Goal: Communication & Community: Answer question/provide support

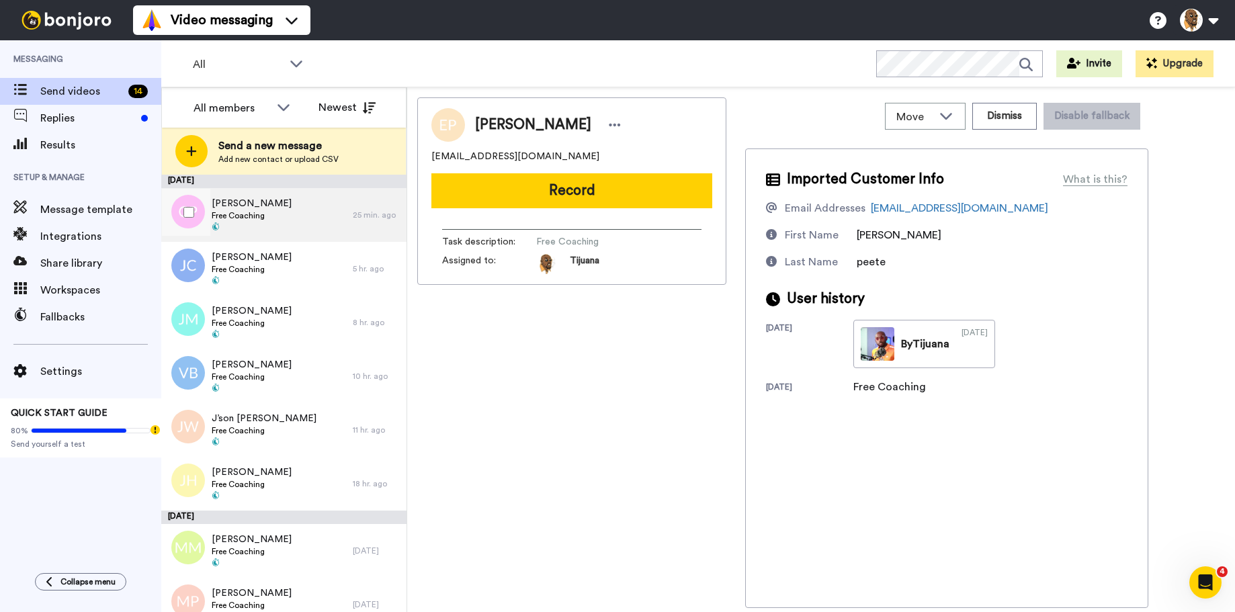
click at [298, 216] on div "Cameron Powyer Free Coaching" at bounding box center [257, 215] width 192 height 54
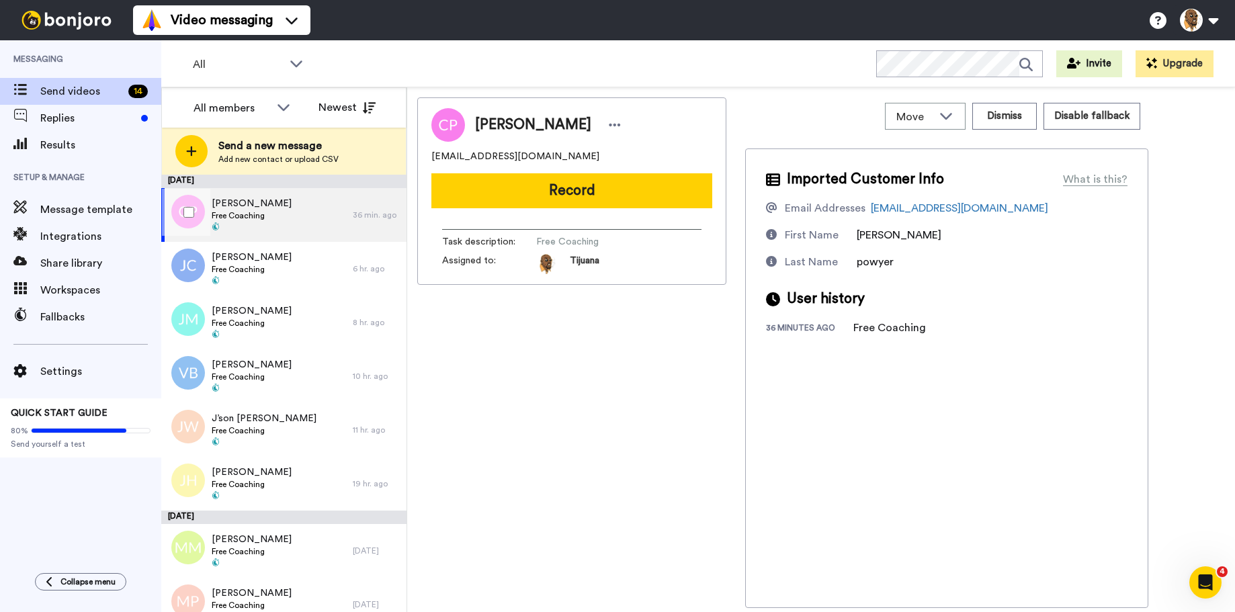
click at [300, 212] on div "Cameron Powyer Free Coaching" at bounding box center [257, 215] width 192 height 54
click at [556, 188] on button "Record" at bounding box center [571, 190] width 281 height 35
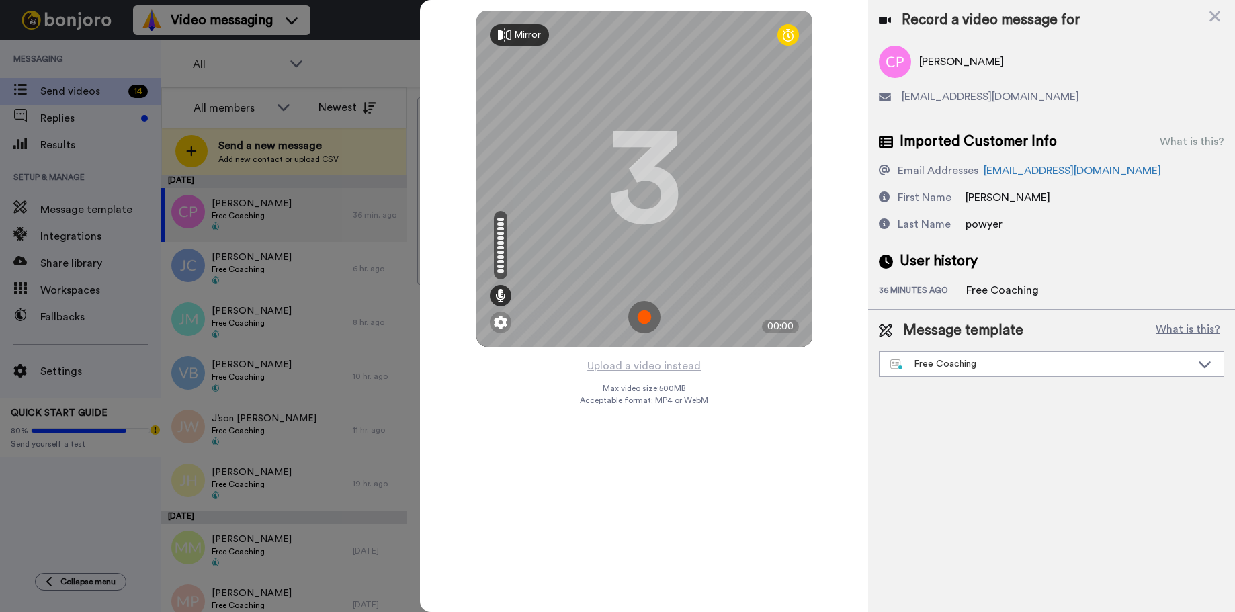
click at [645, 308] on img at bounding box center [644, 317] width 32 height 32
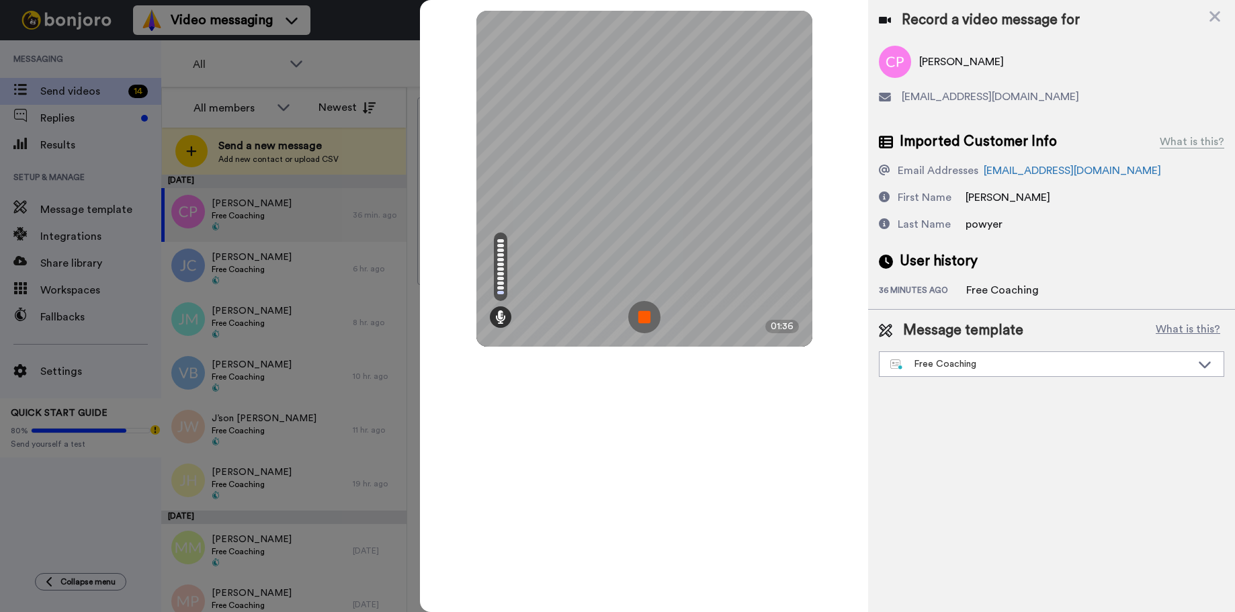
click at [636, 315] on img at bounding box center [644, 317] width 32 height 32
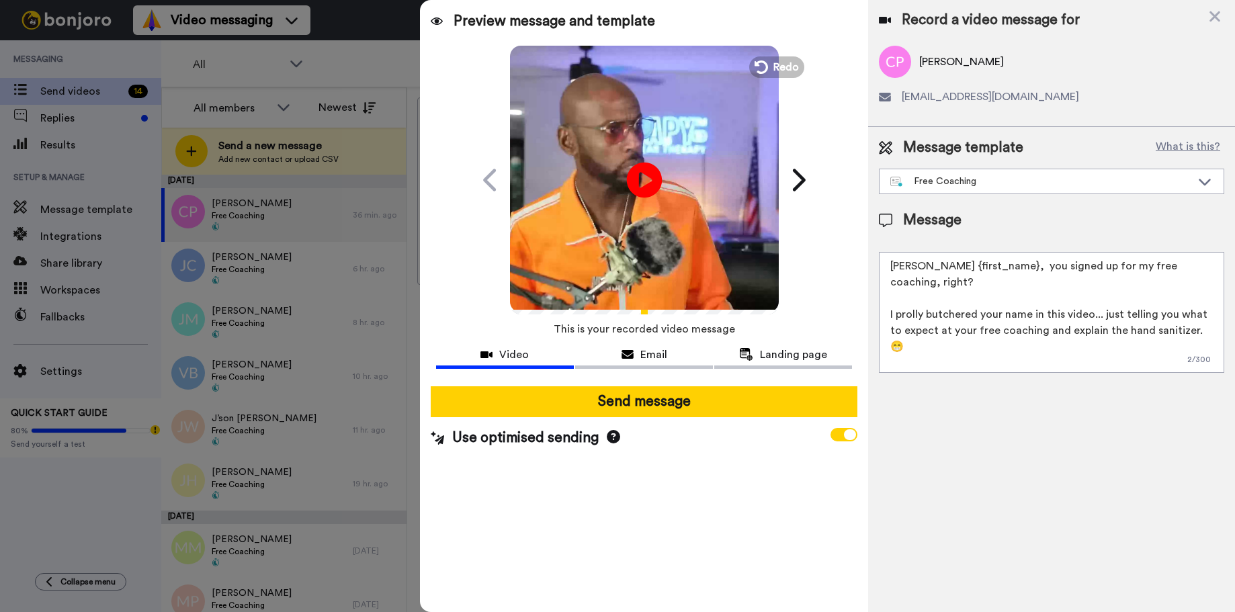
click at [647, 166] on icon at bounding box center [644, 180] width 36 height 36
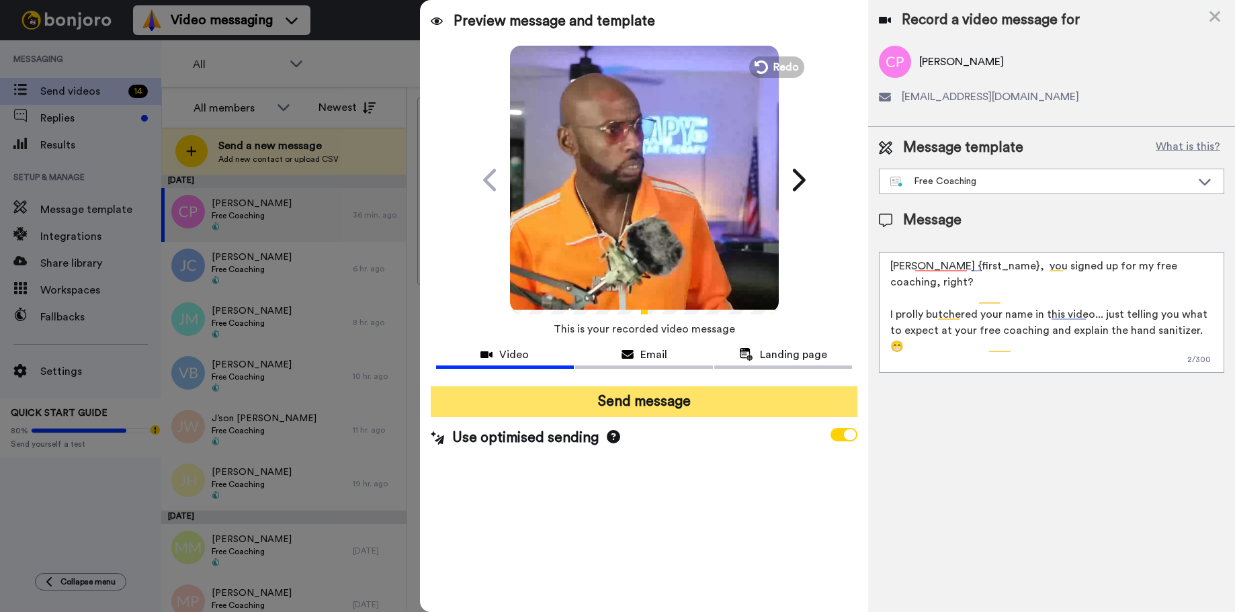
click at [623, 400] on button "Send message" at bounding box center [644, 401] width 427 height 31
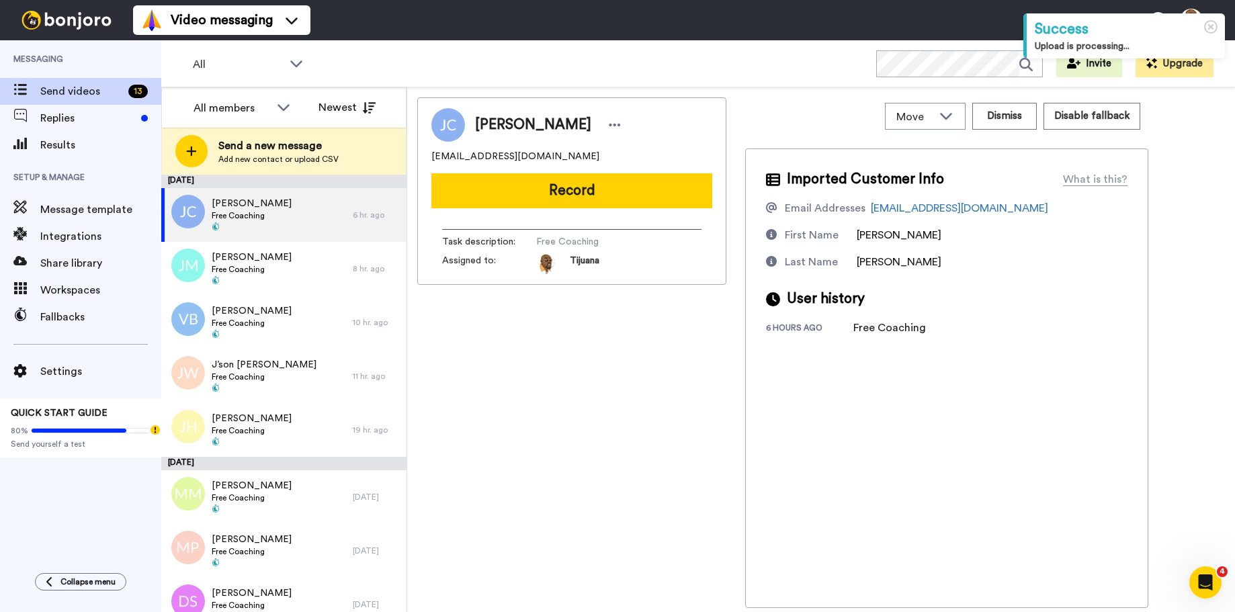
click at [591, 188] on button "Record" at bounding box center [571, 190] width 281 height 35
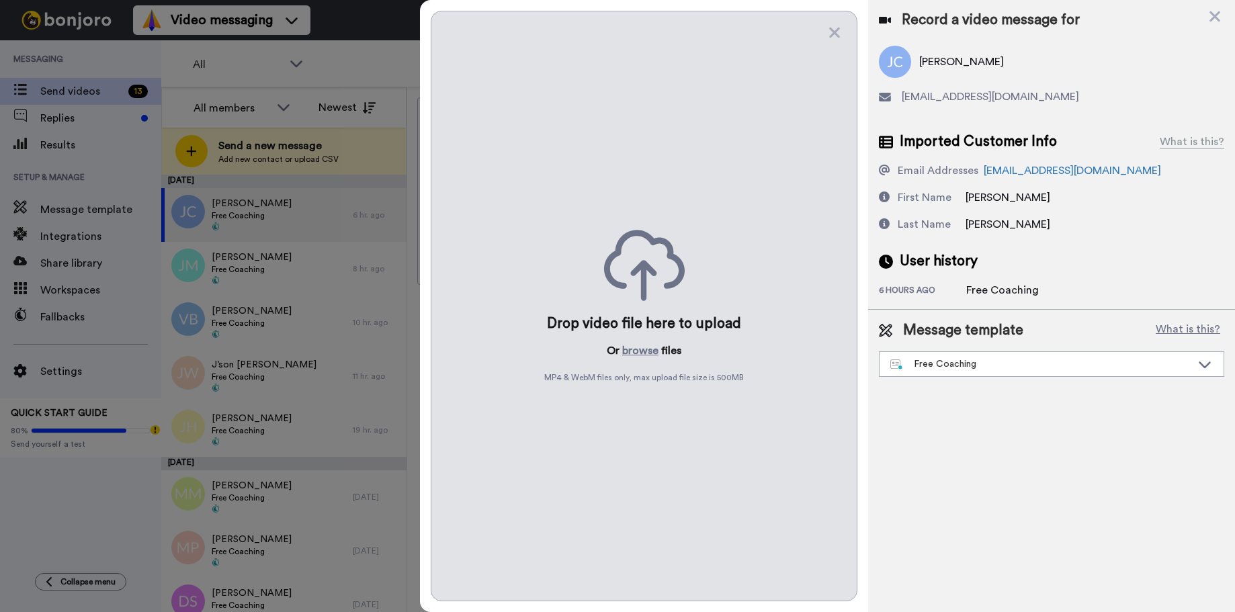
drag, startPoint x: 653, startPoint y: 317, endPoint x: 687, endPoint y: 278, distance: 52.0
click at [669, 299] on div "Drop video file here to upload Or browse files MP4 & WebM files only, max uploa…" at bounding box center [644, 306] width 427 height 591
click at [831, 32] on icon at bounding box center [834, 32] width 13 height 17
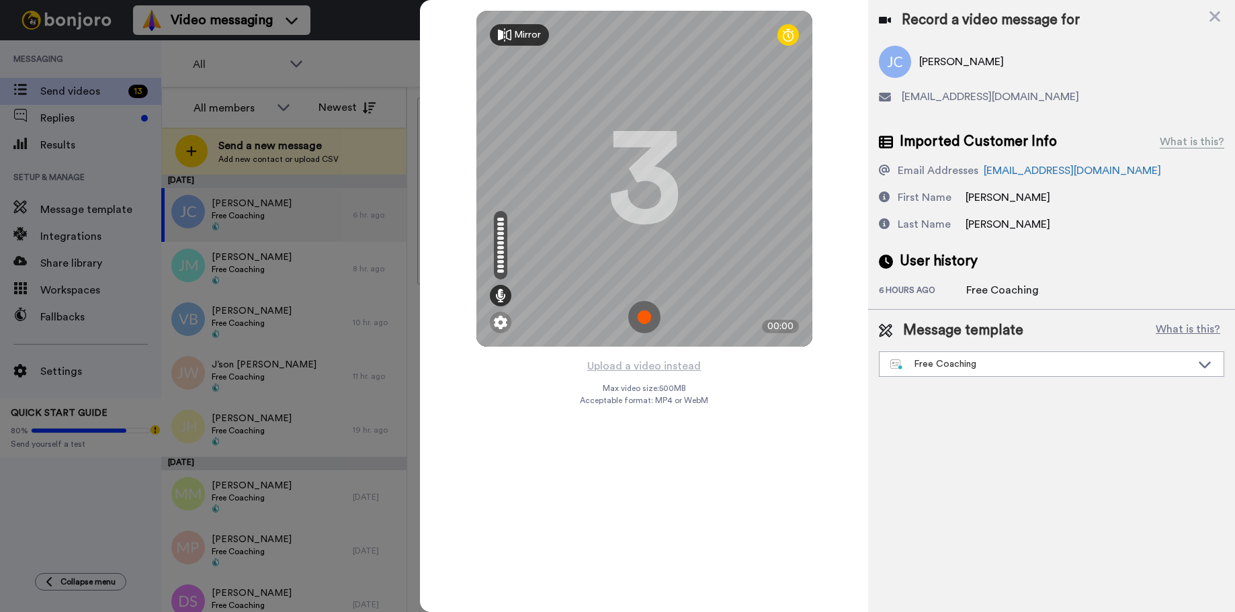
click at [636, 315] on img at bounding box center [644, 317] width 32 height 32
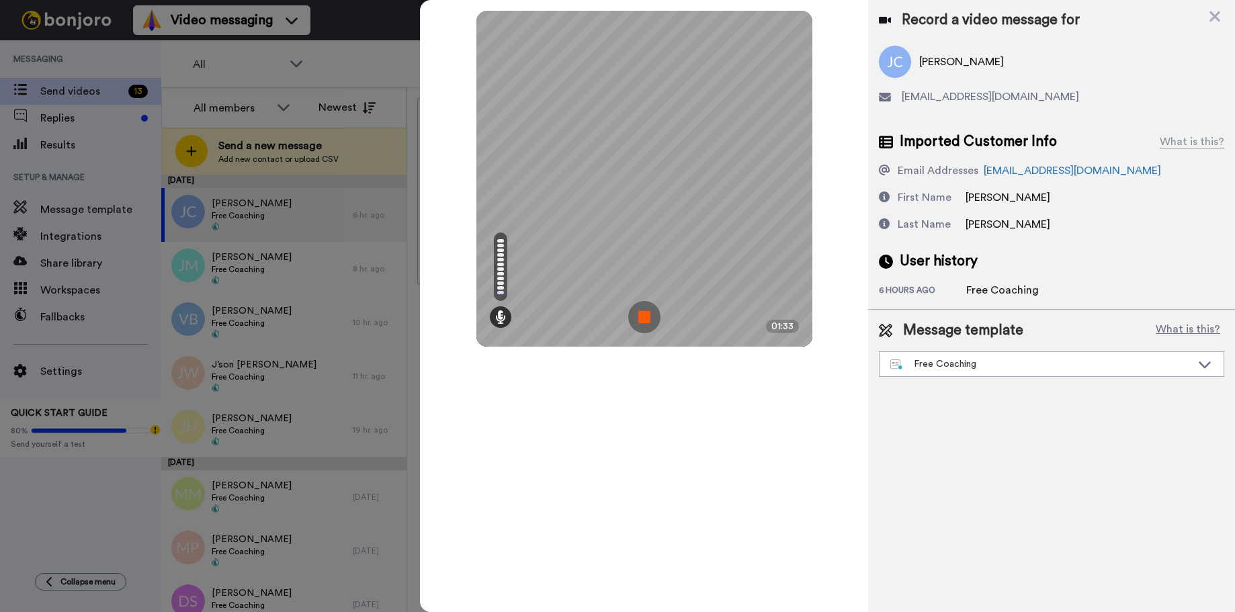
click at [647, 317] on img at bounding box center [644, 317] width 32 height 32
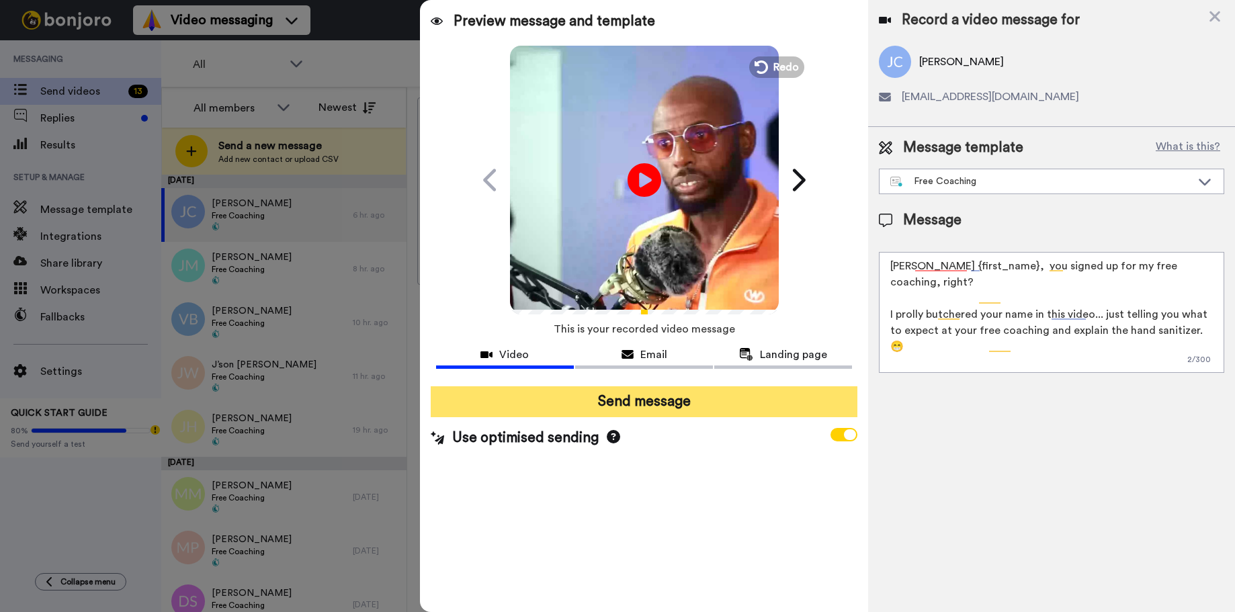
click at [646, 400] on button "Send message" at bounding box center [644, 401] width 427 height 31
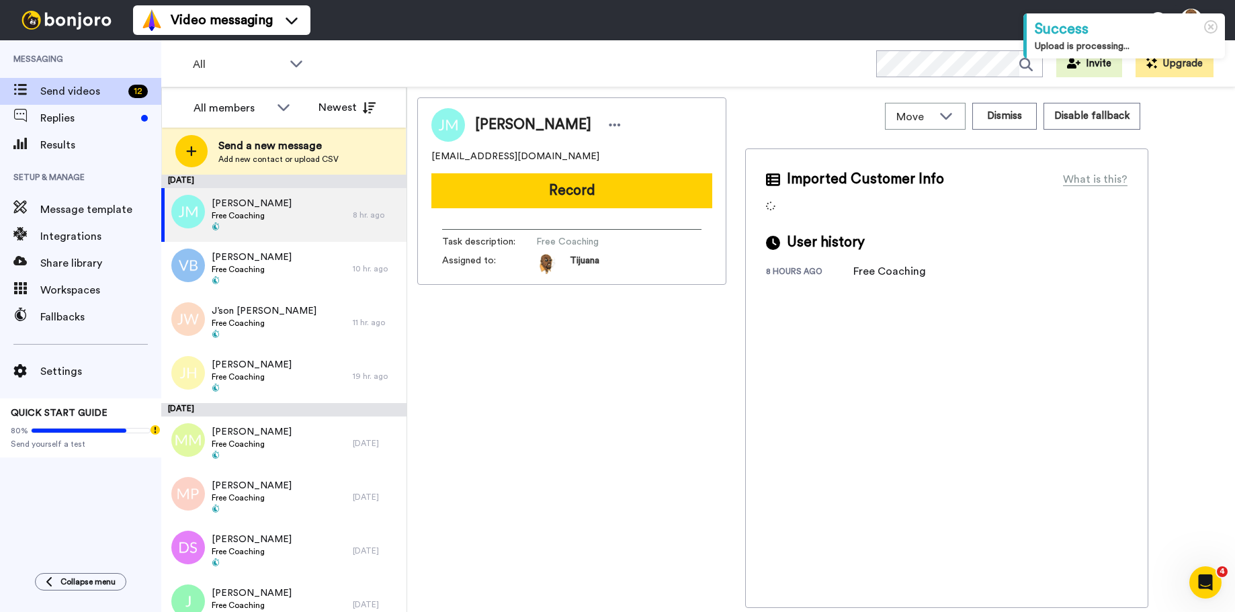
click at [592, 189] on button "Record" at bounding box center [571, 190] width 281 height 35
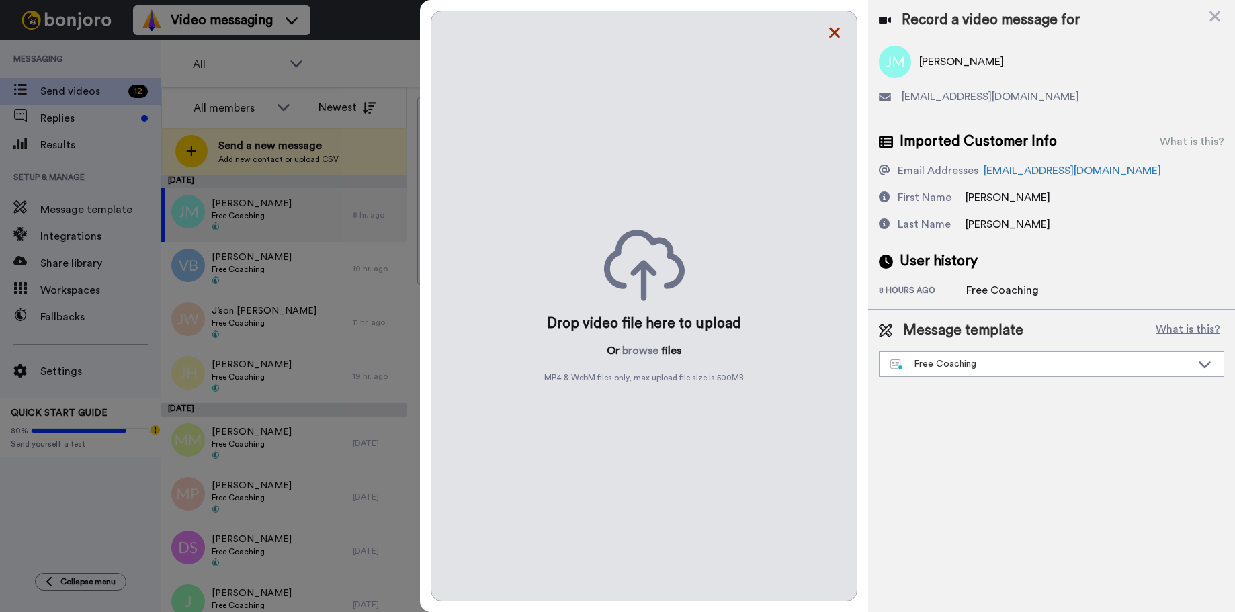
click at [832, 28] on icon at bounding box center [834, 32] width 13 height 17
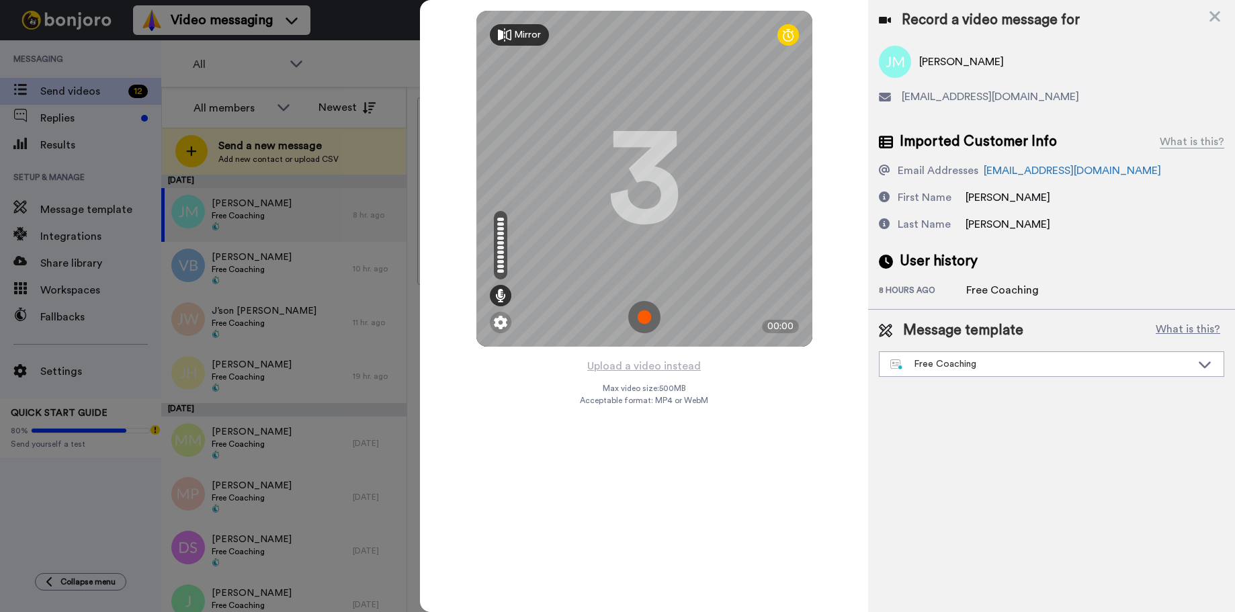
click at [649, 312] on img at bounding box center [644, 317] width 32 height 32
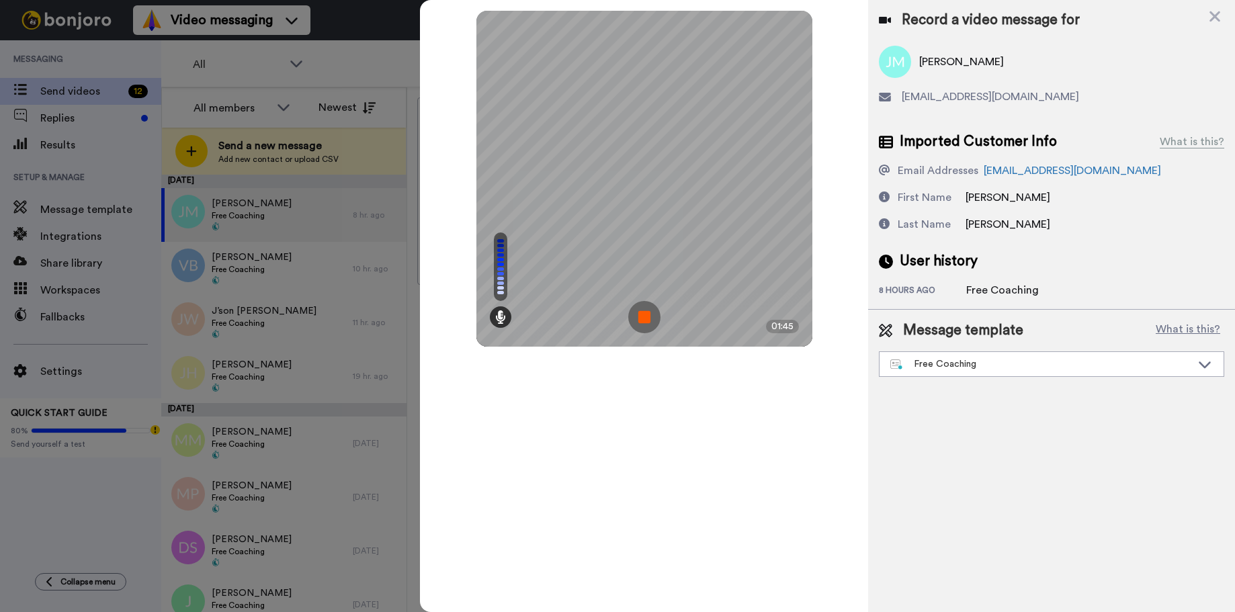
click at [640, 321] on img at bounding box center [644, 317] width 32 height 32
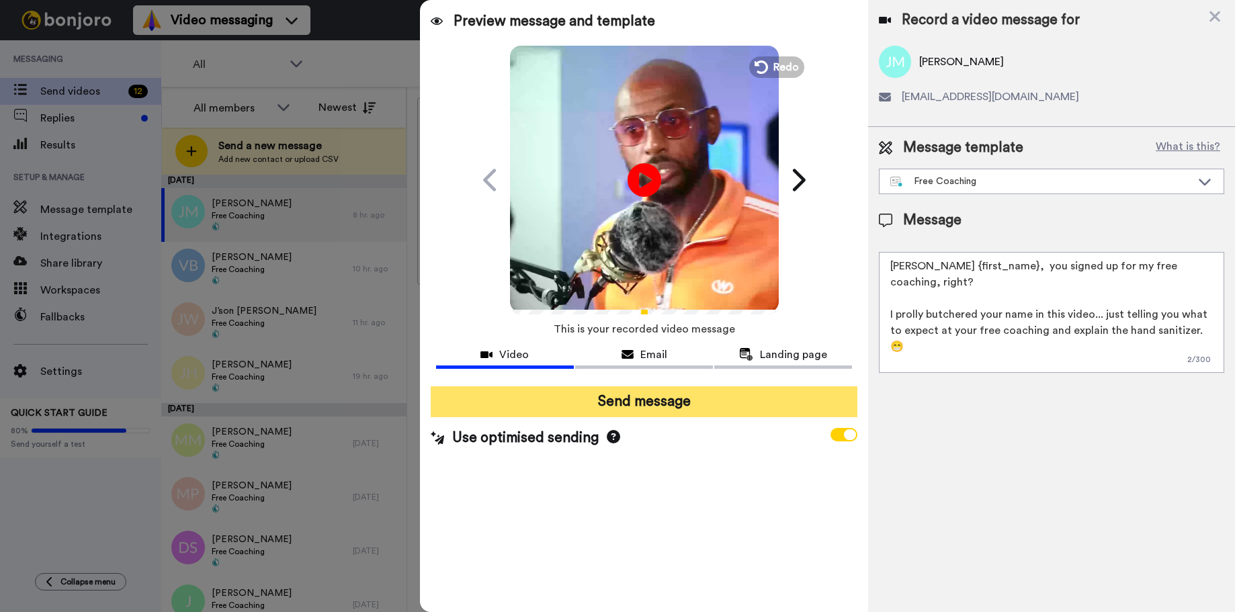
click at [628, 409] on button "Send message" at bounding box center [644, 401] width 427 height 31
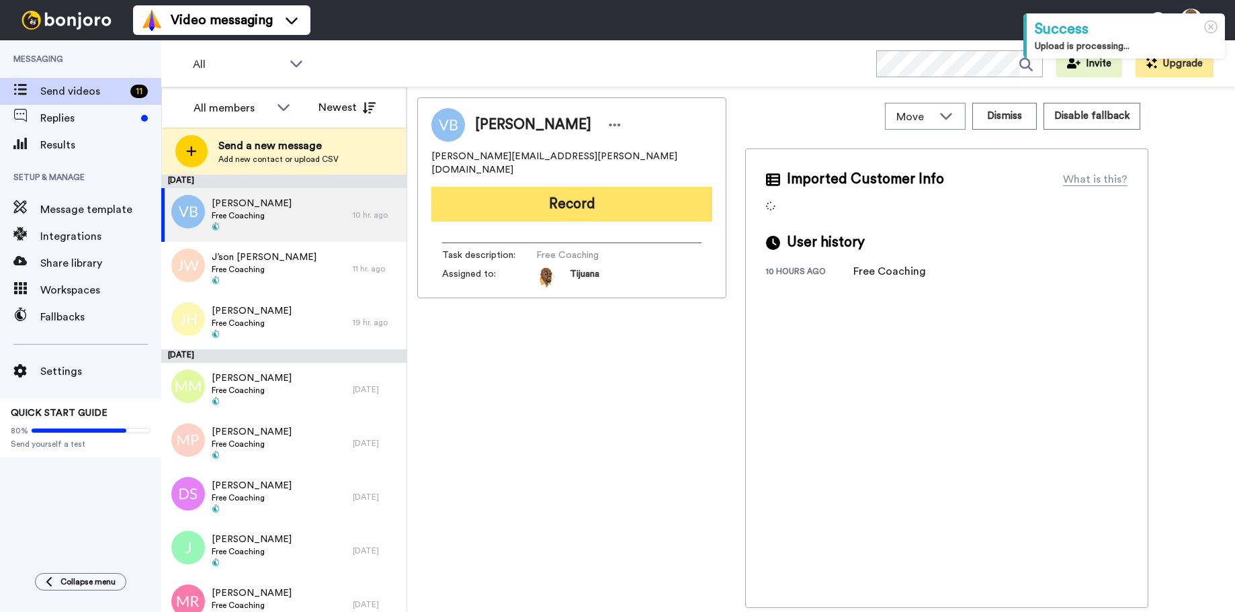
click at [572, 187] on button "Record" at bounding box center [571, 204] width 281 height 35
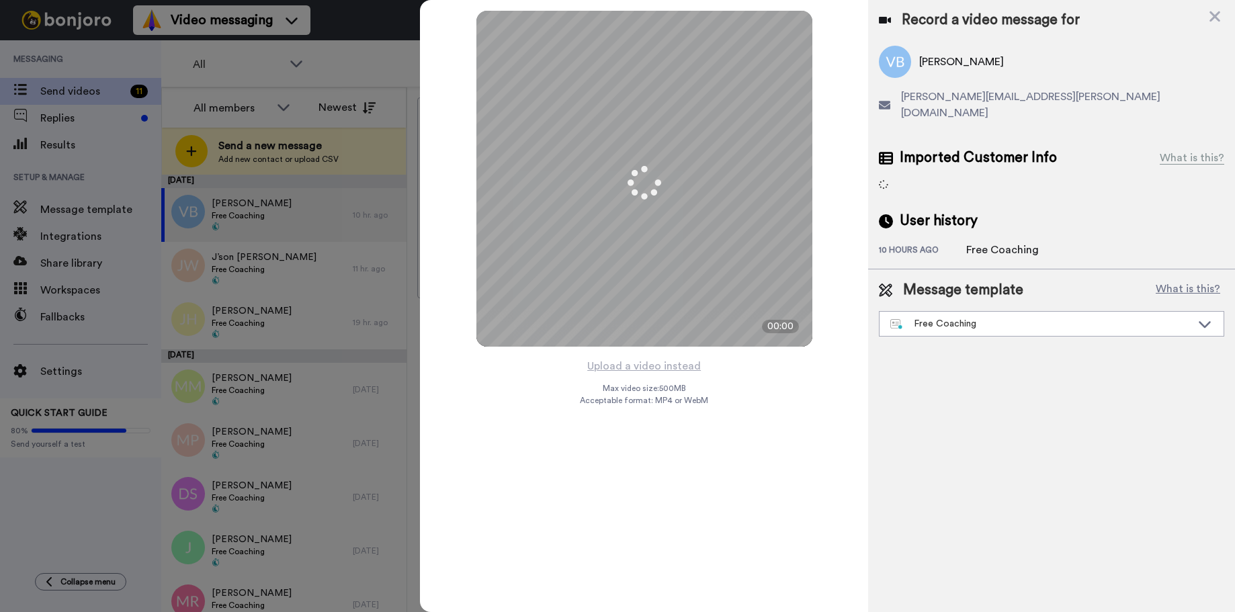
click at [679, 271] on div "Mirror Redo 3 00:00" at bounding box center [644, 179] width 336 height 336
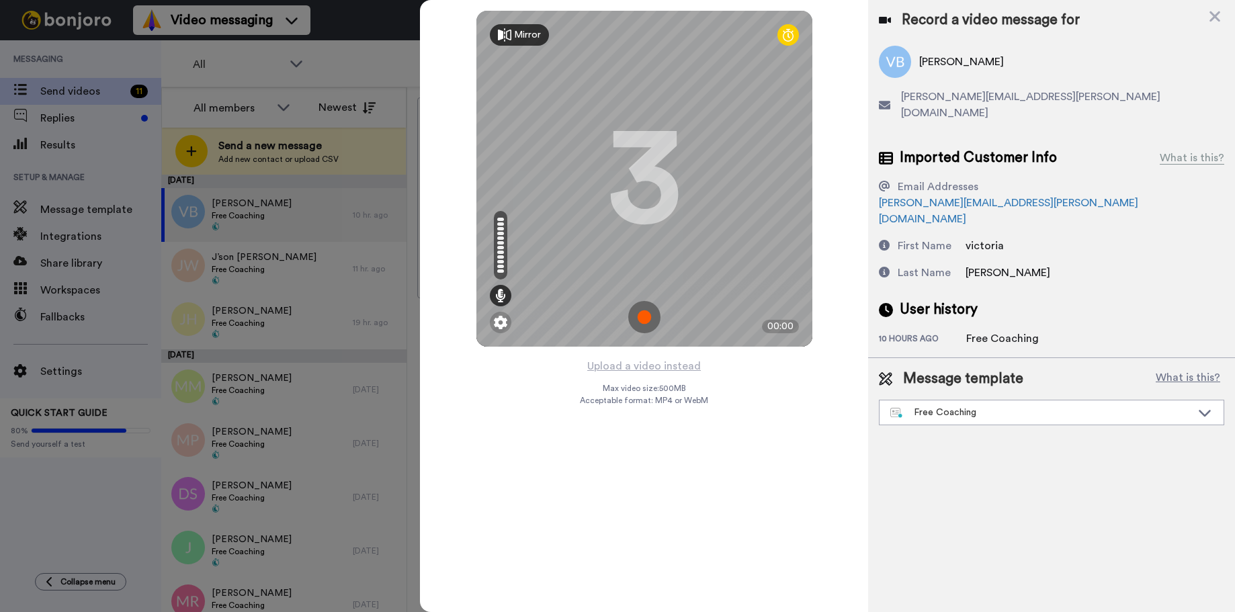
click at [647, 310] on img at bounding box center [644, 317] width 32 height 32
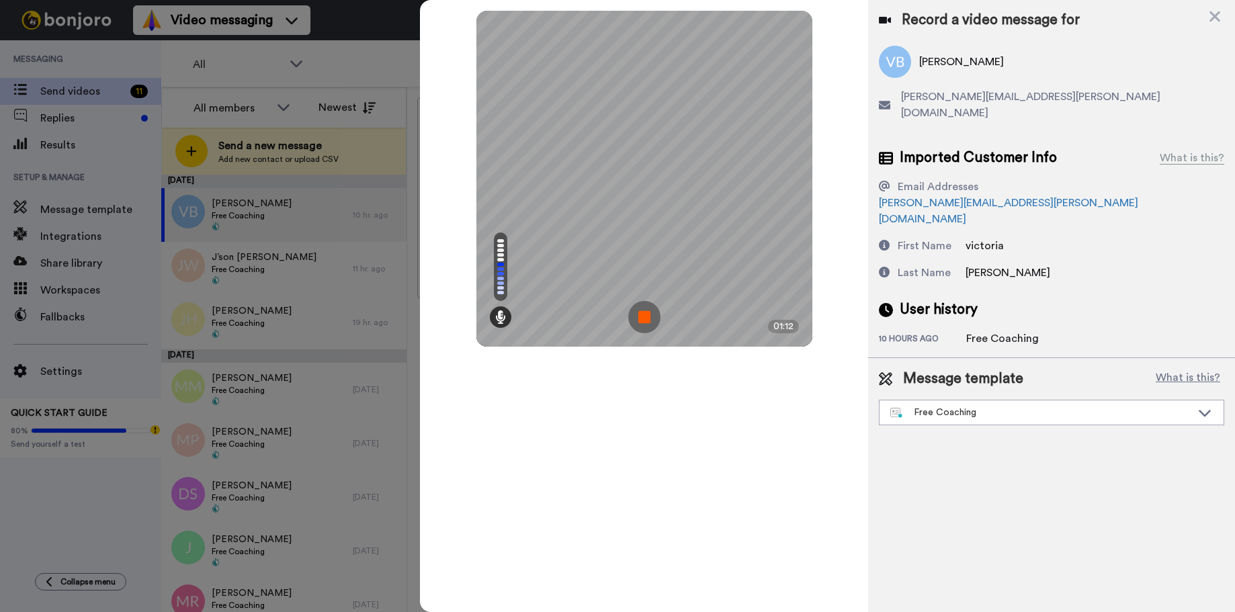
click at [633, 315] on img at bounding box center [644, 317] width 32 height 32
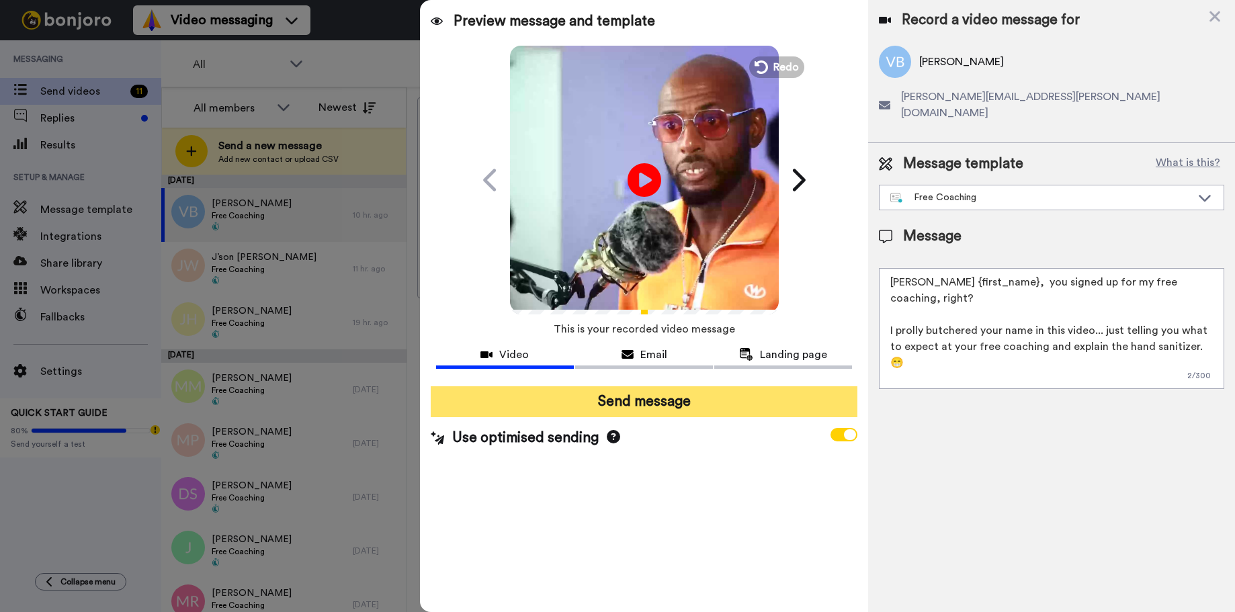
click at [648, 406] on button "Send message" at bounding box center [644, 401] width 427 height 31
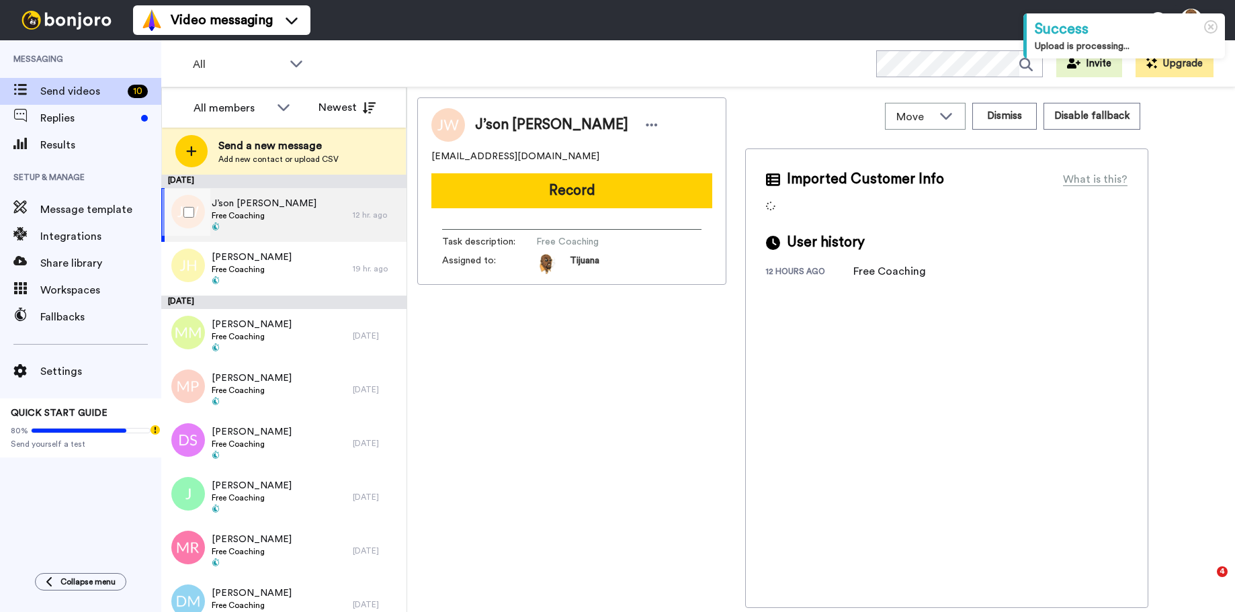
click at [300, 216] on div "J’son [PERSON_NAME] Free Coaching" at bounding box center [257, 215] width 192 height 54
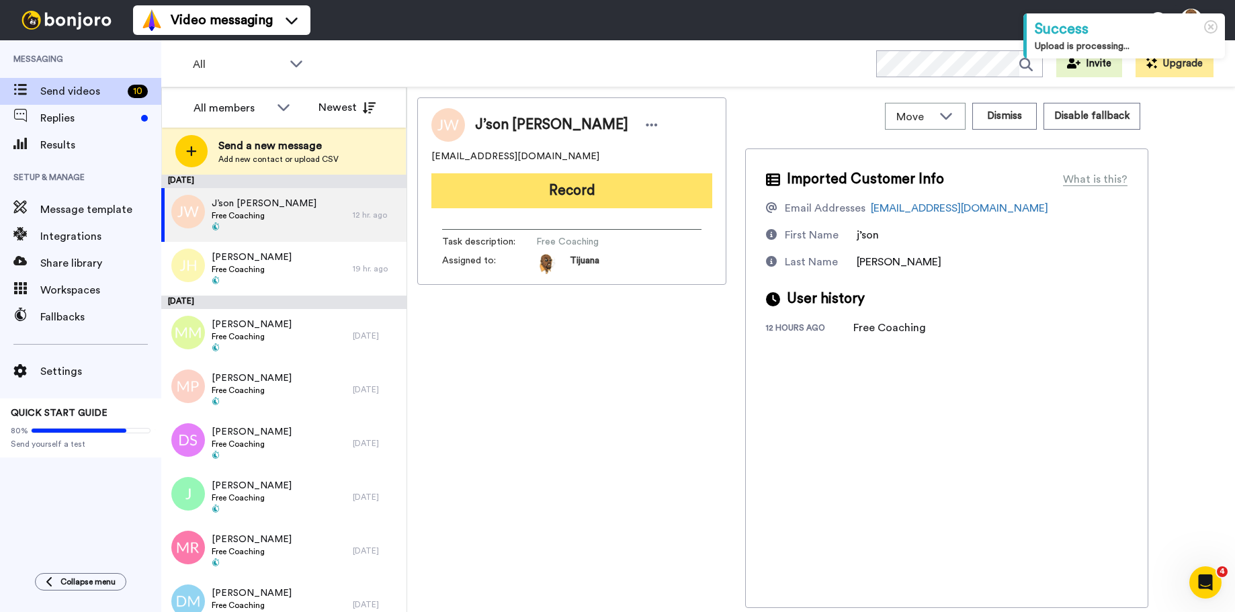
click at [585, 188] on button "Record" at bounding box center [571, 190] width 281 height 35
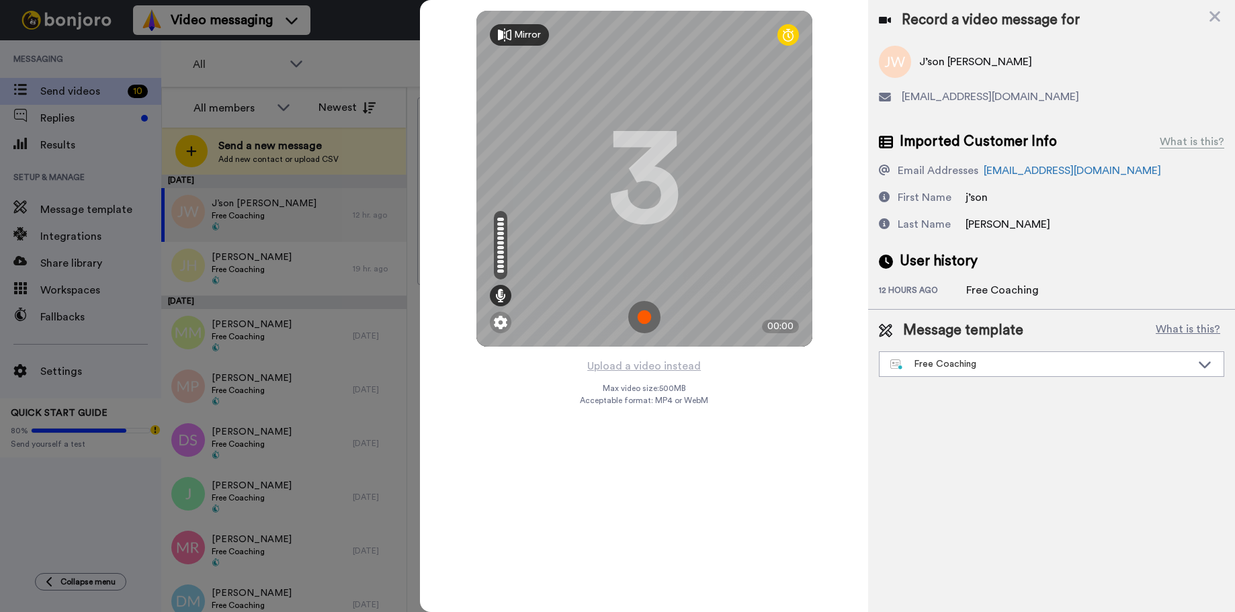
click at [644, 317] on img at bounding box center [644, 317] width 32 height 32
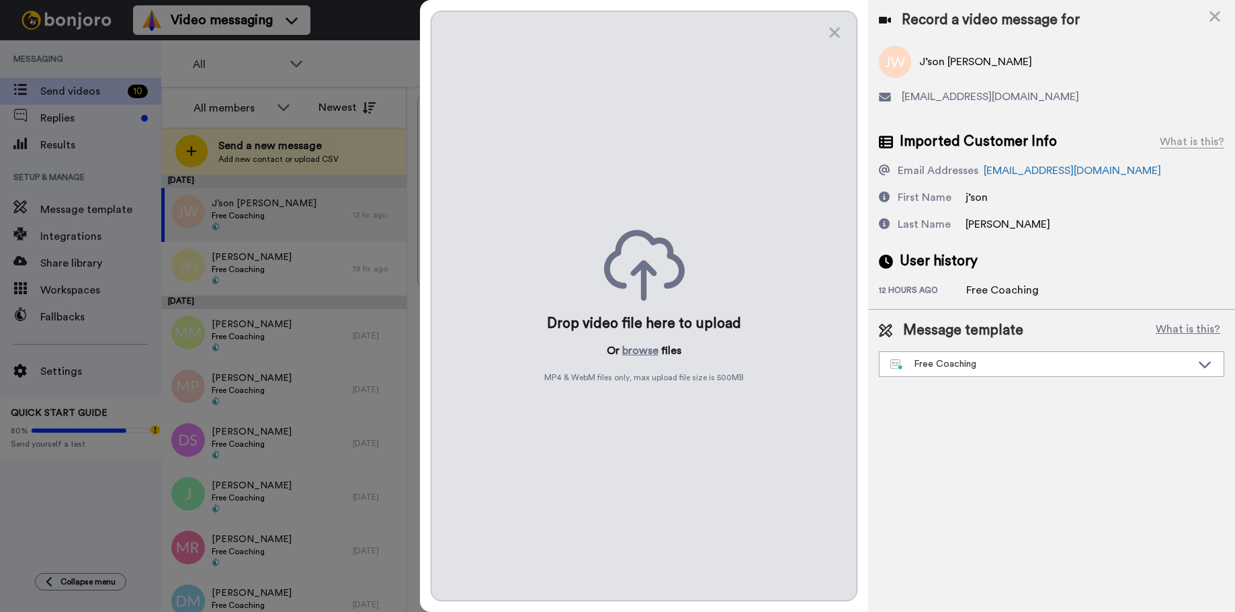
click at [819, 41] on div "Drop video file here to upload Or browse files MP4 & WebM files only, max uploa…" at bounding box center [644, 306] width 427 height 591
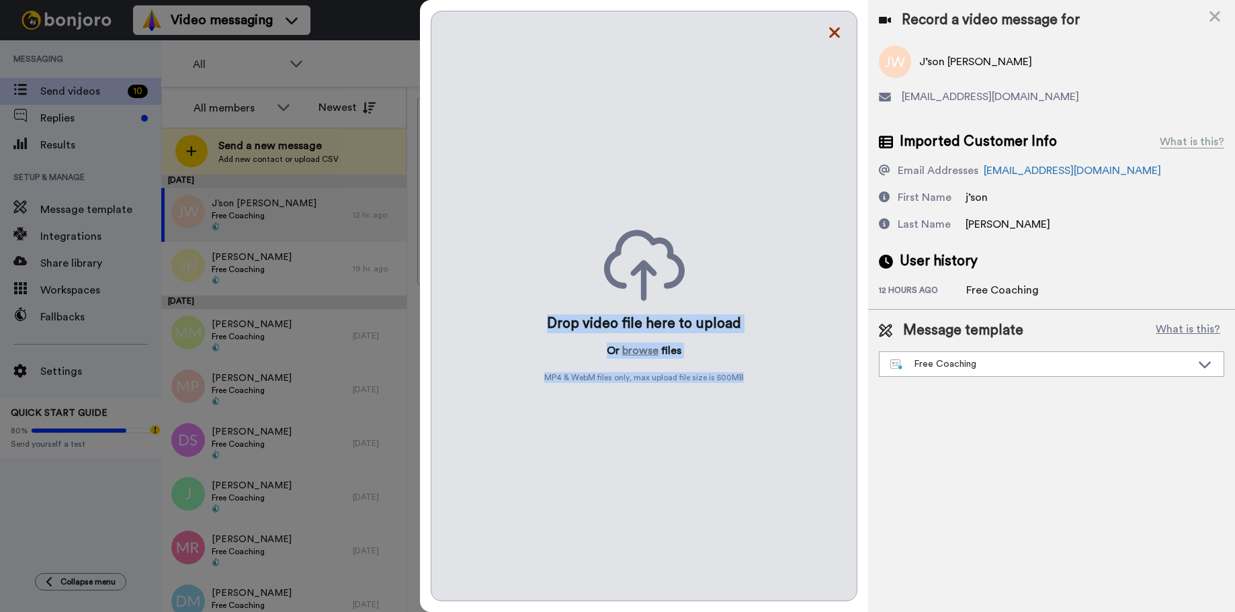
click at [829, 32] on div "Drop video file here to upload Or browse files MP4 & WebM files only, max uploa…" at bounding box center [644, 306] width 448 height 612
click at [828, 25] on icon at bounding box center [834, 32] width 13 height 17
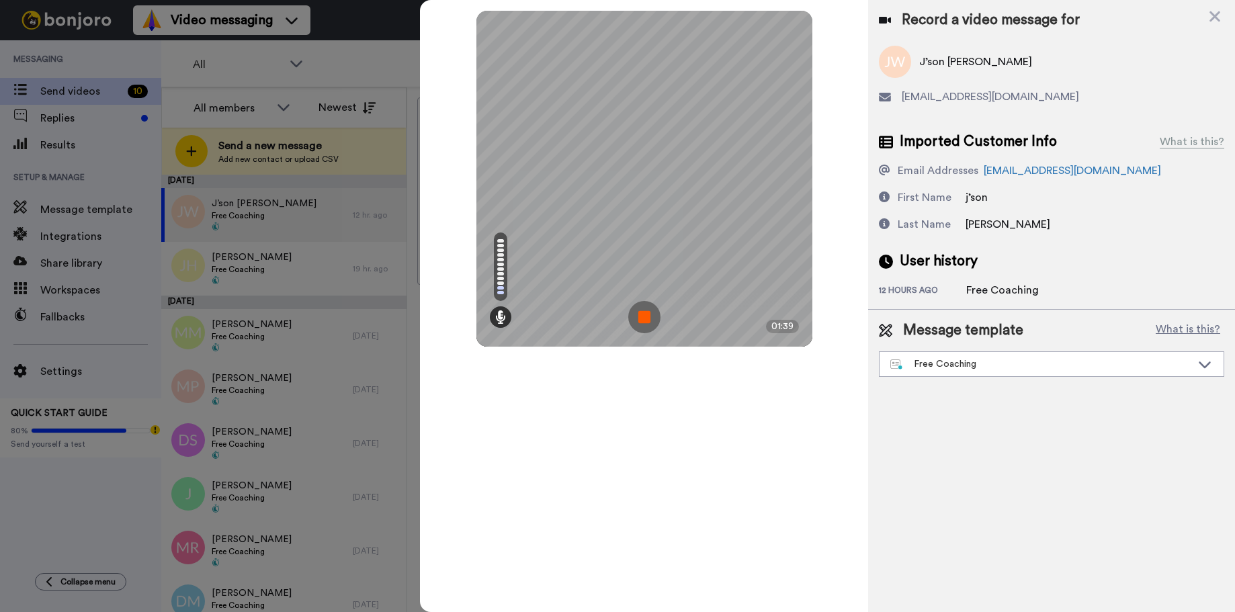
click at [650, 315] on img at bounding box center [644, 317] width 32 height 32
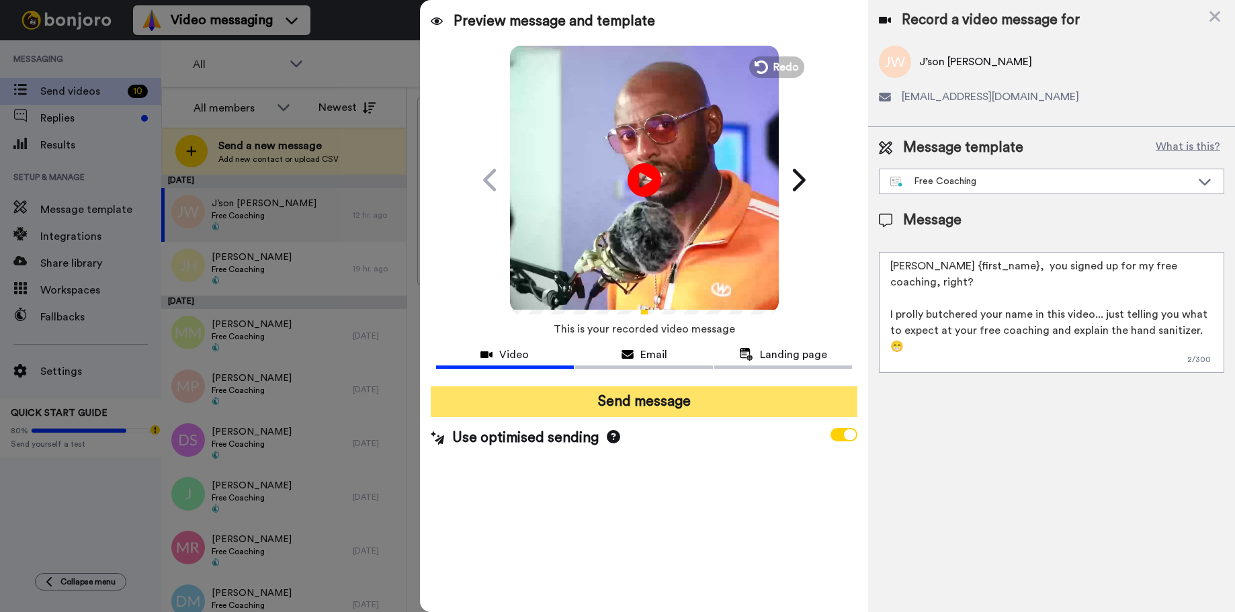
drag, startPoint x: 653, startPoint y: 395, endPoint x: 661, endPoint y: 397, distance: 8.2
click at [654, 395] on button "Send message" at bounding box center [644, 401] width 427 height 31
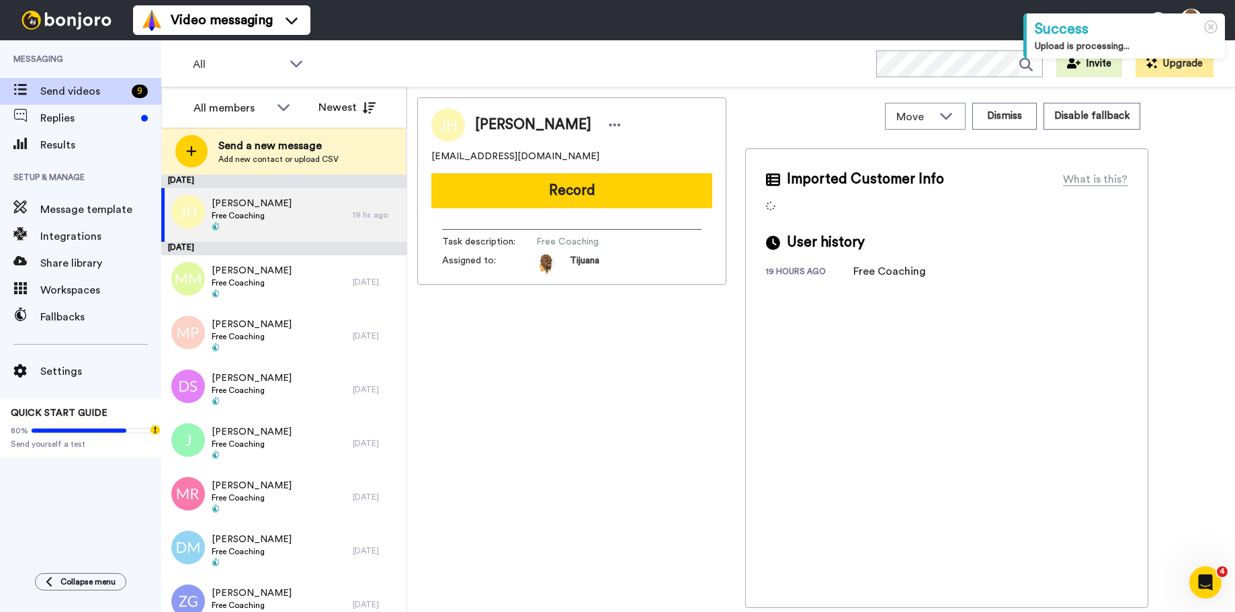
click at [532, 193] on button "Record" at bounding box center [571, 190] width 281 height 35
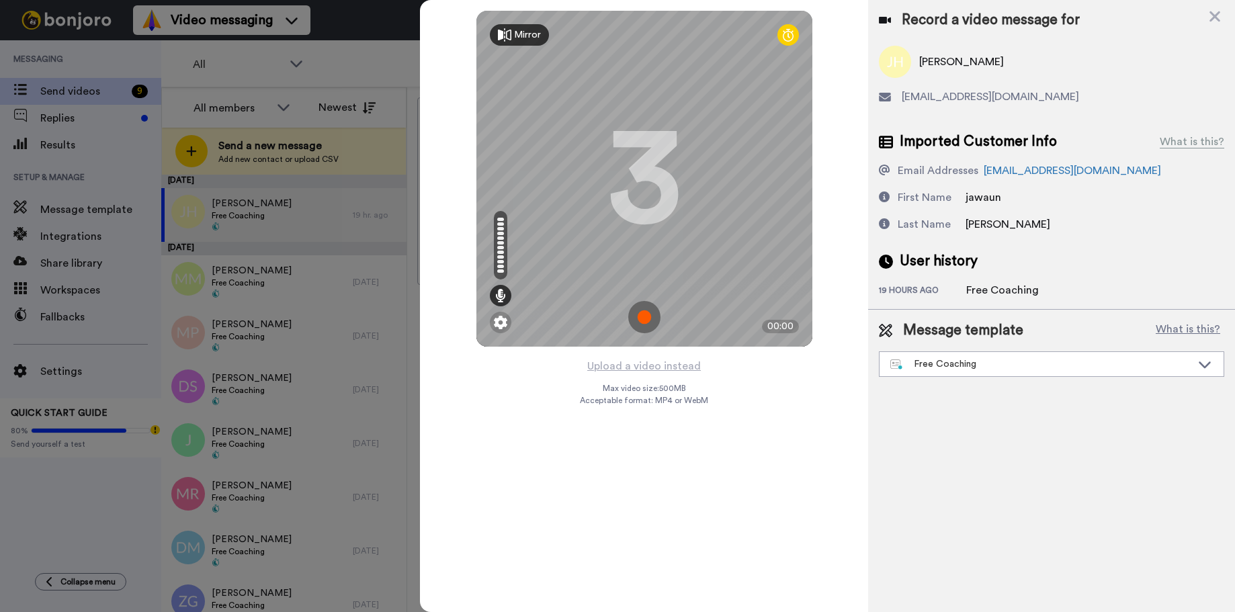
click at [642, 301] on img at bounding box center [644, 317] width 32 height 32
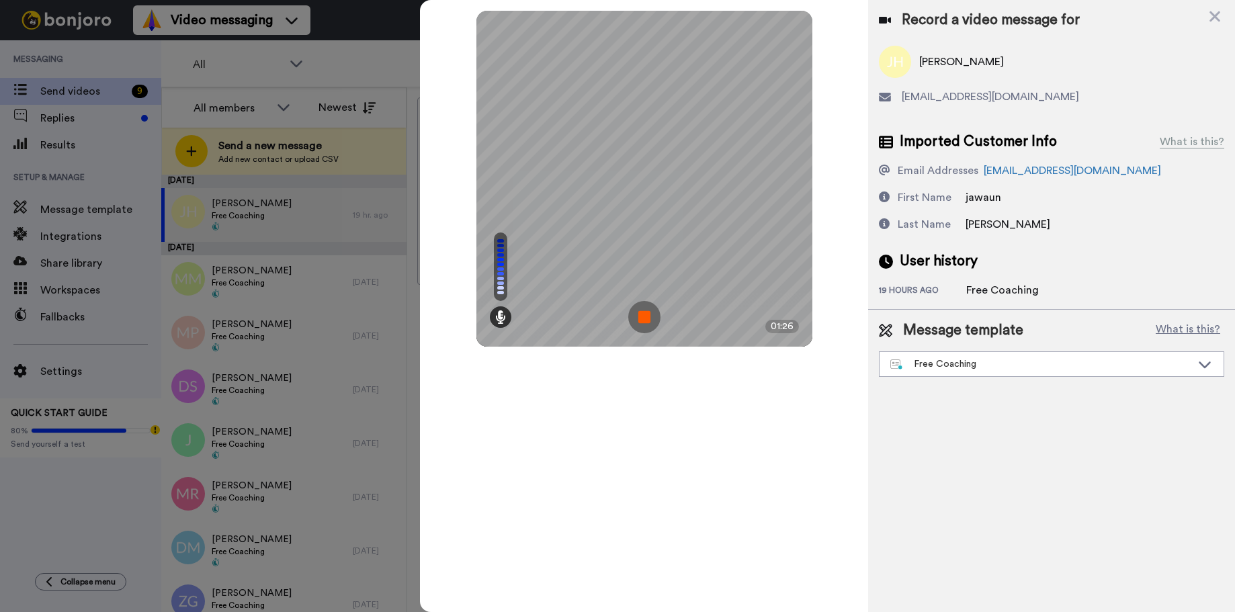
click at [647, 310] on img at bounding box center [644, 317] width 32 height 32
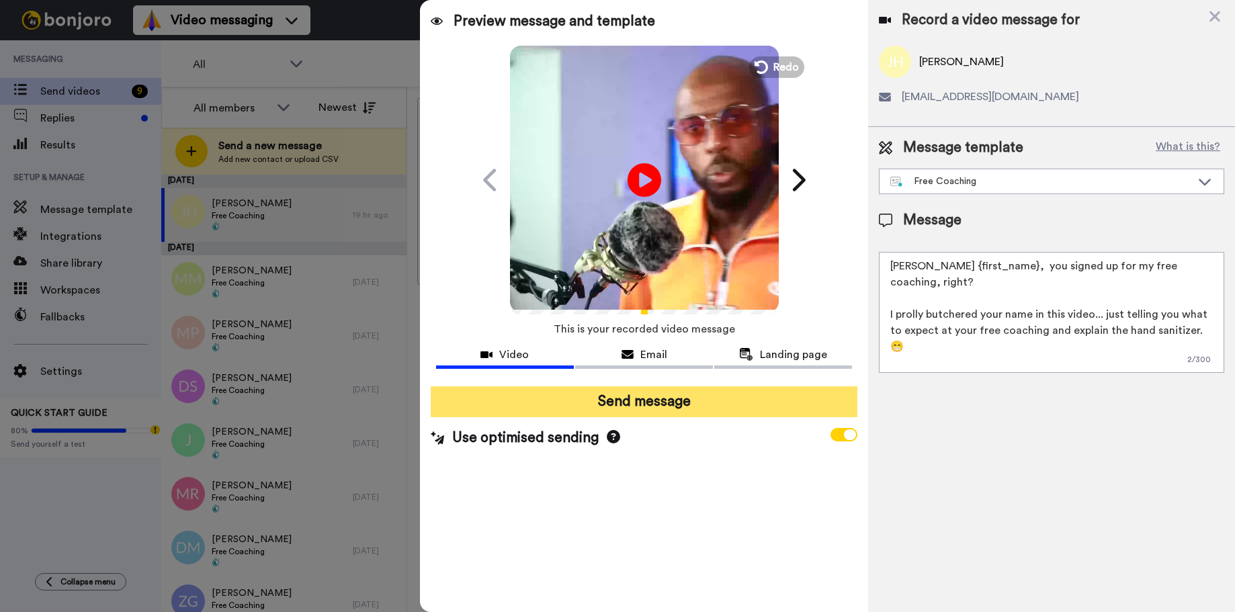
click at [612, 404] on button "Send message" at bounding box center [644, 401] width 427 height 31
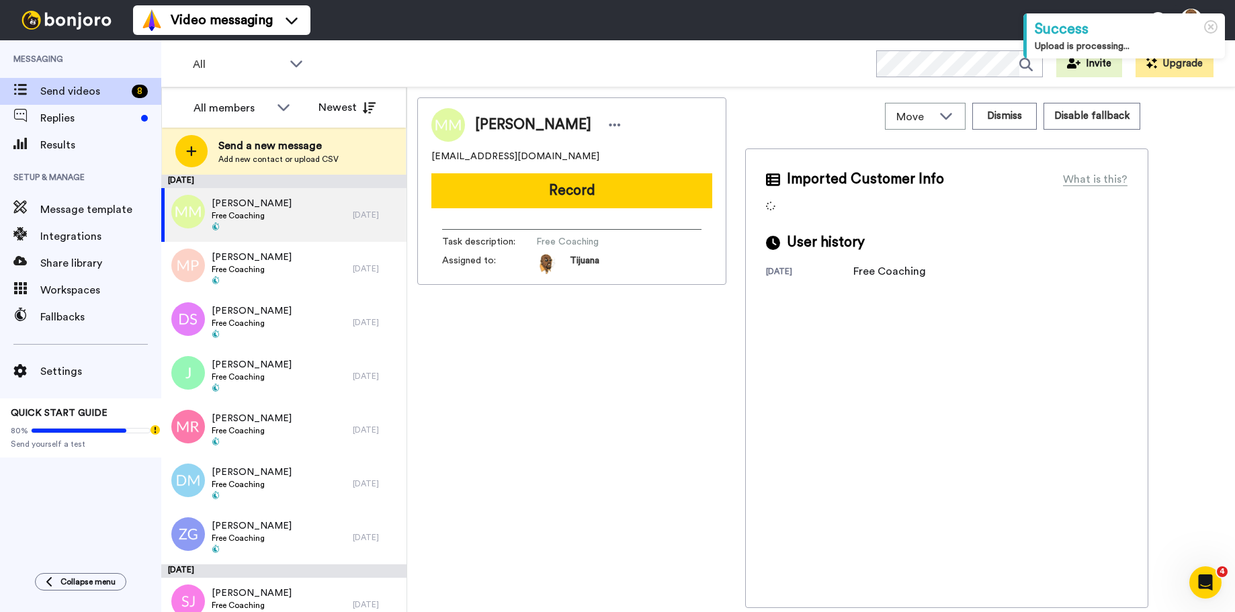
click at [514, 191] on button "Record" at bounding box center [571, 190] width 281 height 35
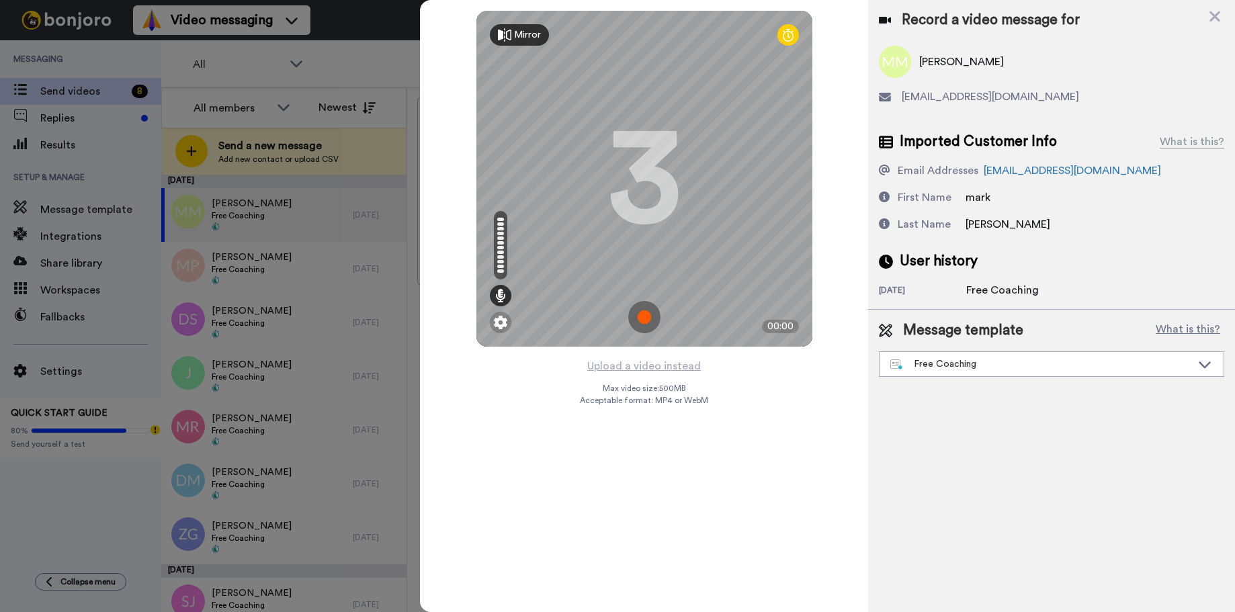
click at [649, 321] on img at bounding box center [644, 317] width 32 height 32
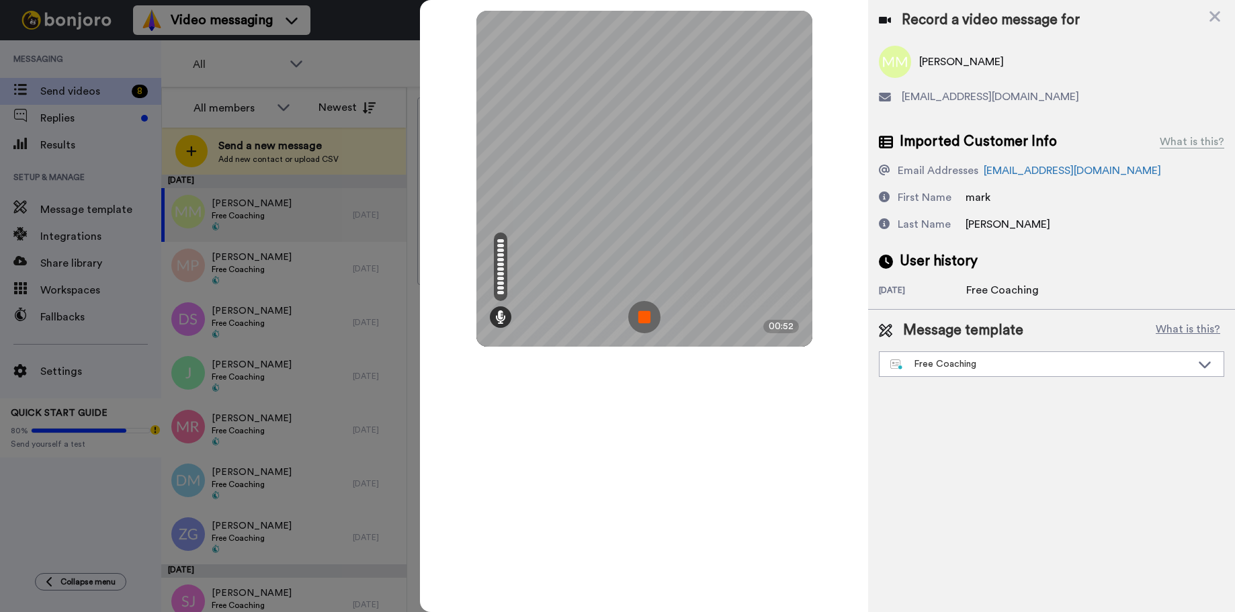
click at [640, 311] on img at bounding box center [644, 317] width 32 height 32
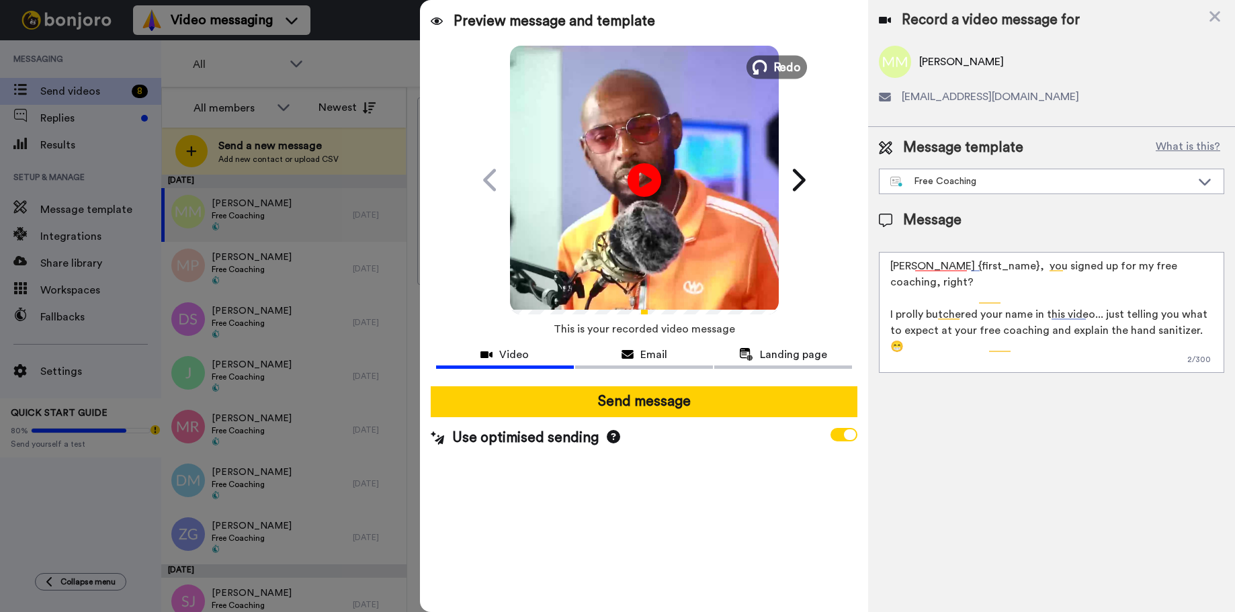
drag, startPoint x: 775, startPoint y: 56, endPoint x: 765, endPoint y: 62, distance: 11.8
click at [776, 56] on button "Redo" at bounding box center [776, 67] width 60 height 24
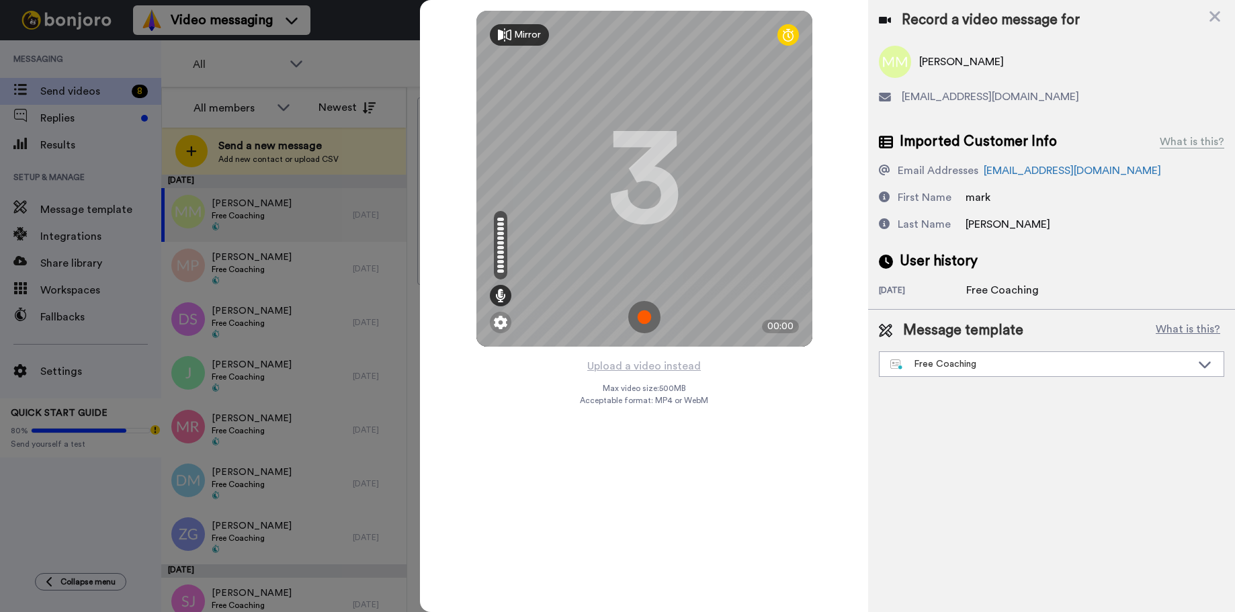
click at [647, 313] on img at bounding box center [644, 317] width 32 height 32
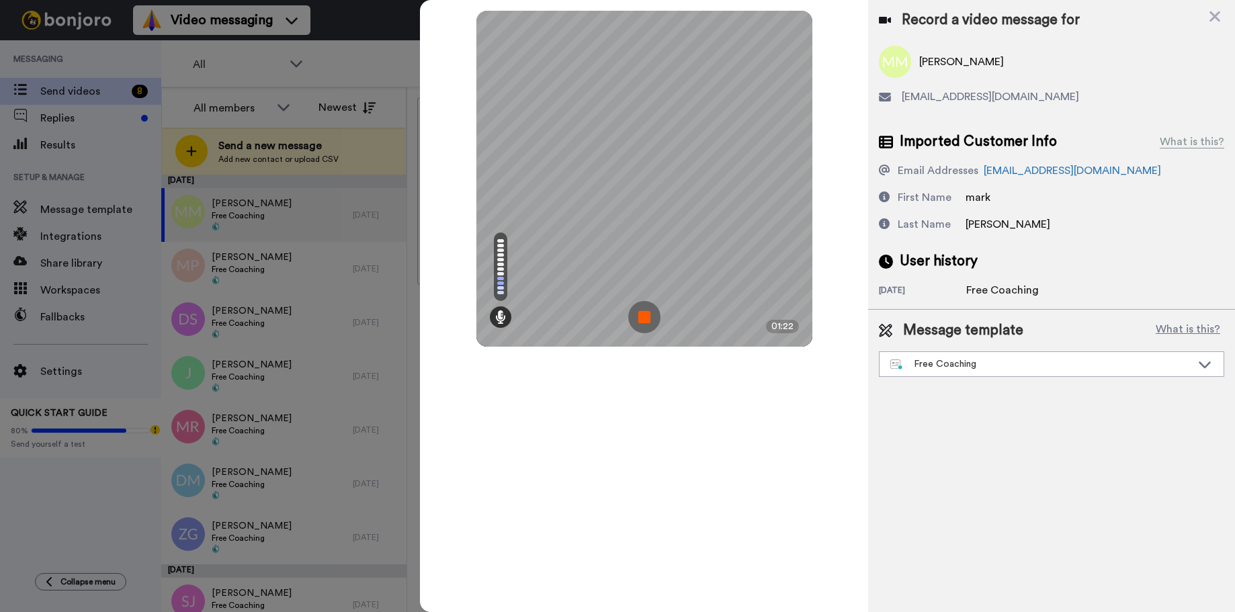
click at [643, 313] on img at bounding box center [644, 317] width 32 height 32
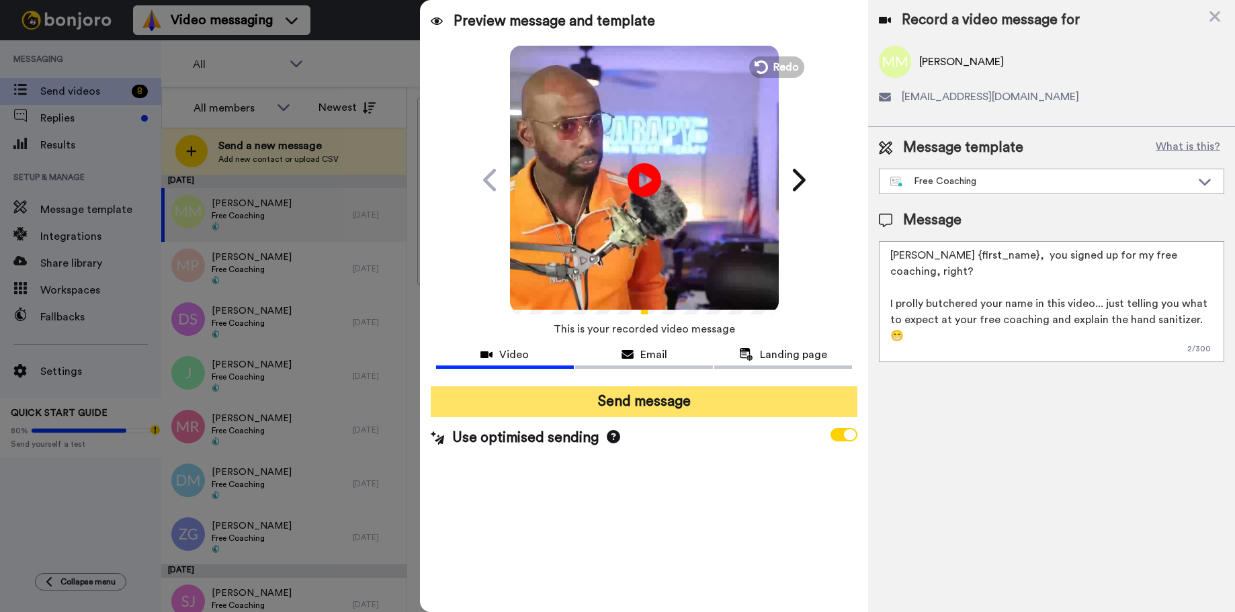
click at [646, 400] on button "Send message" at bounding box center [644, 401] width 427 height 31
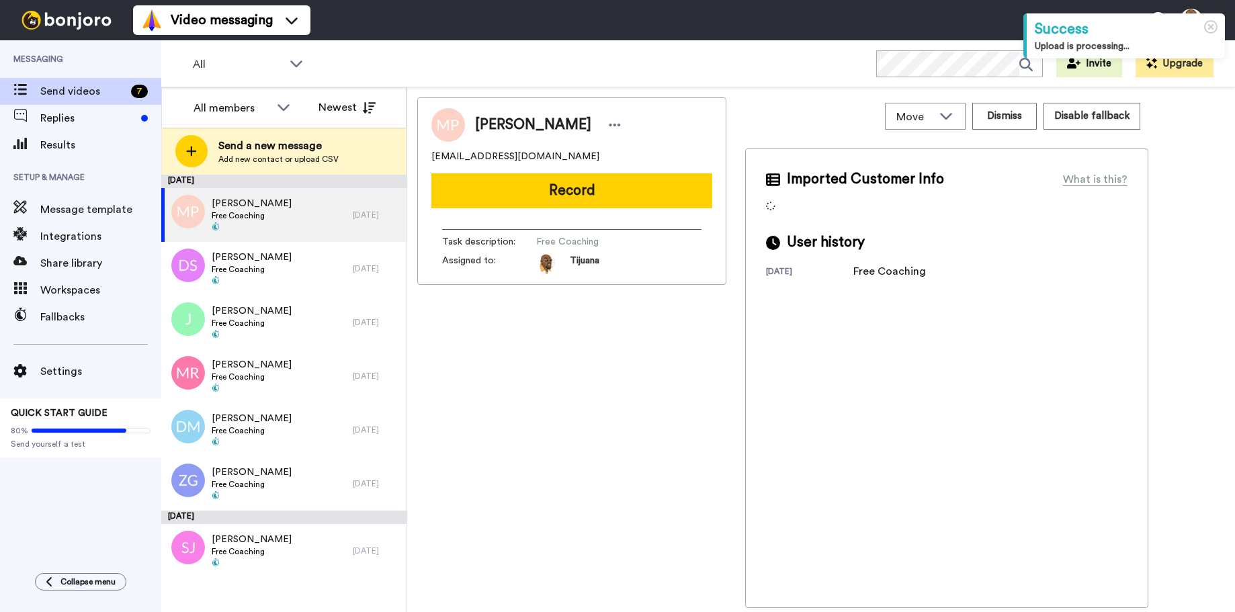
click at [567, 188] on button "Record" at bounding box center [571, 190] width 281 height 35
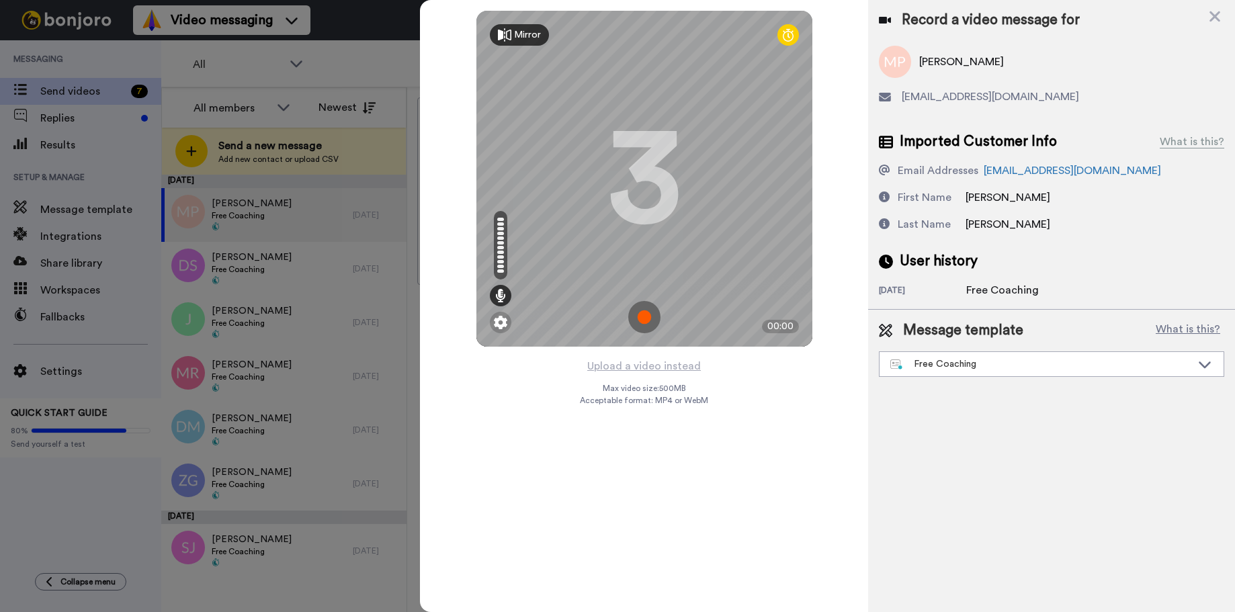
click at [643, 312] on img at bounding box center [644, 317] width 32 height 32
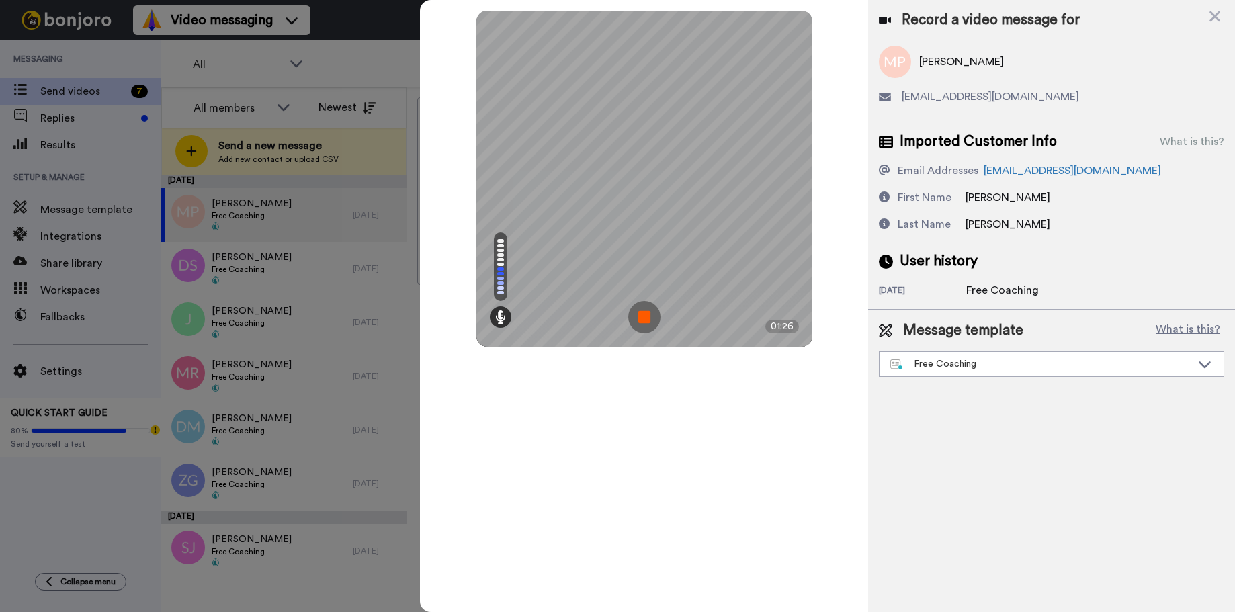
click at [644, 311] on img at bounding box center [644, 317] width 32 height 32
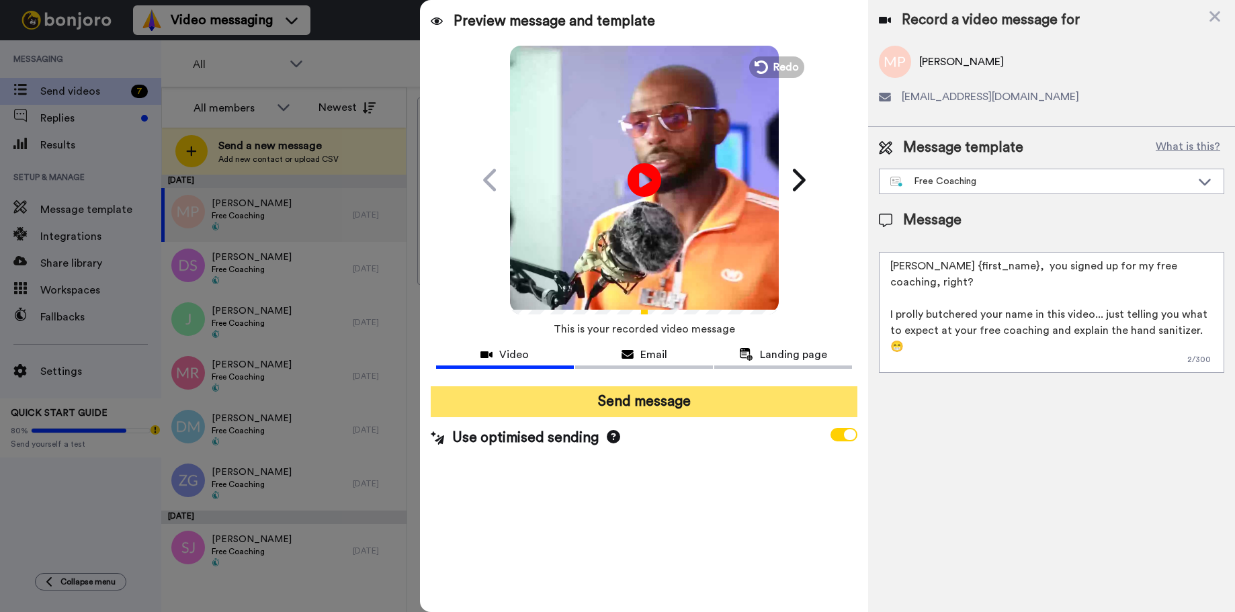
click at [635, 394] on button "Send message" at bounding box center [644, 401] width 427 height 31
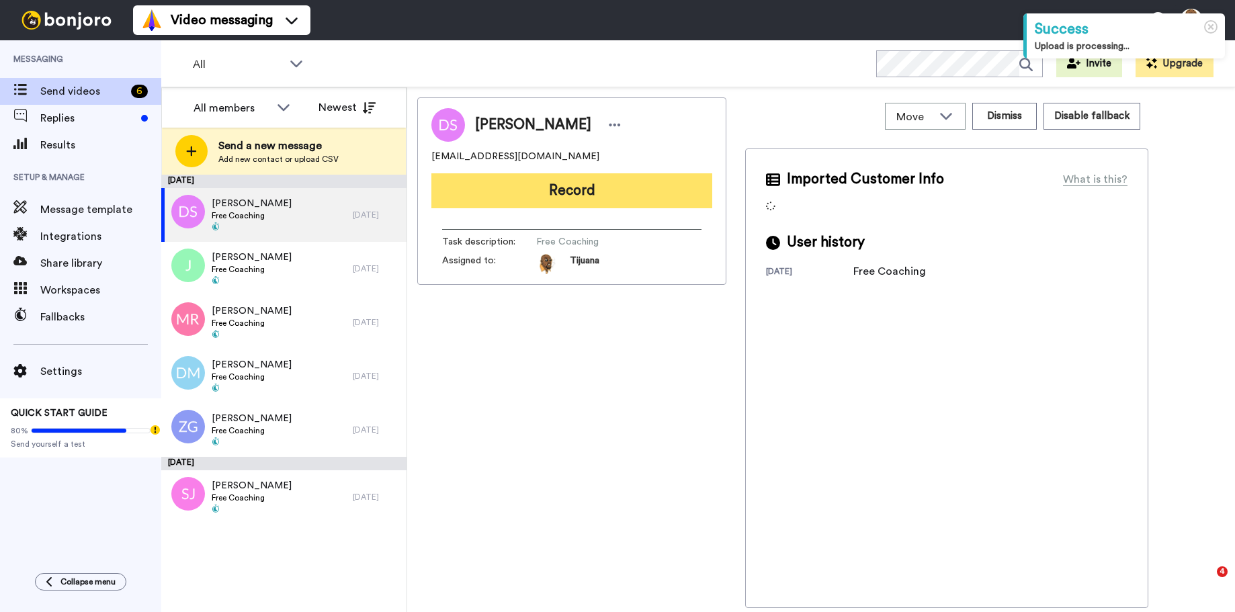
click at [503, 185] on button "Record" at bounding box center [571, 190] width 281 height 35
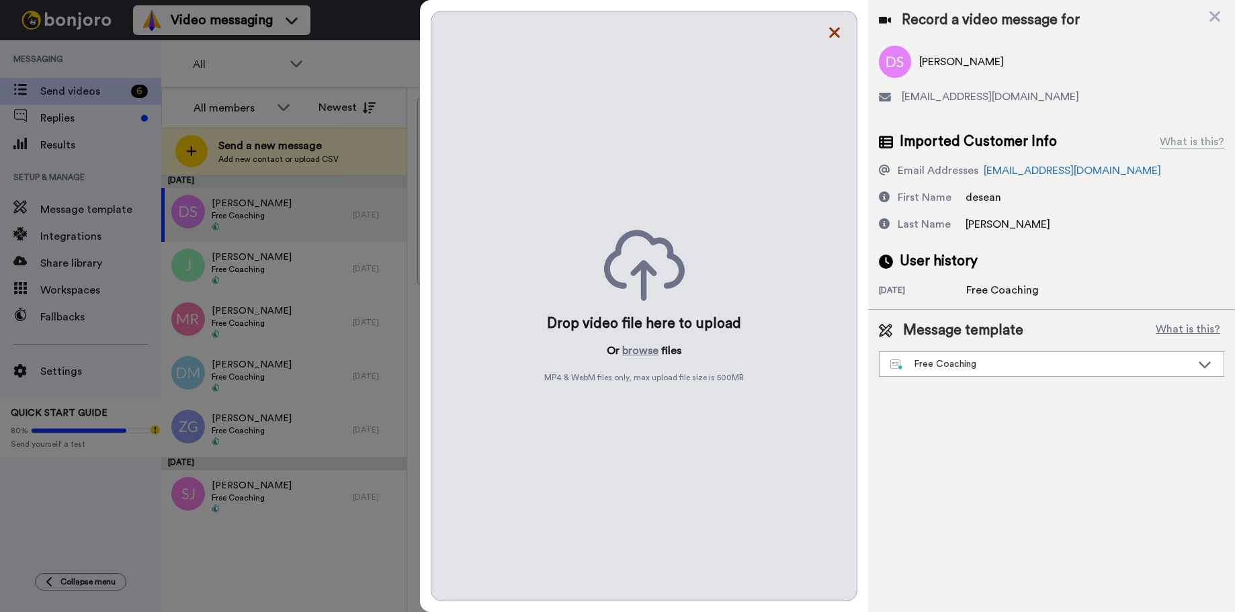
click at [833, 25] on icon at bounding box center [834, 32] width 13 height 17
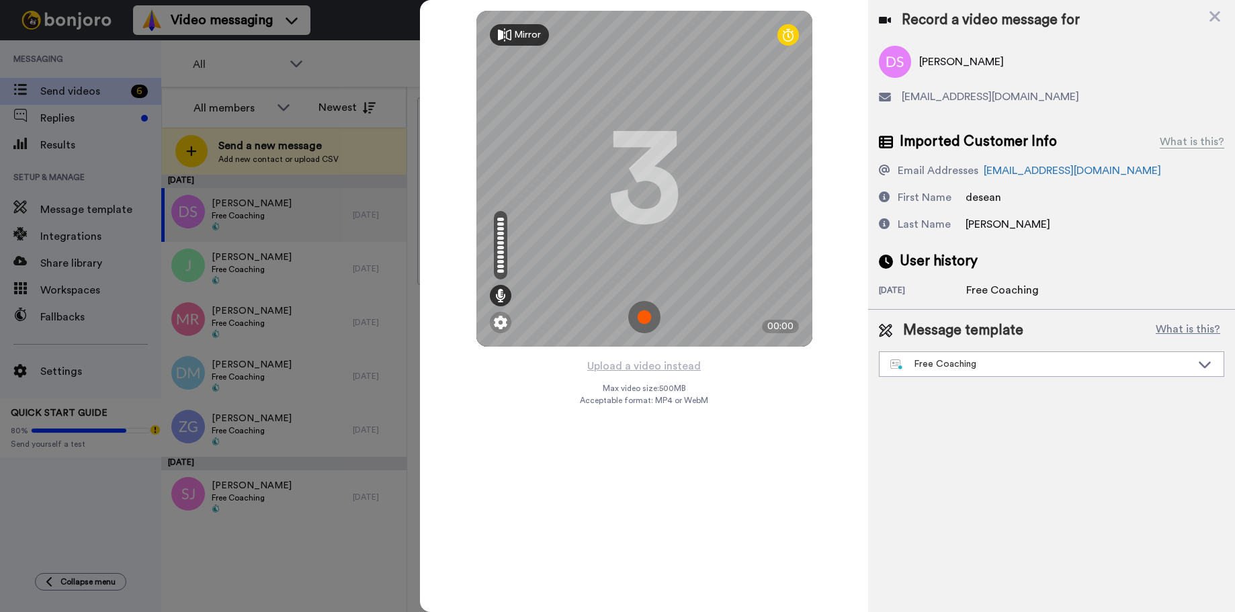
click at [643, 313] on img at bounding box center [644, 317] width 32 height 32
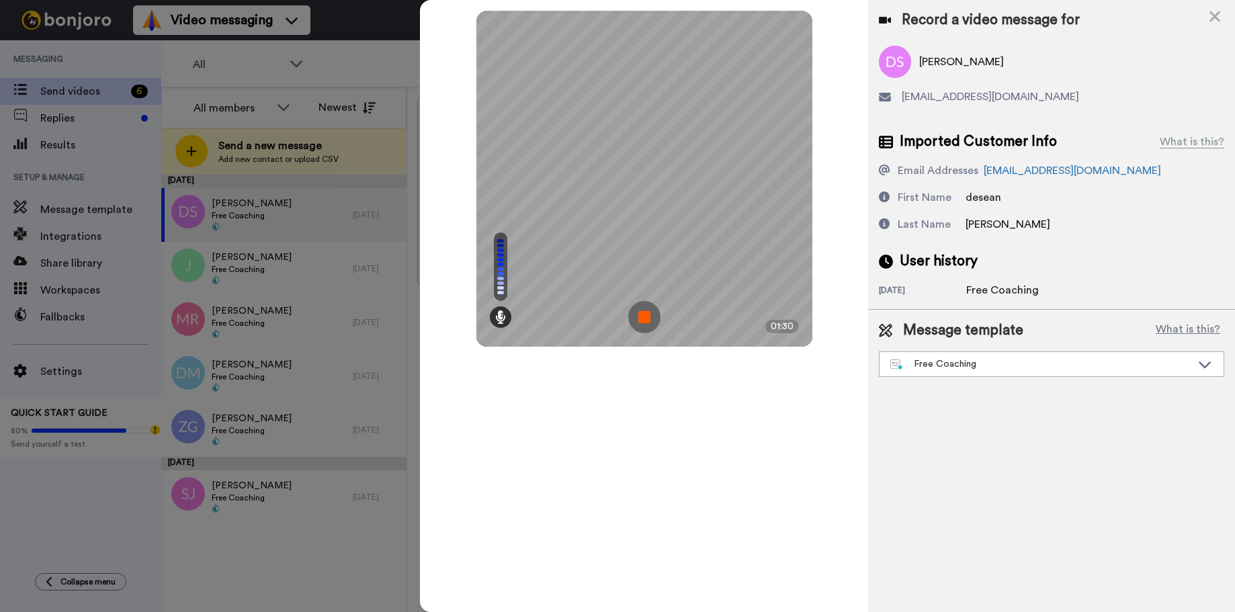
click at [630, 315] on img at bounding box center [644, 317] width 32 height 32
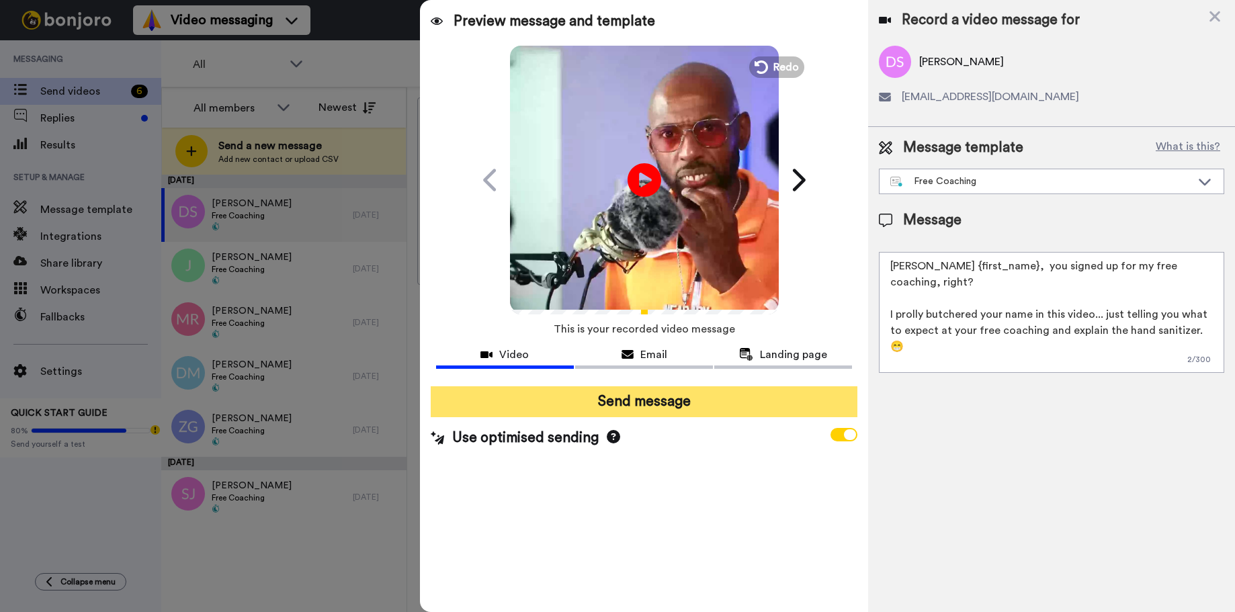
click at [644, 403] on button "Send message" at bounding box center [644, 401] width 427 height 31
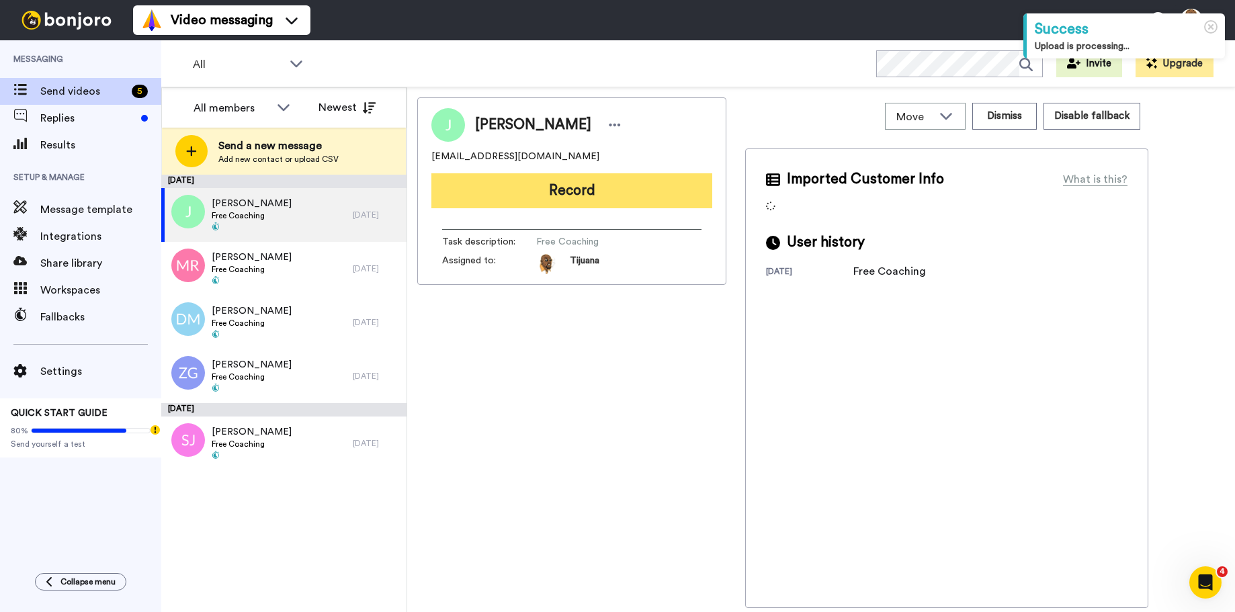
click at [575, 189] on button "Record" at bounding box center [571, 190] width 281 height 35
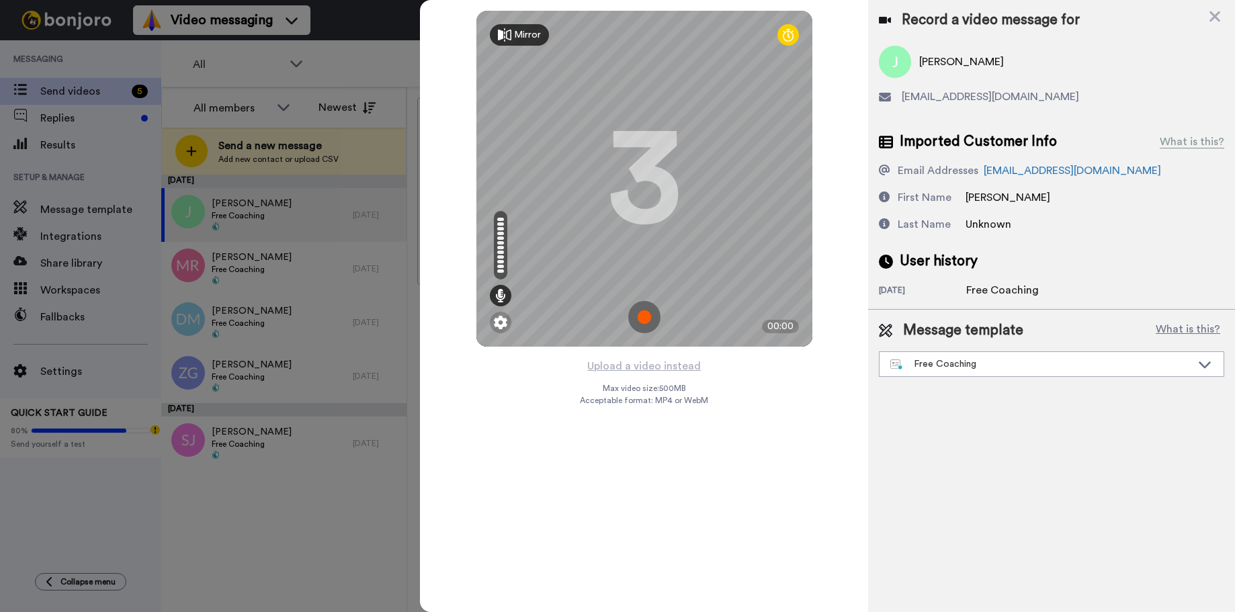
click at [643, 317] on img at bounding box center [644, 317] width 32 height 32
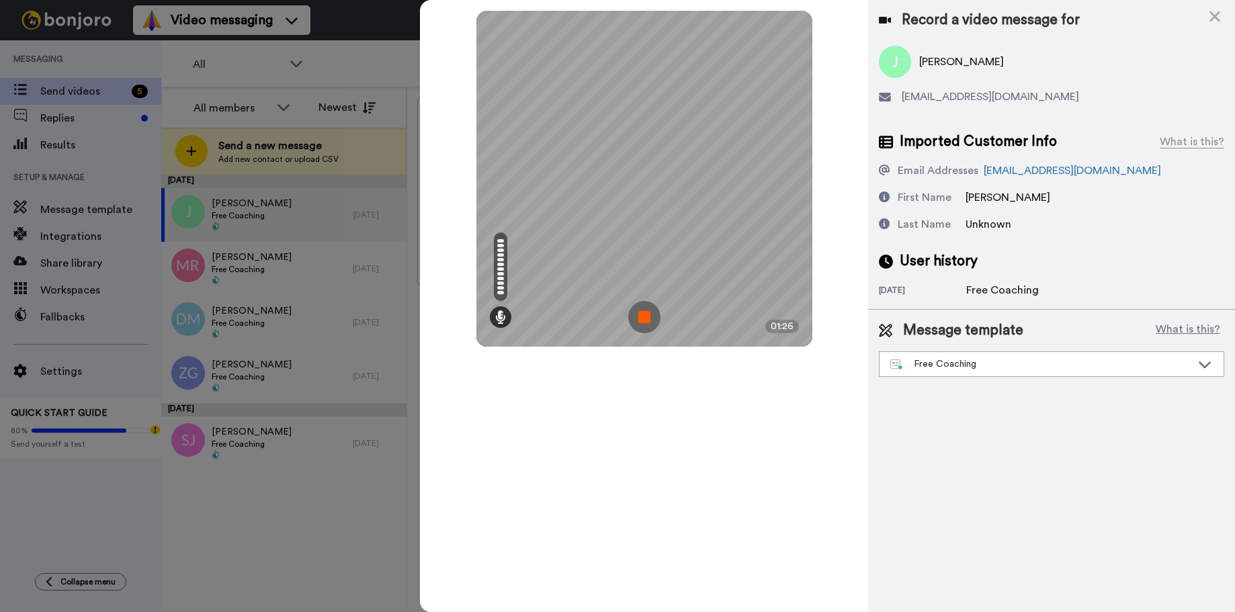
click at [643, 317] on img at bounding box center [644, 317] width 32 height 32
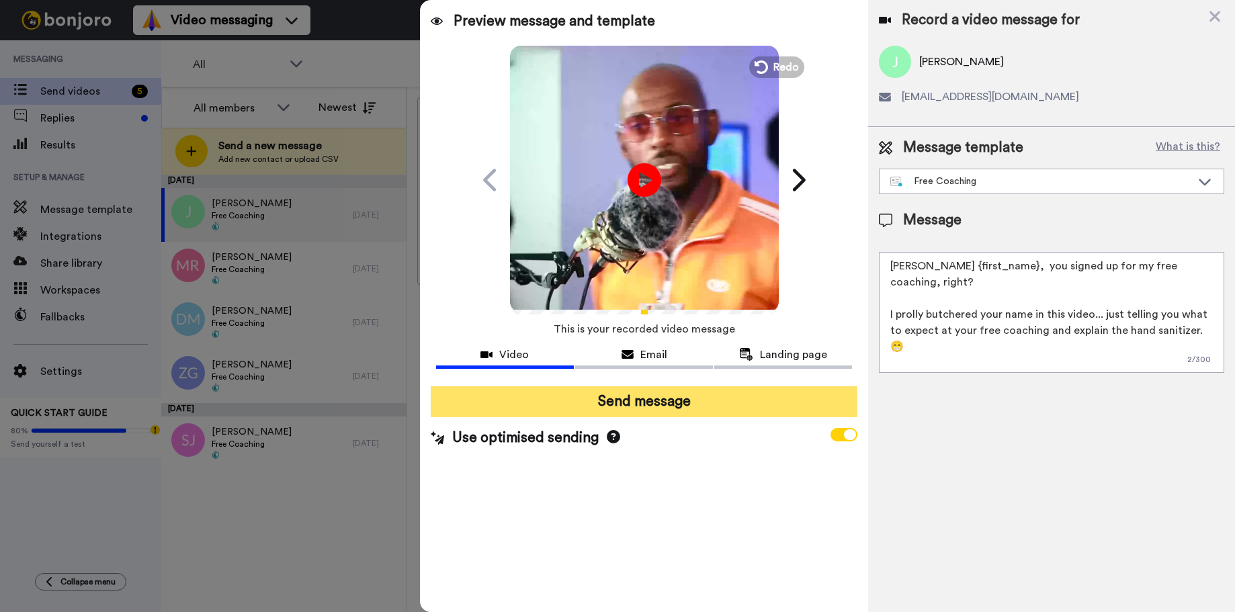
click at [644, 400] on button "Send message" at bounding box center [644, 401] width 427 height 31
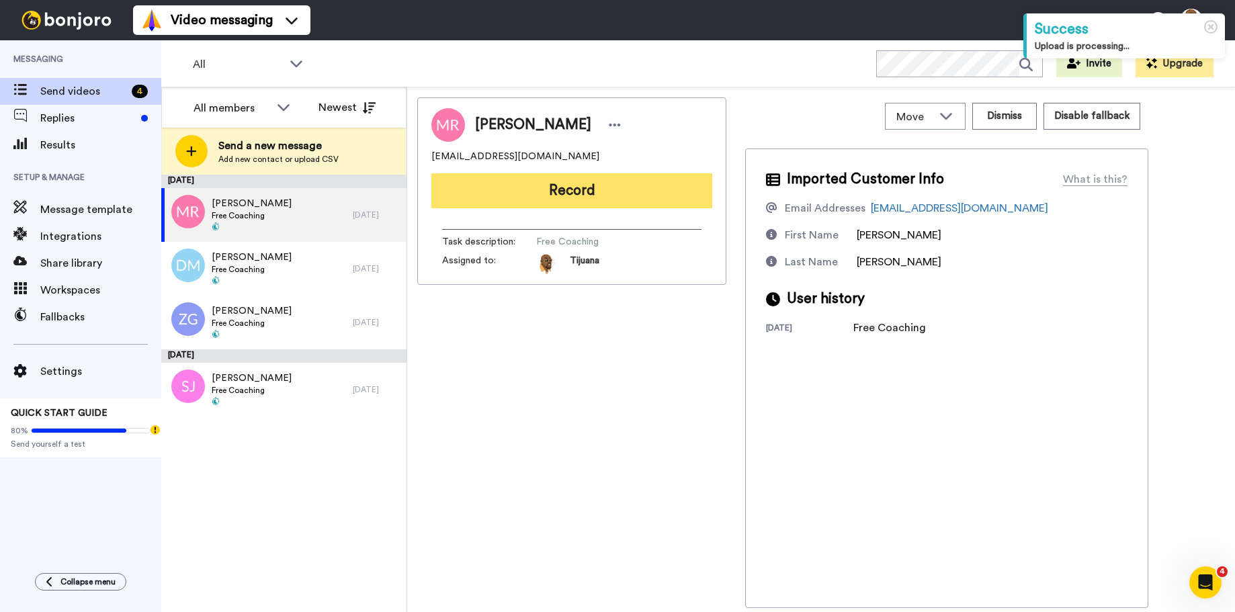
click at [576, 181] on button "Record" at bounding box center [571, 190] width 281 height 35
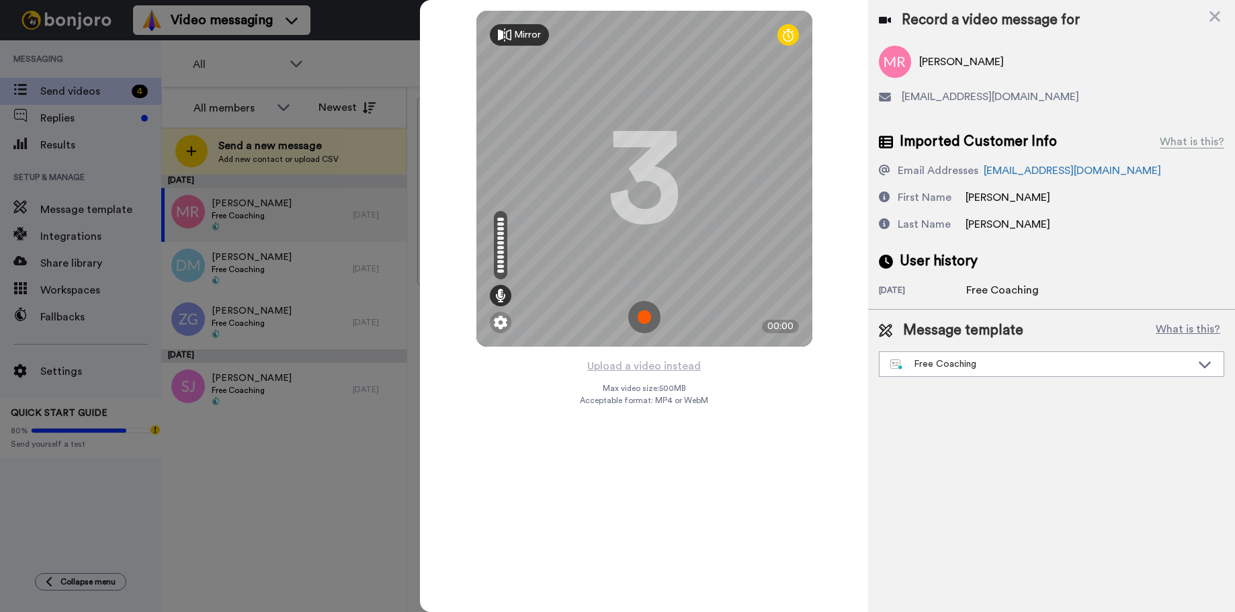
click at [644, 317] on img at bounding box center [644, 317] width 32 height 32
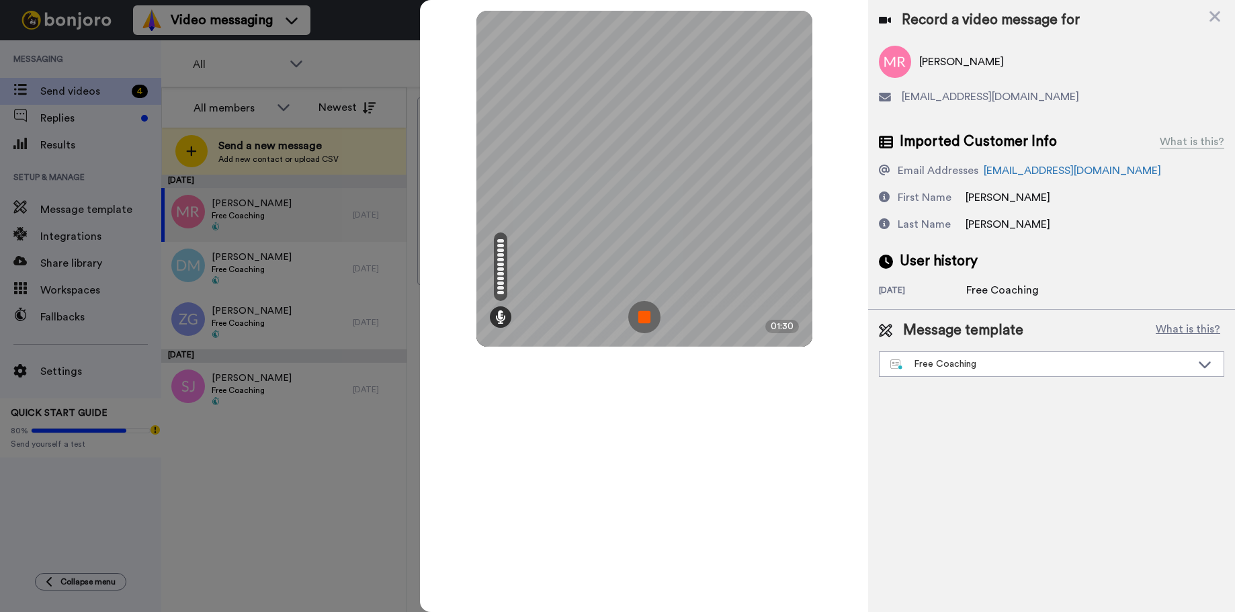
click at [646, 319] on img at bounding box center [644, 317] width 32 height 32
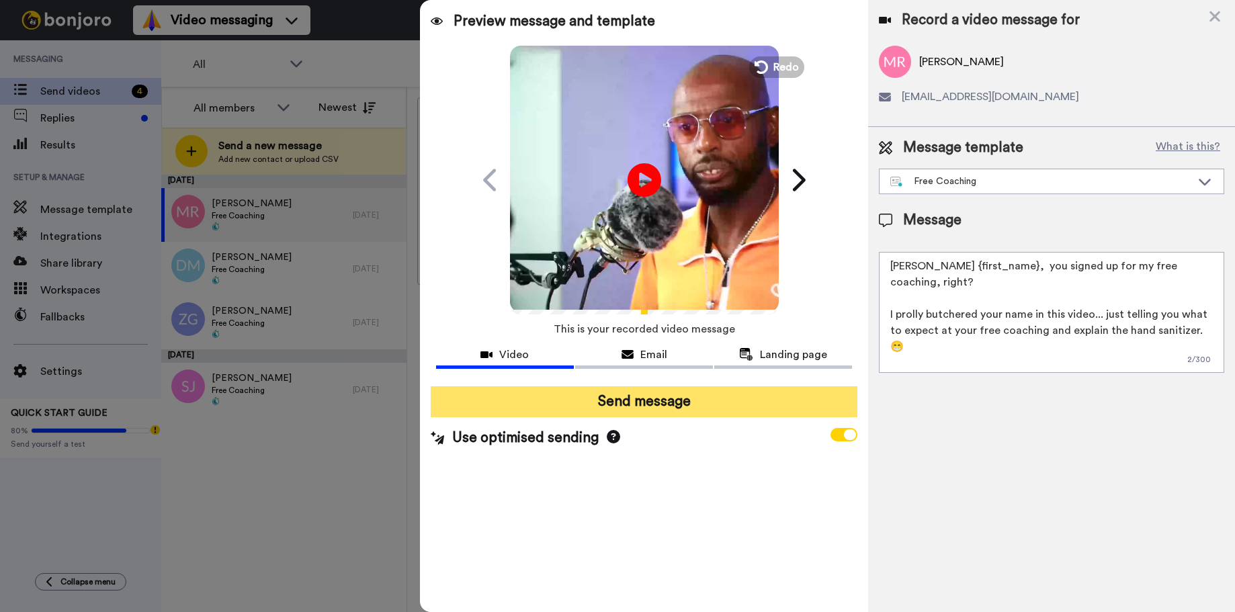
click at [655, 399] on button "Send message" at bounding box center [644, 401] width 427 height 31
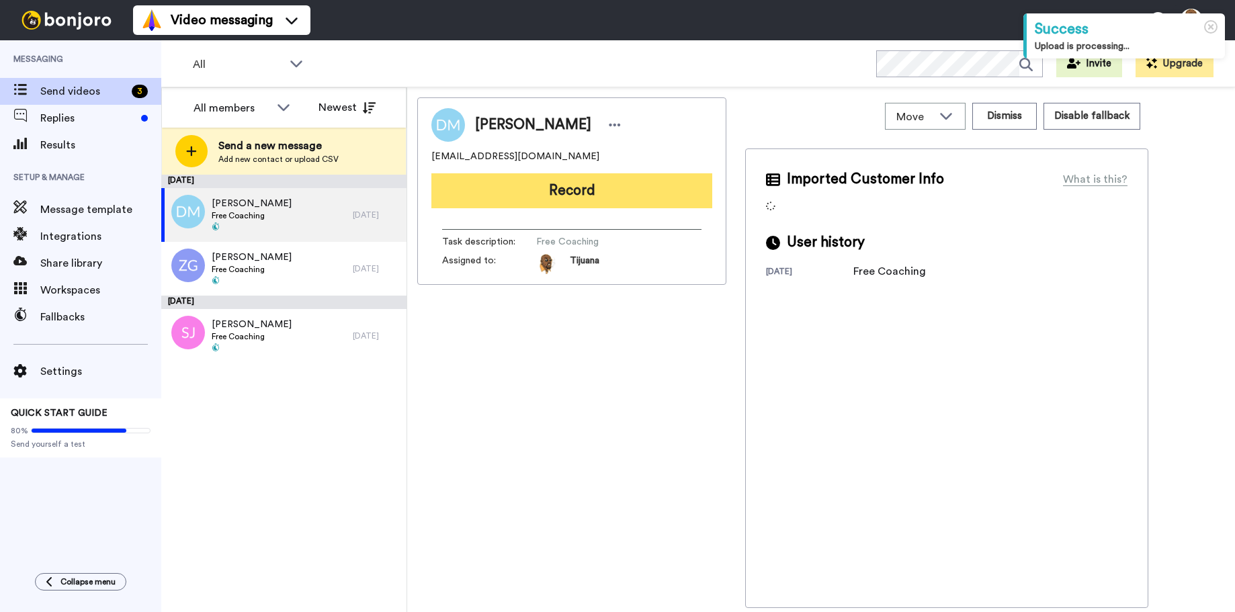
click at [577, 183] on button "Record" at bounding box center [571, 190] width 281 height 35
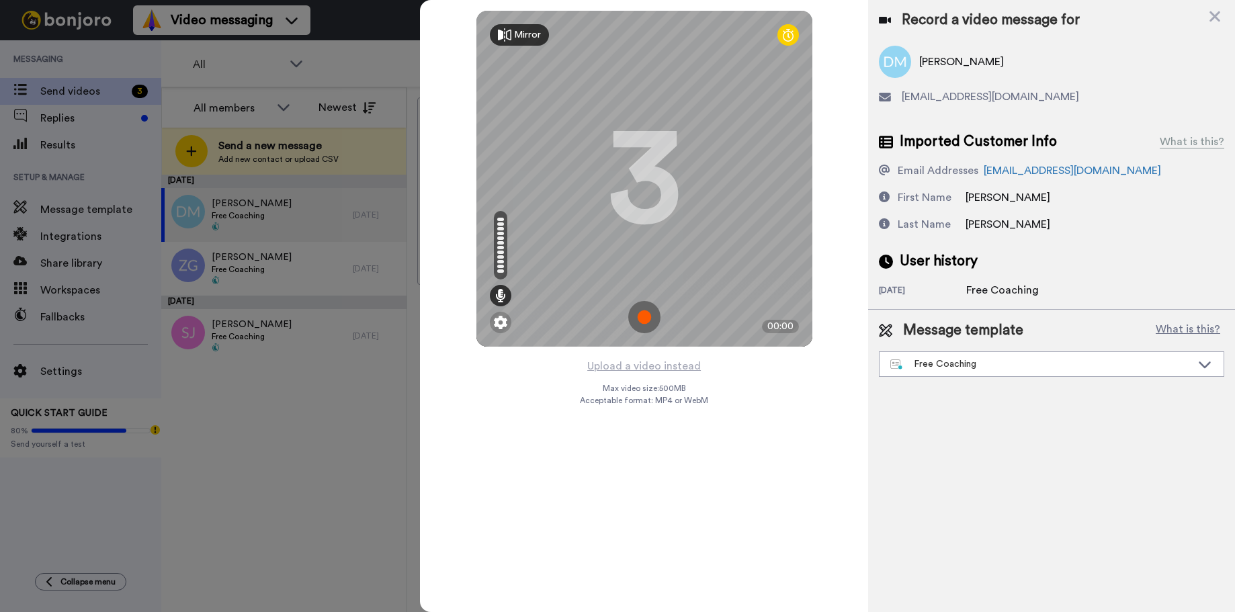
click at [632, 317] on img at bounding box center [644, 317] width 32 height 32
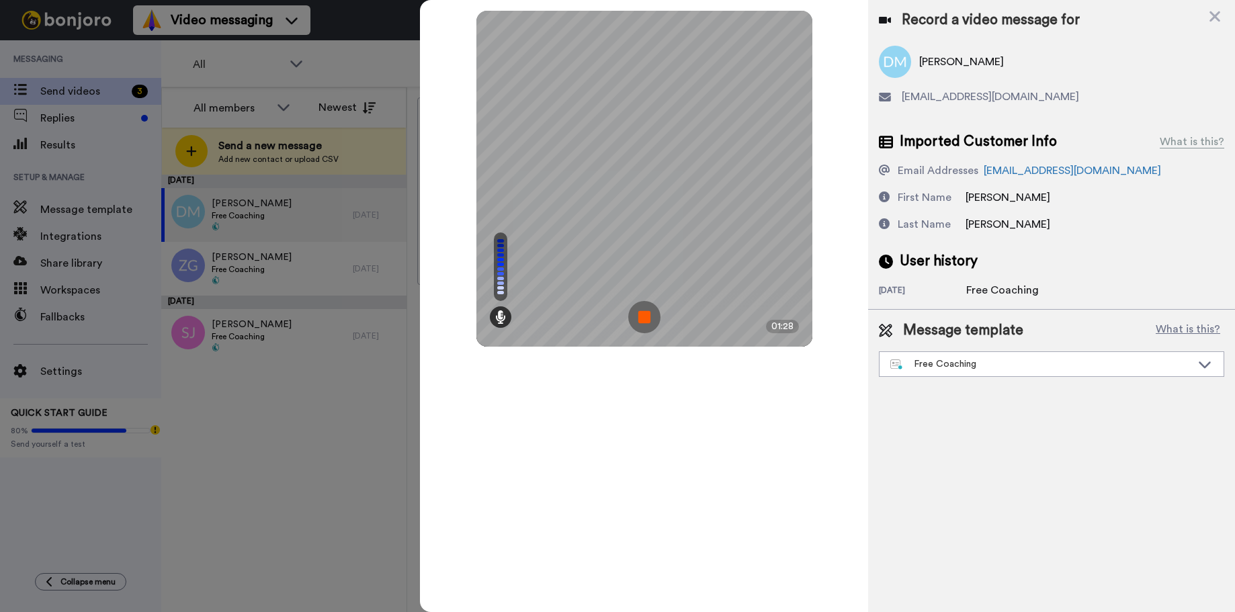
click at [635, 315] on img at bounding box center [644, 317] width 32 height 32
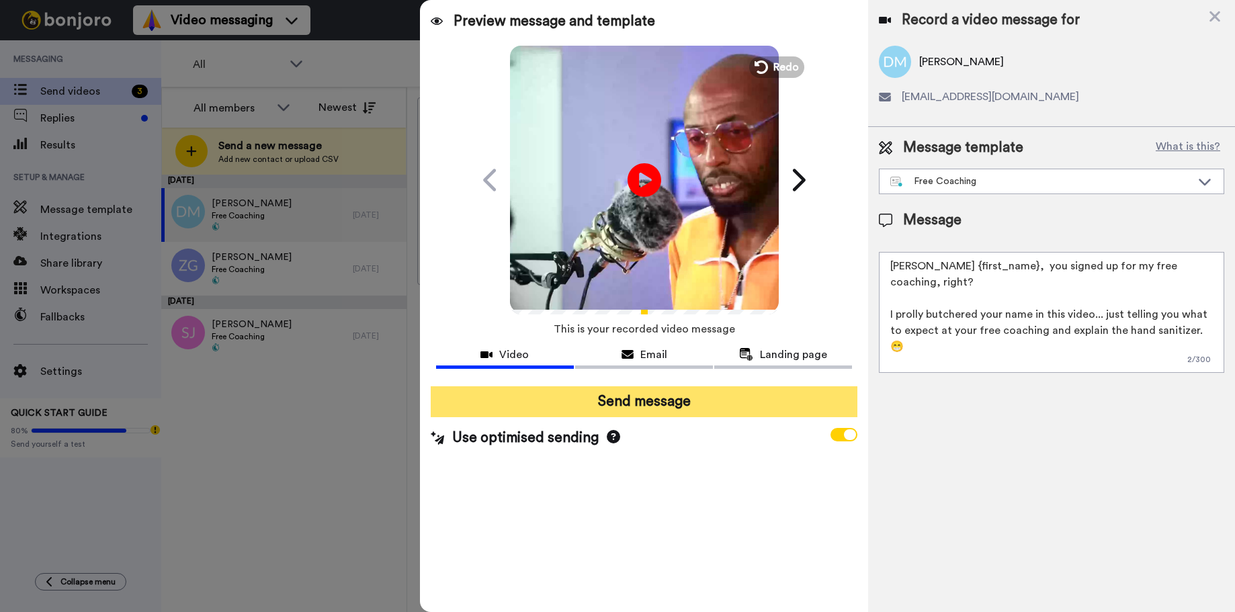
click at [624, 394] on button "Send message" at bounding box center [644, 401] width 427 height 31
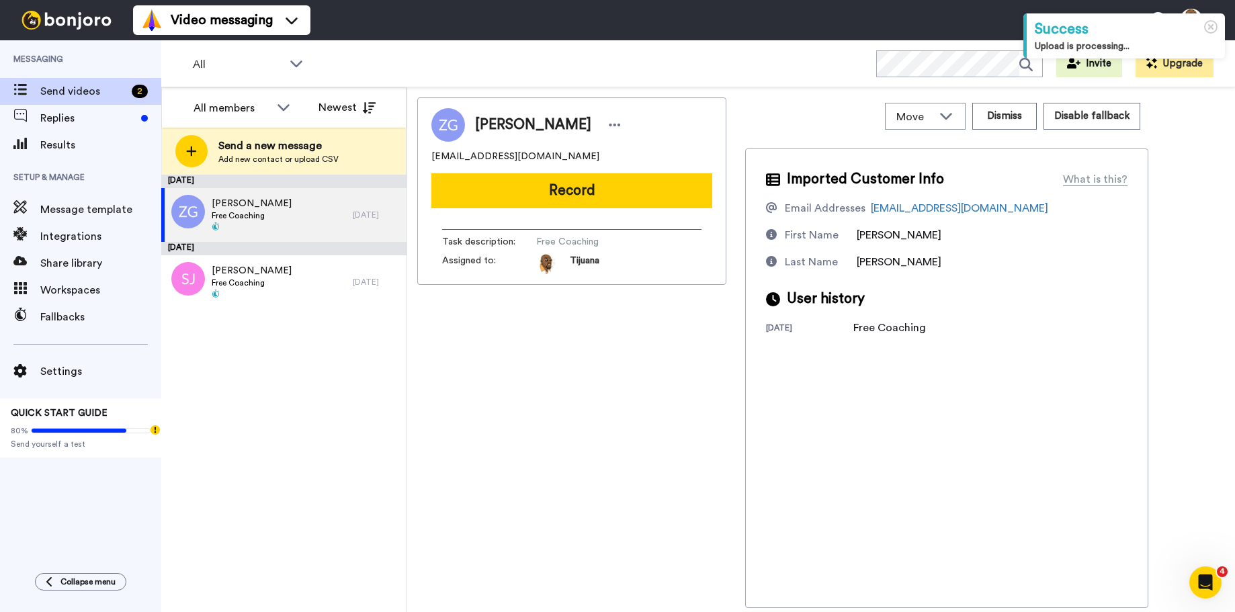
click at [612, 195] on button "Record" at bounding box center [571, 190] width 281 height 35
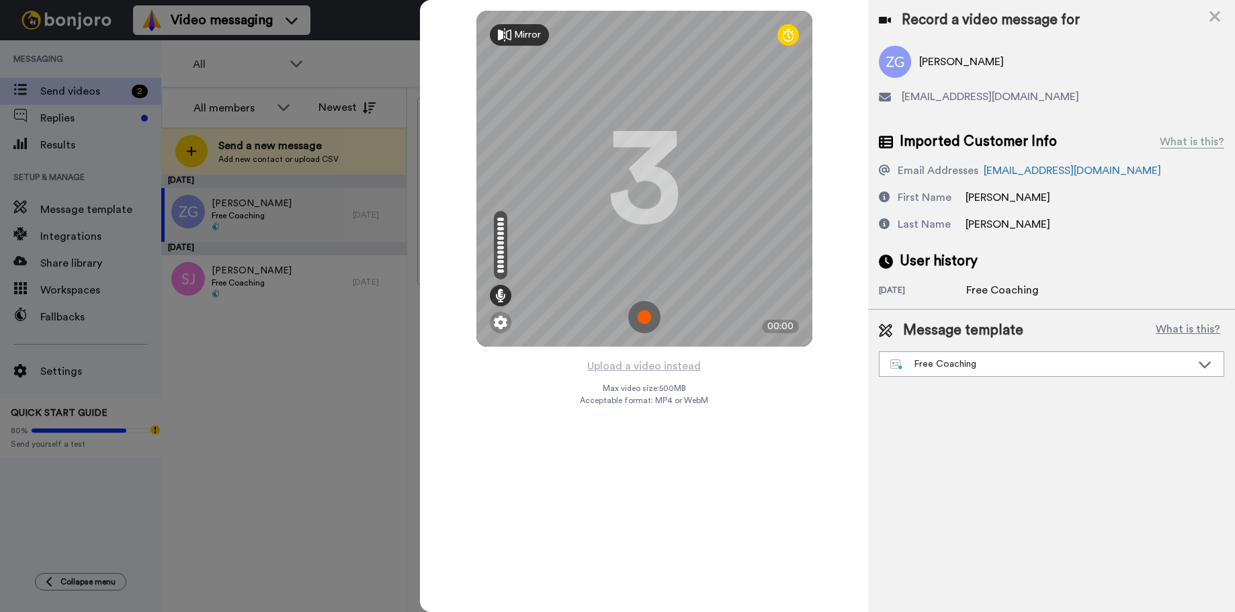
click at [640, 304] on img at bounding box center [644, 317] width 32 height 32
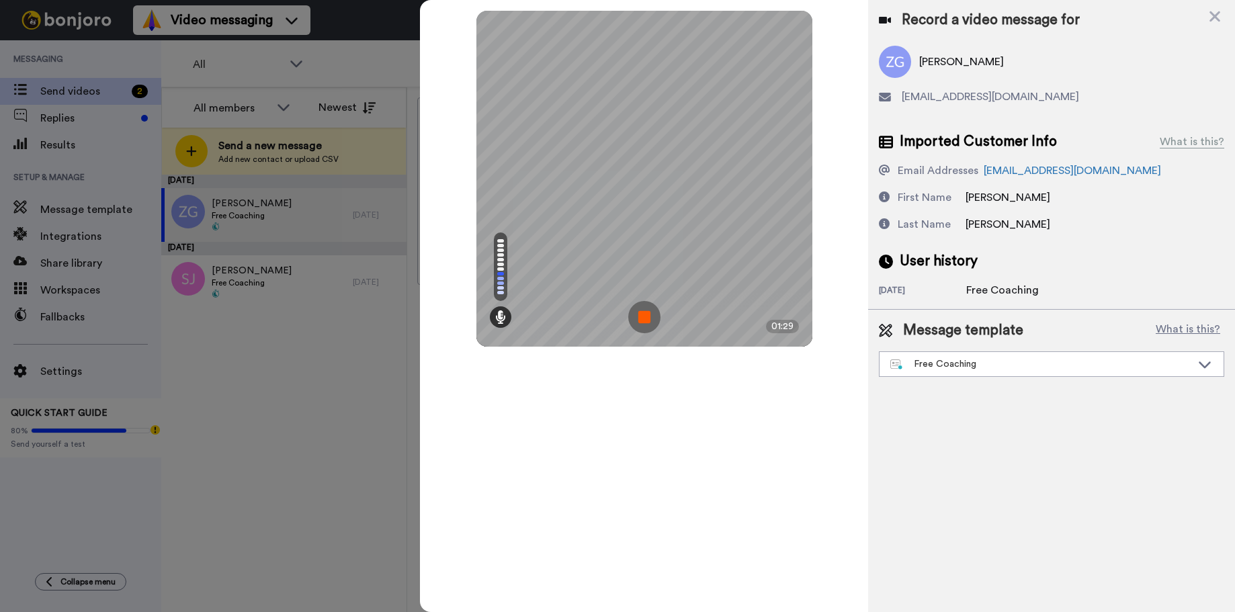
click at [646, 312] on img at bounding box center [644, 317] width 32 height 32
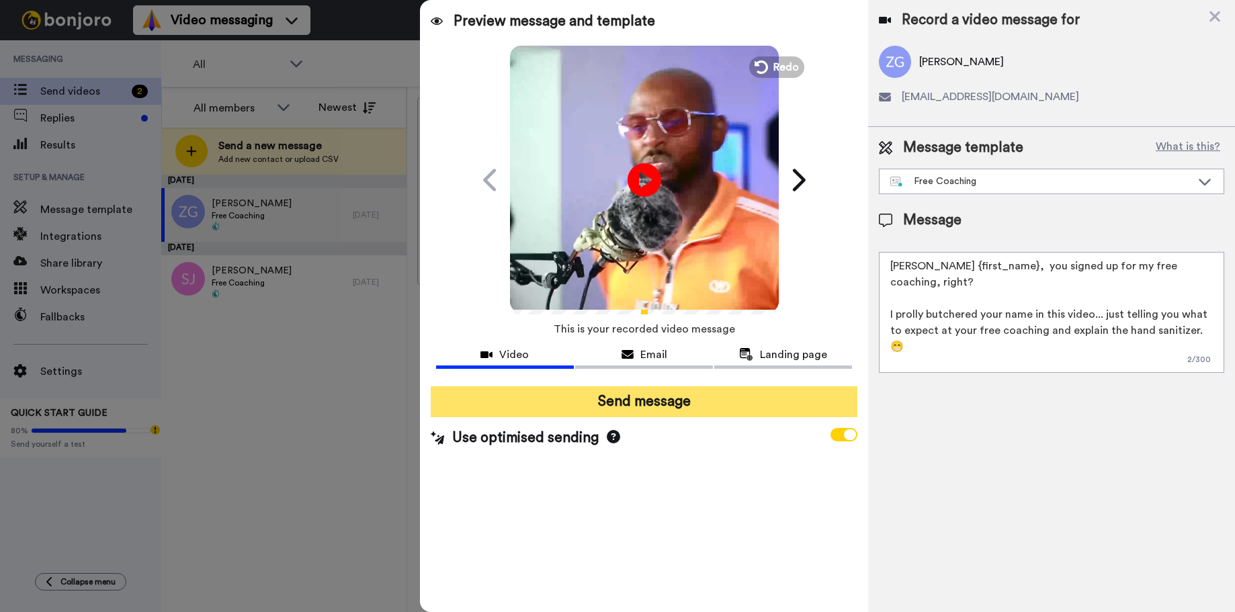
click at [651, 409] on button "Send message" at bounding box center [644, 401] width 427 height 31
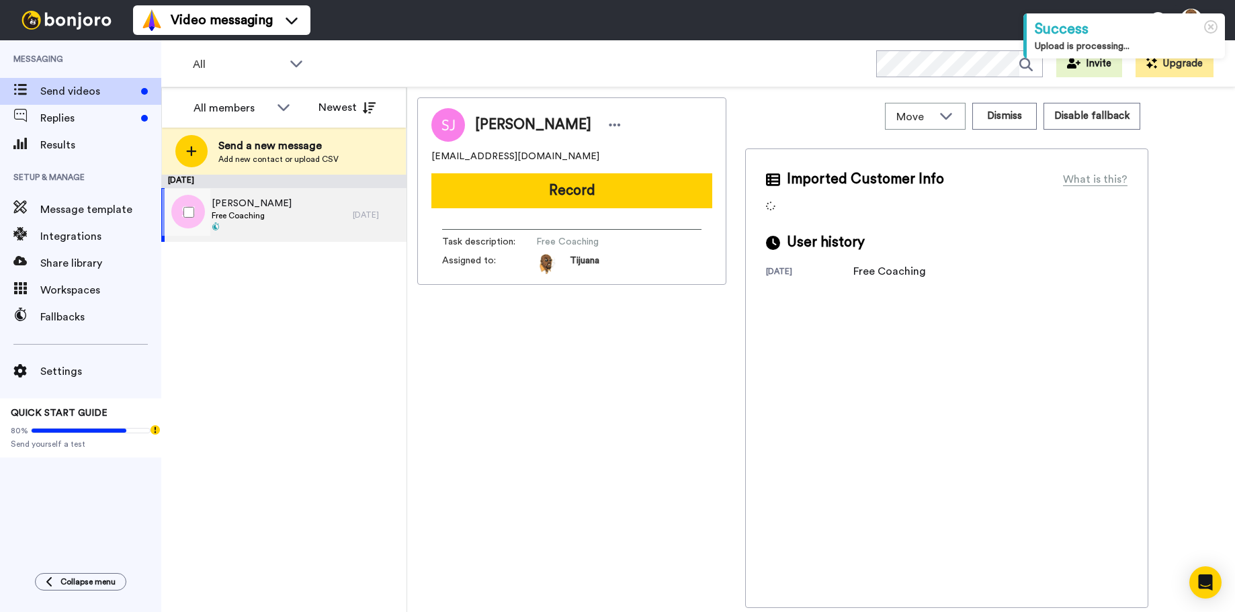
click at [311, 226] on div "[PERSON_NAME] Free Coaching" at bounding box center [257, 215] width 192 height 54
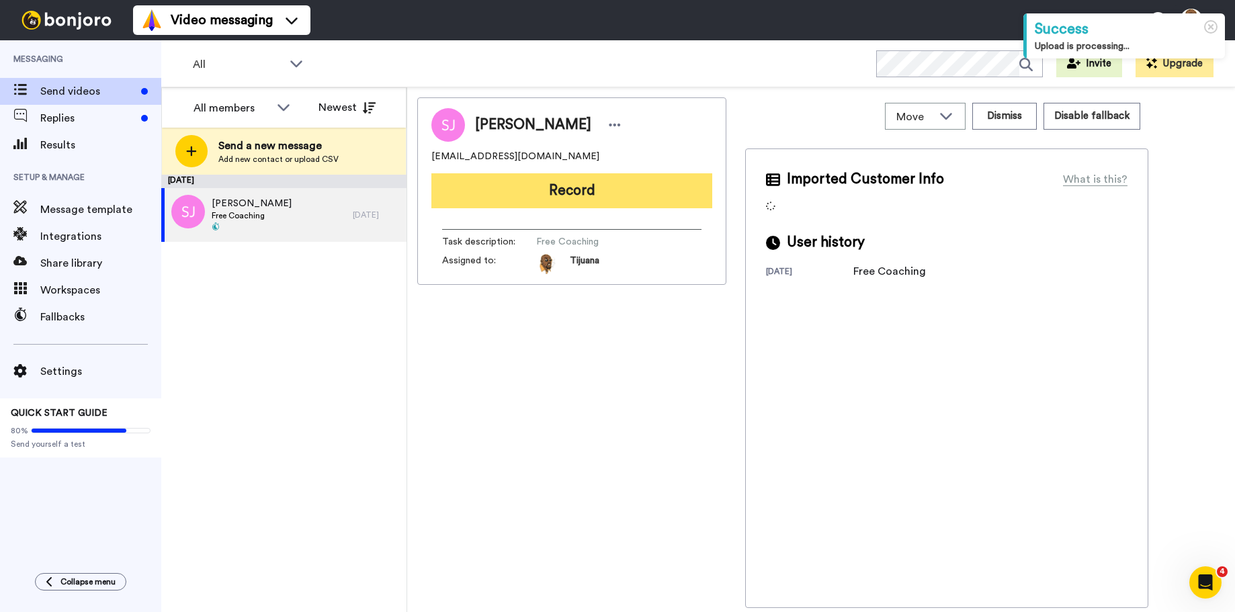
click at [528, 189] on button "Record" at bounding box center [571, 190] width 281 height 35
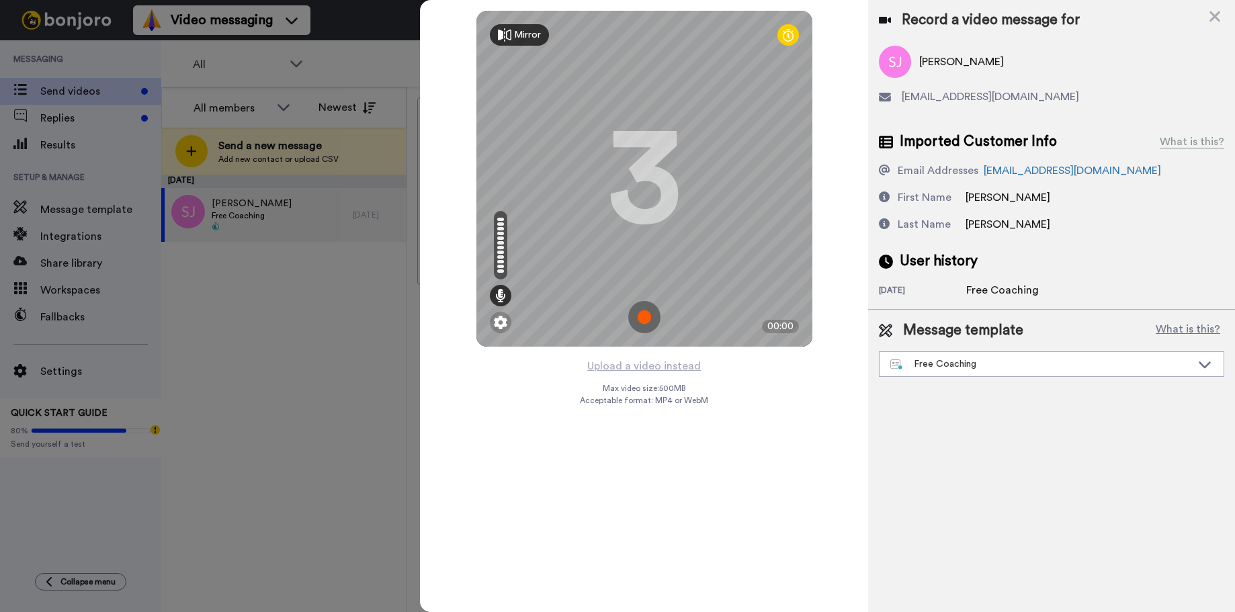
click at [649, 308] on img at bounding box center [644, 317] width 32 height 32
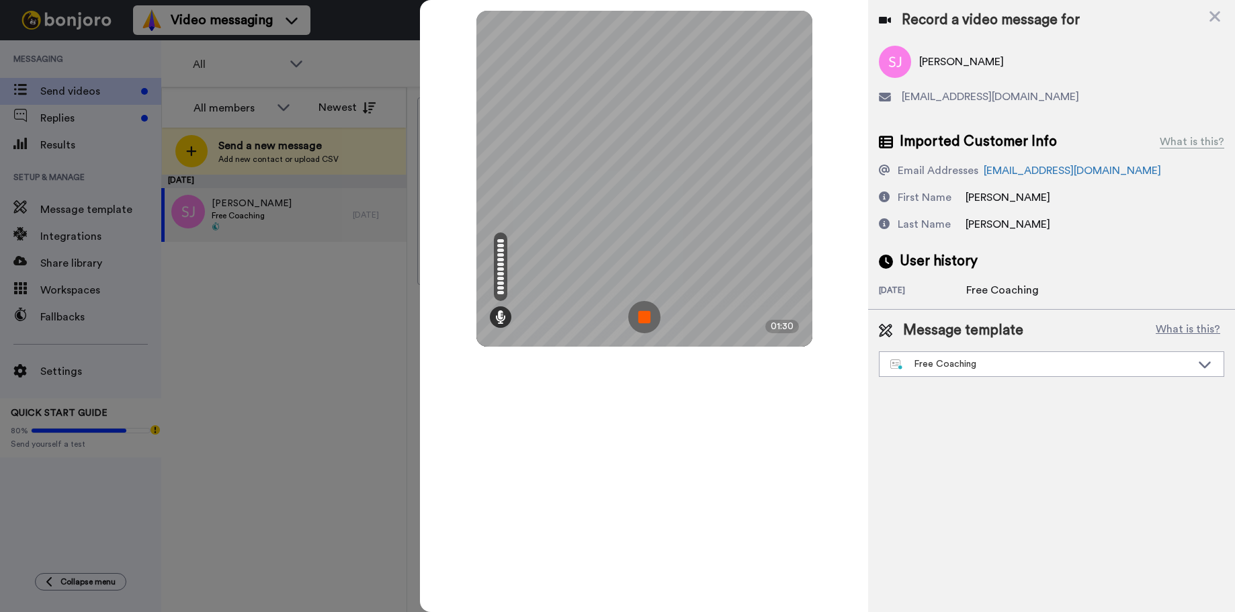
click at [644, 312] on img at bounding box center [644, 317] width 32 height 32
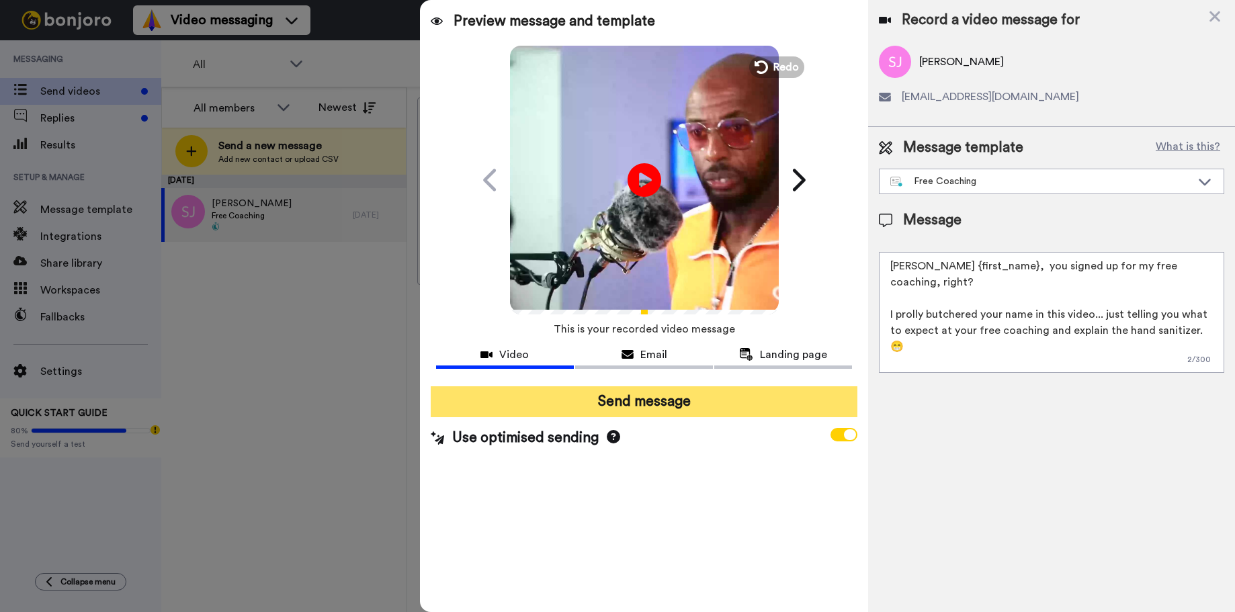
click at [667, 394] on button "Send message" at bounding box center [644, 401] width 427 height 31
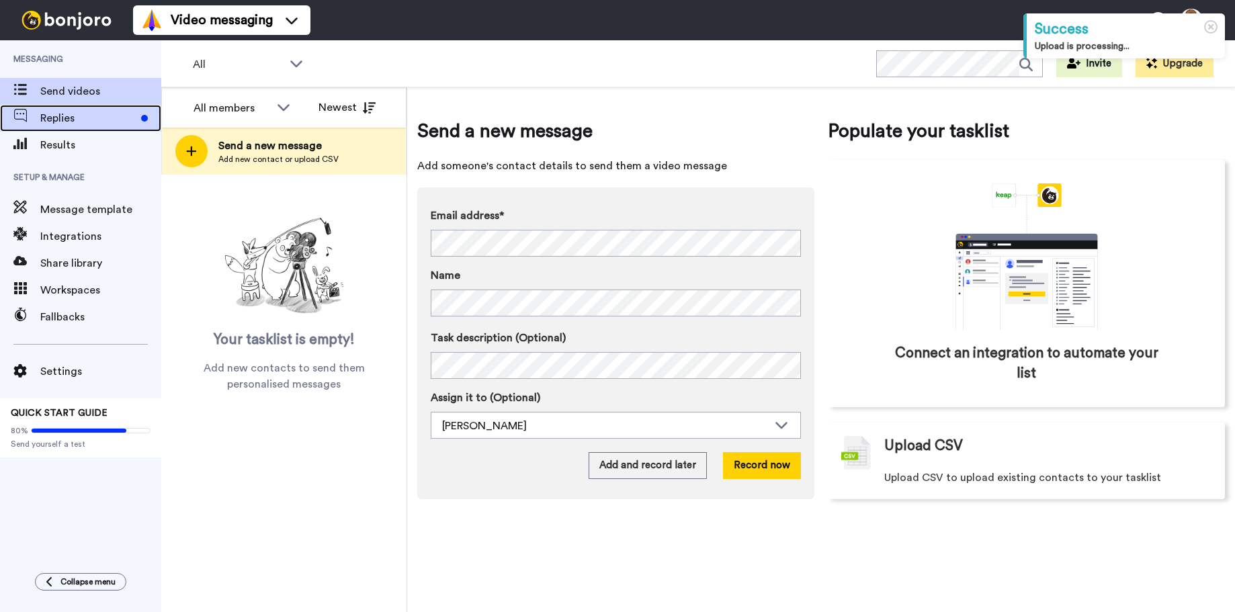
click at [89, 105] on div "Replies" at bounding box center [80, 118] width 161 height 27
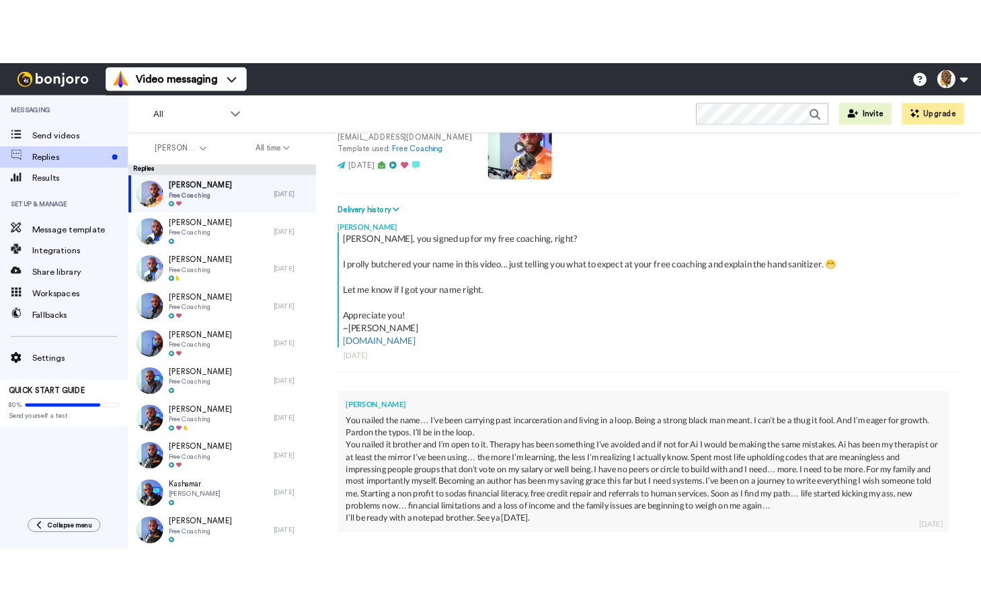
scroll to position [286, 0]
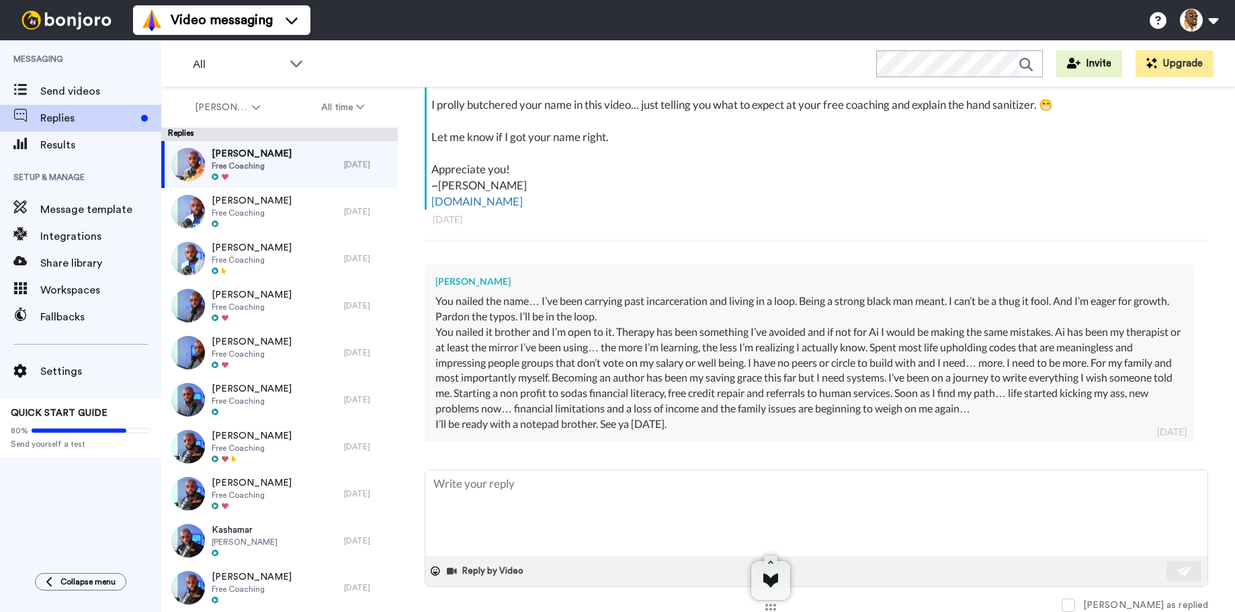
drag, startPoint x: 681, startPoint y: 424, endPoint x: 431, endPoint y: 280, distance: 288.8
click at [431, 280] on div "Andre Ferdinand You nailed the name… I’ve been carrying past incarceration and …" at bounding box center [810, 353] width 770 height 179
copy div "You nailed the name… I’ve been carrying past incarceration and living in a loop…"
click at [666, 318] on div "Pardon the typos. I’ll be in the loop." at bounding box center [809, 316] width 749 height 15
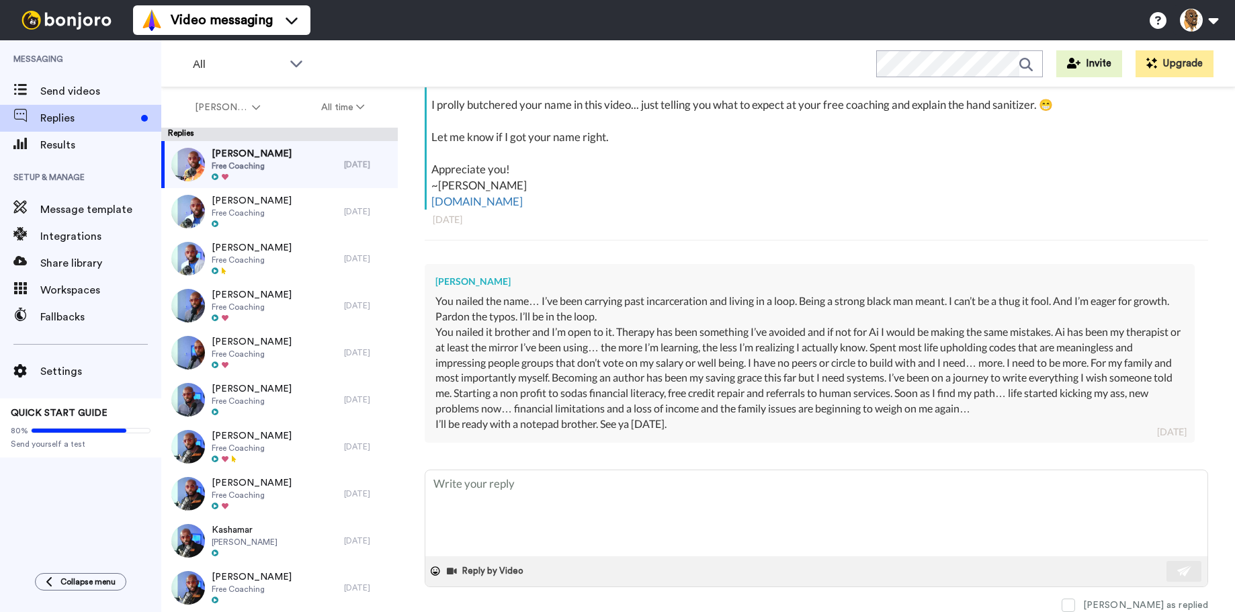
click at [692, 372] on div "You nailed it brother and I’m open to it. Therapy has been something I’ve avoid…" at bounding box center [809, 379] width 749 height 108
click at [882, 401] on div "You nailed it brother and I’m open to it. Therapy has been something I’ve avoid…" at bounding box center [809, 379] width 749 height 108
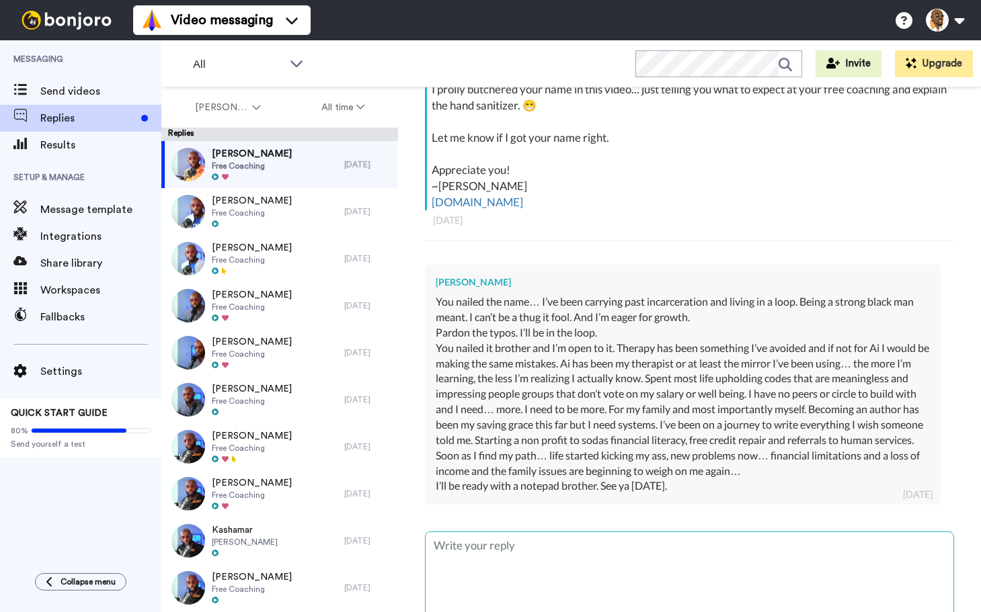
click at [534, 570] on textarea at bounding box center [689, 575] width 528 height 86
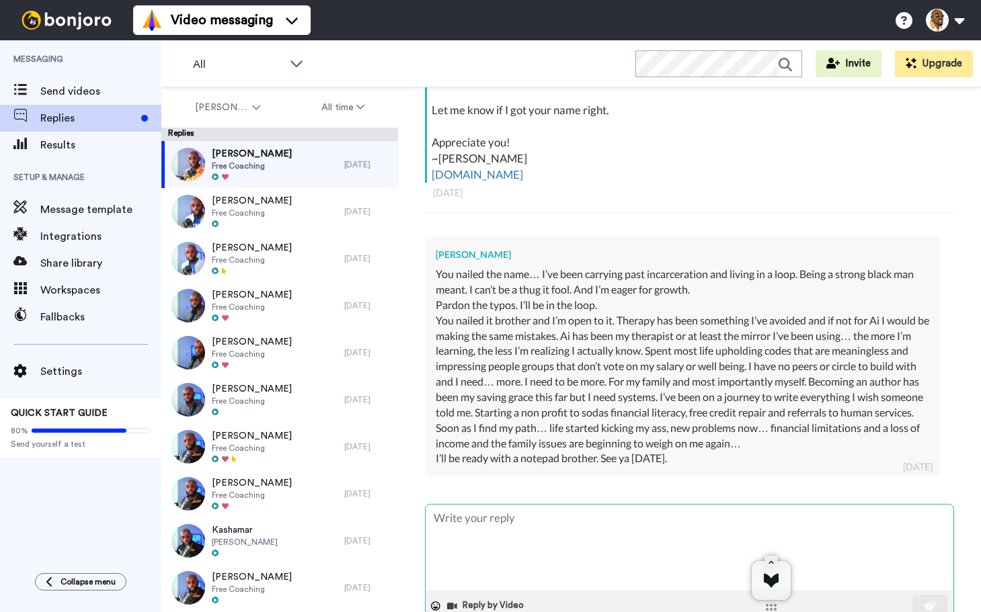
scroll to position [348, 0]
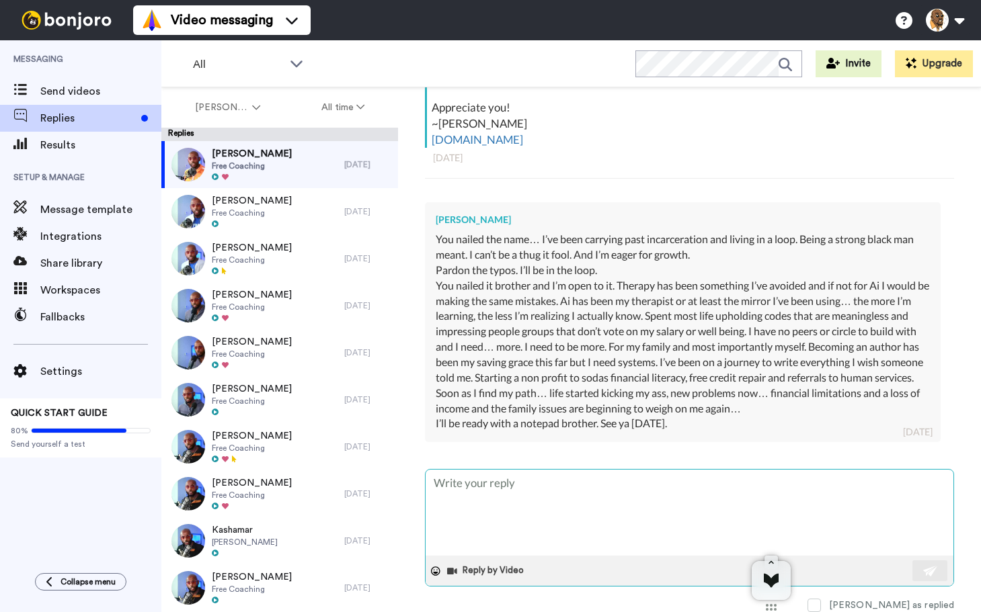
paste textarea "Respect, Fam. You breaking code and waking up. Most people live their whole lif…"
type textarea "x"
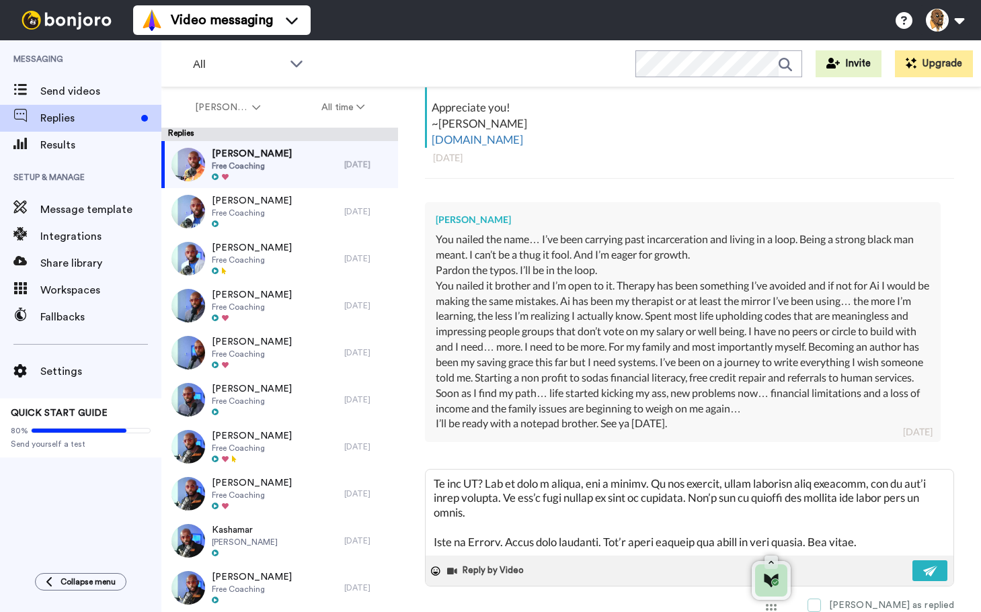
scroll to position [249, 0]
type textarea "Respect, Fam. You breaking code and waking up. Most people live their whole lif…"
click at [851, 601] on div "Mark as replied" at bounding box center [689, 605] width 529 height 14
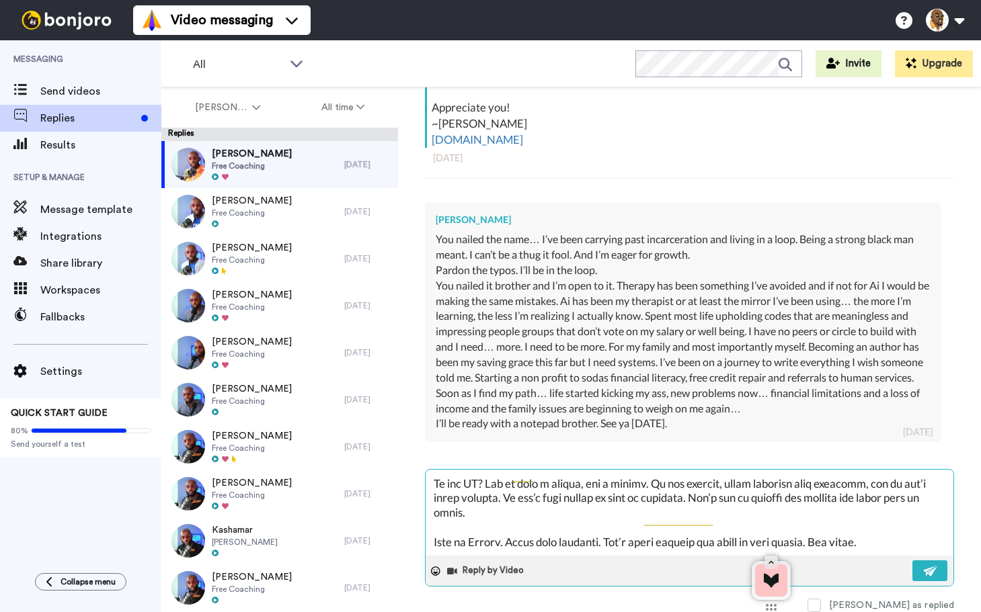
scroll to position [255, 0]
click at [907, 538] on textarea at bounding box center [689, 513] width 528 height 86
type textarea "x"
type textarea "Respect, Fam. You breaking code and waking up. Most people live their whole lif…"
type textarea "x"
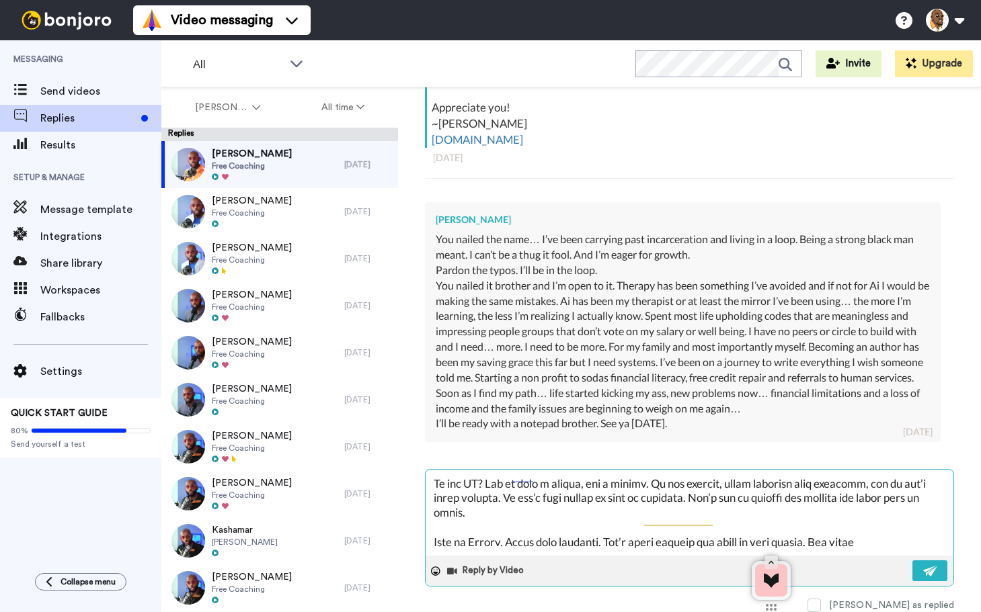
type textarea "Respect, Fam. You breaking code and waking up. Most people live their whole lif…"
type textarea "x"
type textarea "Respect, Fam. You breaking code and waking up. Most people live their whole lif…"
type textarea "x"
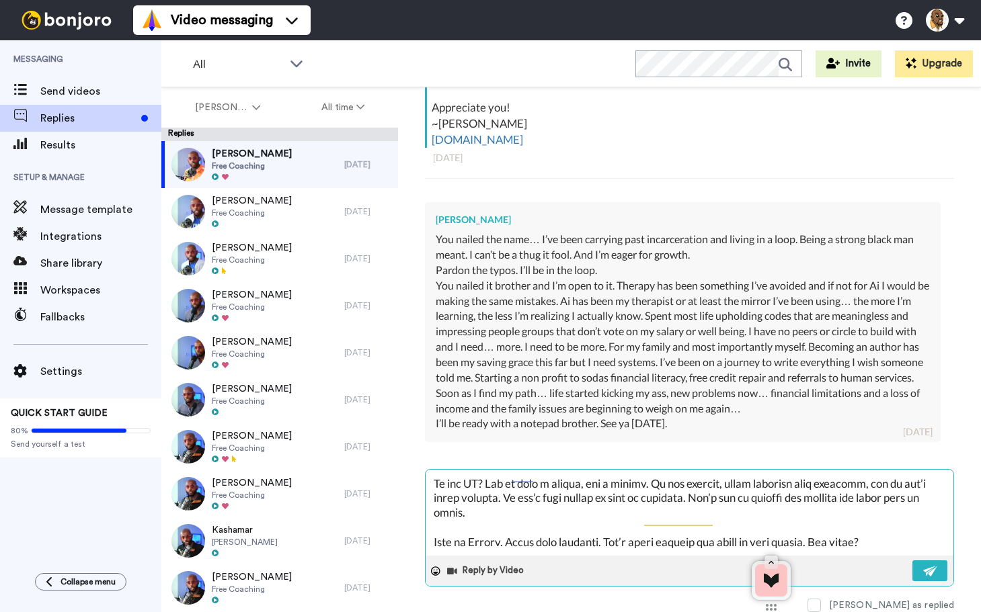
type textarea "Respect, Fam. You breaking code and waking up. Most people live their whole lif…"
type textarea "x"
type textarea "Respect, Fam. You breaking code and waking up. Most people live their whole lif…"
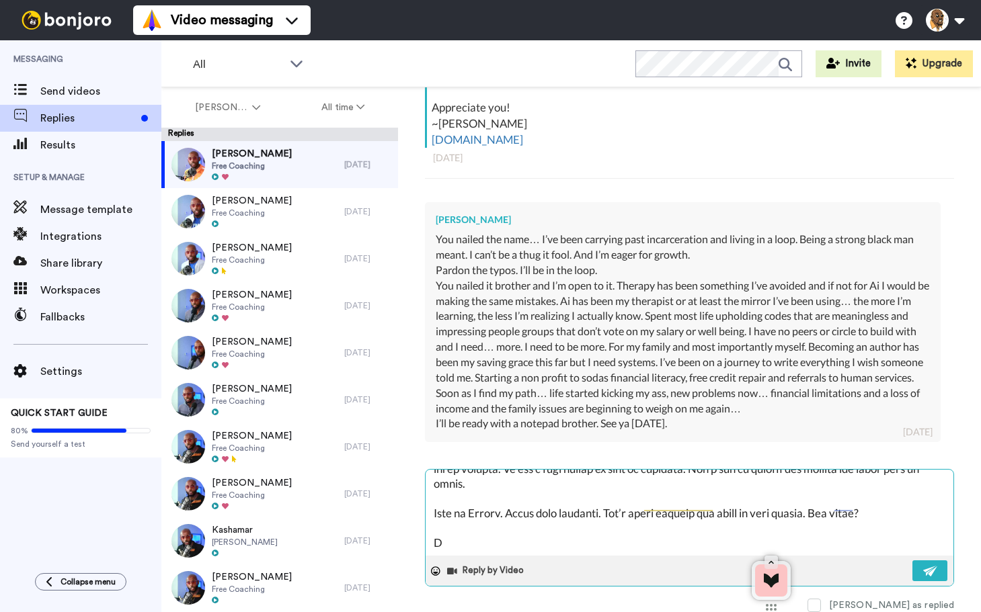
type textarea "x"
type textarea "Respect, Fam. You breaking code and waking up. Most people live their whole lif…"
type textarea "x"
type textarea "Respect, Fam. You breaking code and waking up. Most people live their whole lif…"
type textarea "x"
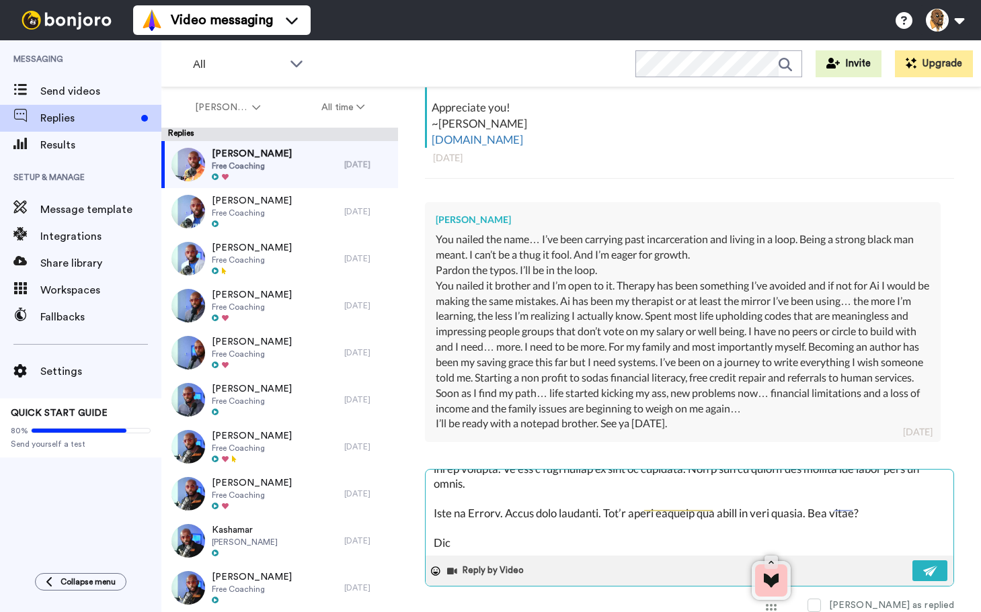
type textarea "Respect, Fam. You breaking code and waking up. Most people live their whole lif…"
type textarea "x"
type textarea "Respect, Fam. You breaking code and waking up. Most people live their whole lif…"
type textarea "x"
type textarea "Respect, Fam. You breaking code and waking up. Most people live their whole lif…"
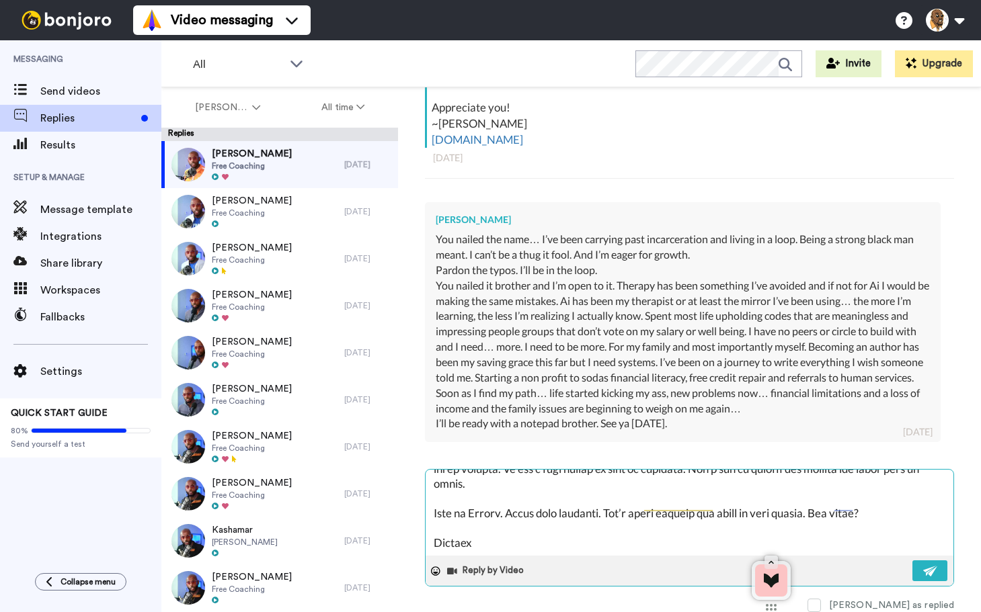
type textarea "x"
type textarea "Respect, Fam. You breaking code and waking up. Most people live their whole lif…"
type textarea "x"
type textarea "Respect, Fam. You breaking code and waking up. Most people live their whole lif…"
type textarea "x"
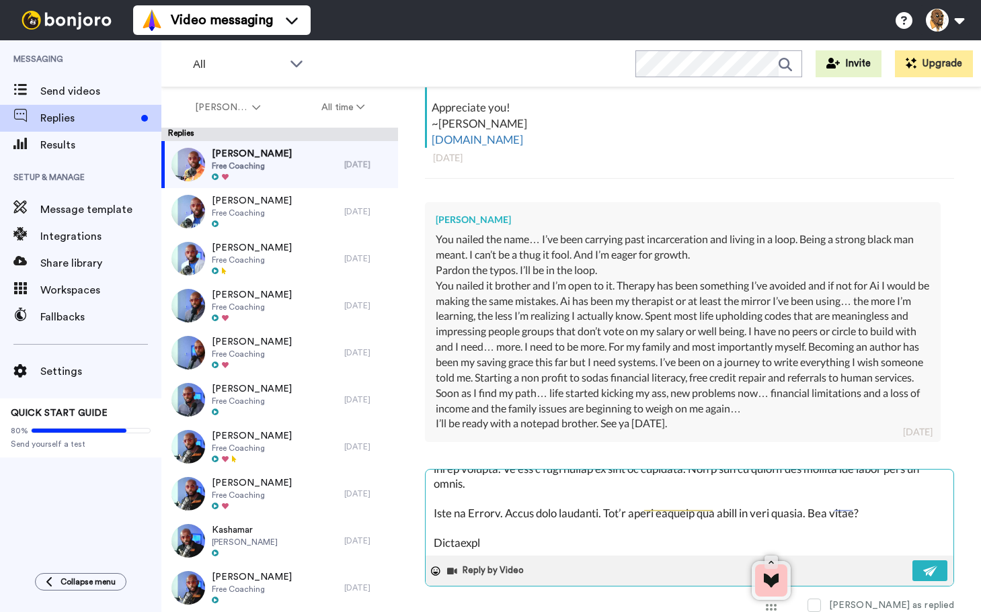
type textarea "Respect, Fam. You breaking code and waking up. Most people live their whole lif…"
type textarea "x"
type textarea "Respect, Fam. You breaking code and waking up. Most people live their whole lif…"
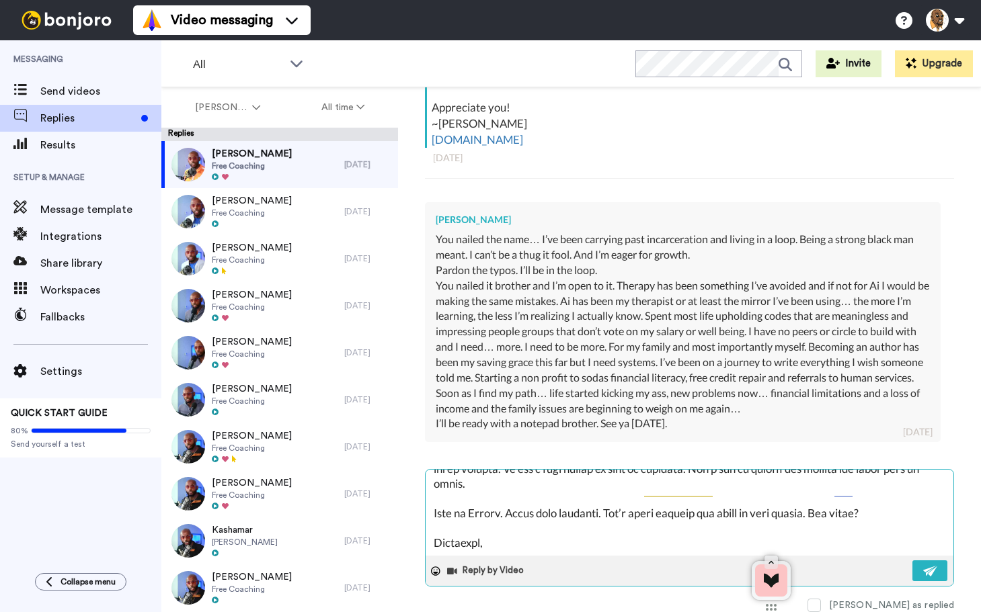
type textarea "x"
type textarea "Respect, Fam. You breaking code and waking up. Most people live their whole lif…"
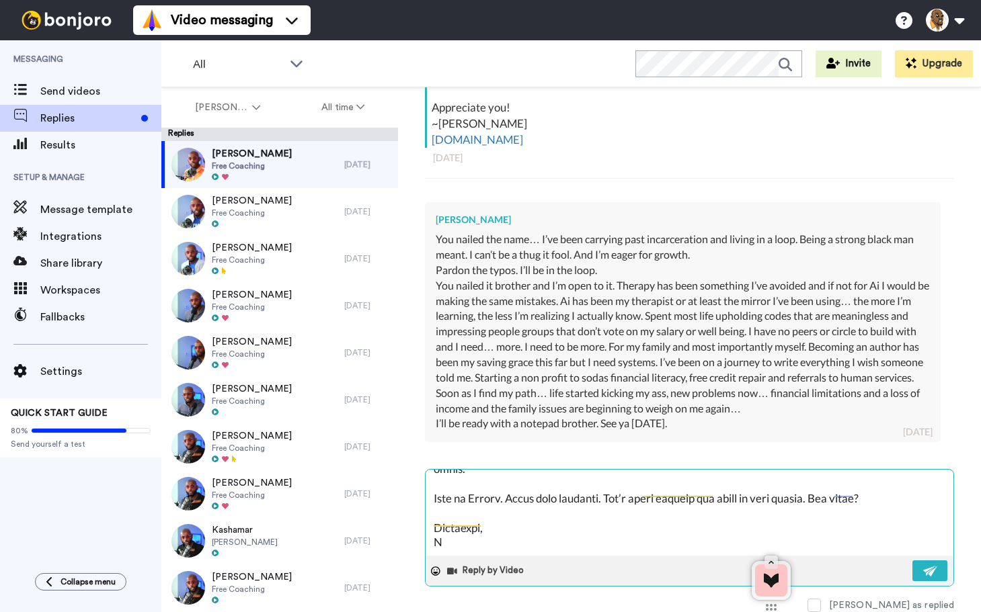
type textarea "x"
type textarea "Respect, Fam. You breaking code and waking up. Most people live their whole lif…"
type textarea "x"
type textarea "Respect, Fam. You breaking code and waking up. Most people live their whole lif…"
type textarea "x"
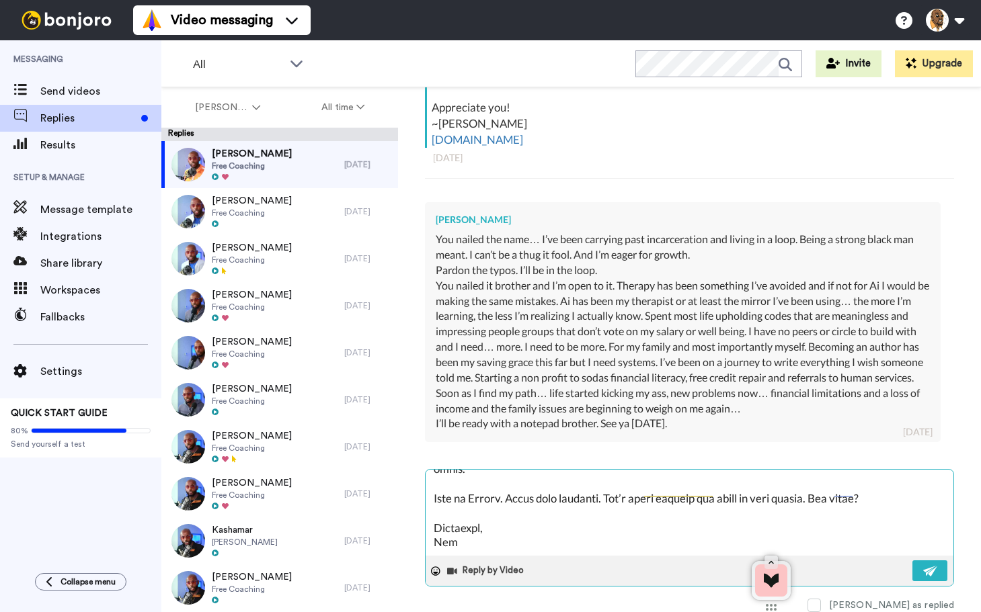
type textarea "Respect, Fam. You breaking code and waking up. Most people live their whole lif…"
type textarea "x"
type textarea "Respect, Fam. You breaking code and waking up. Most people live their whole lif…"
type textarea "x"
type textarea "Respect, Fam. You breaking code and waking up. Most people live their whole lif…"
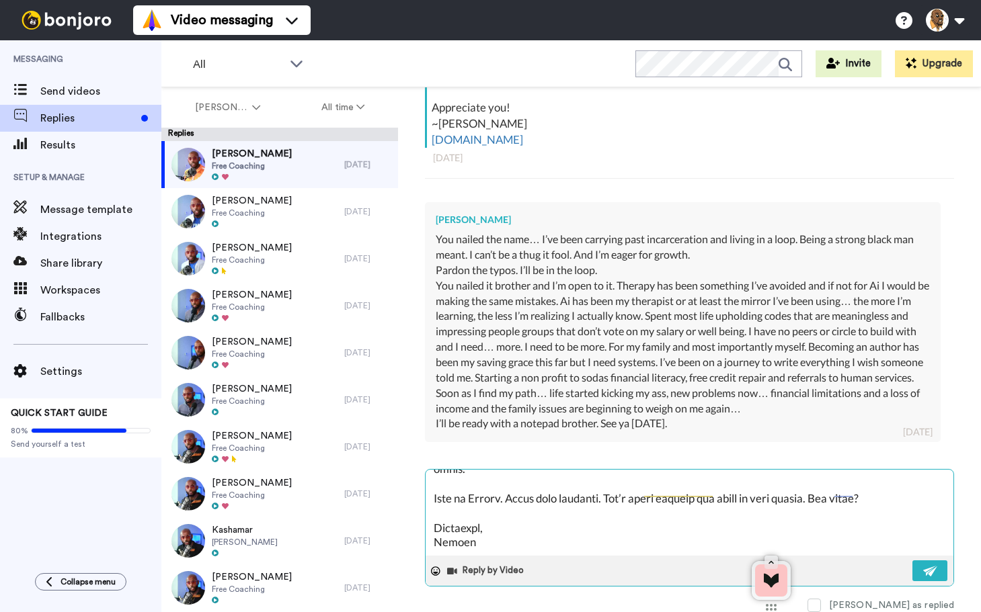
type textarea "x"
type textarea "Respect, Fam. You breaking code and waking up. Most people live their whole lif…"
type textarea "x"
type textarea "Respect, Fam. You breaking code and waking up. Most people live their whole lif…"
type textarea "x"
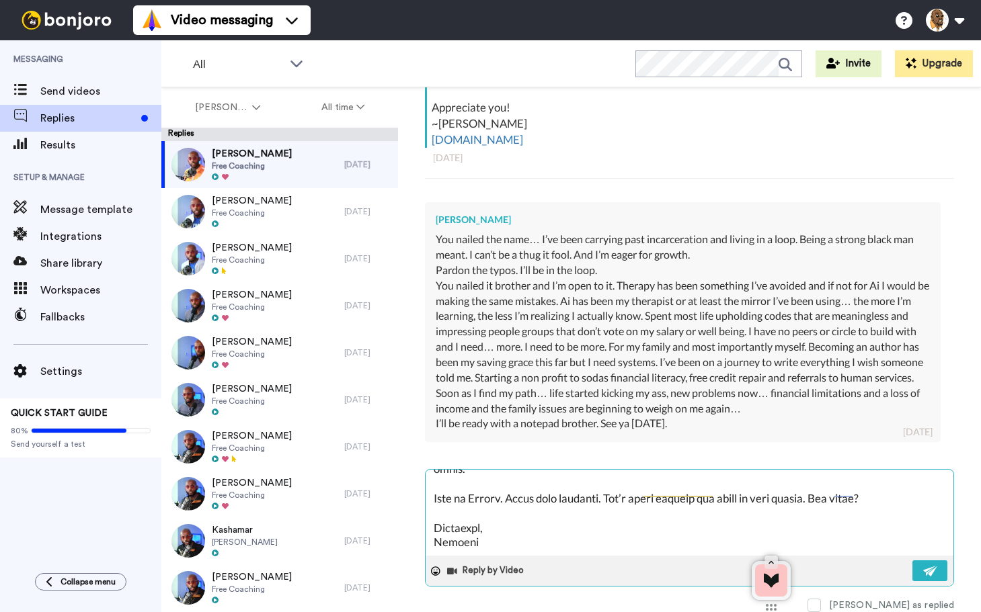
type textarea "Respect, Fam. You breaking code and waking up. Most people live their whole lif…"
type textarea "x"
type textarea "Respect, Fam. You breaking code and waking up. Most people live their whole lif…"
type textarea "x"
type textarea "Respect, Fam. You breaking code and waking up. Most people live their whole lif…"
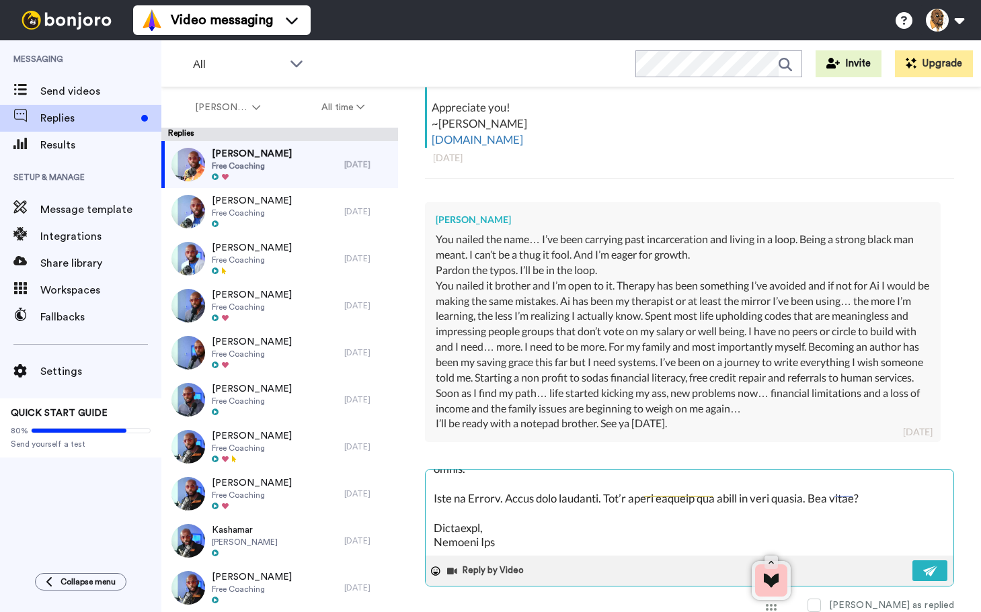
type textarea "x"
type textarea "Respect, Fam. You breaking code and waking up. Most people live their whole lif…"
type textarea "x"
type textarea "Respect, Fam. You breaking code and waking up. Most people live their whole lif…"
type textarea "x"
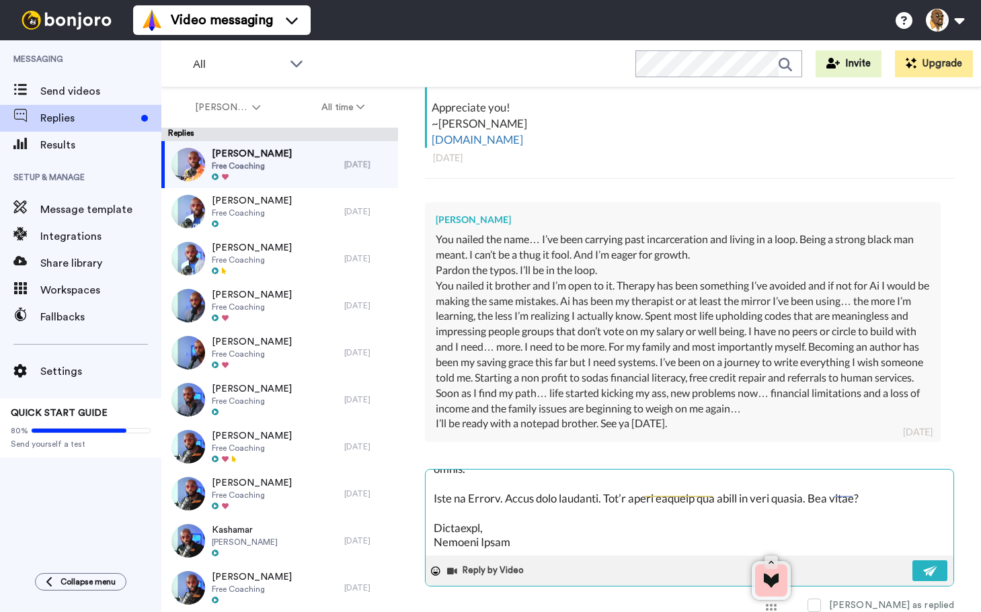
type textarea "Respect, Fam. You breaking code and waking up. Most people live their whole lif…"
type textarea "x"
type textarea "Respect, Fam. You breaking code and waking up. Most people live their whole lif…"
type textarea "x"
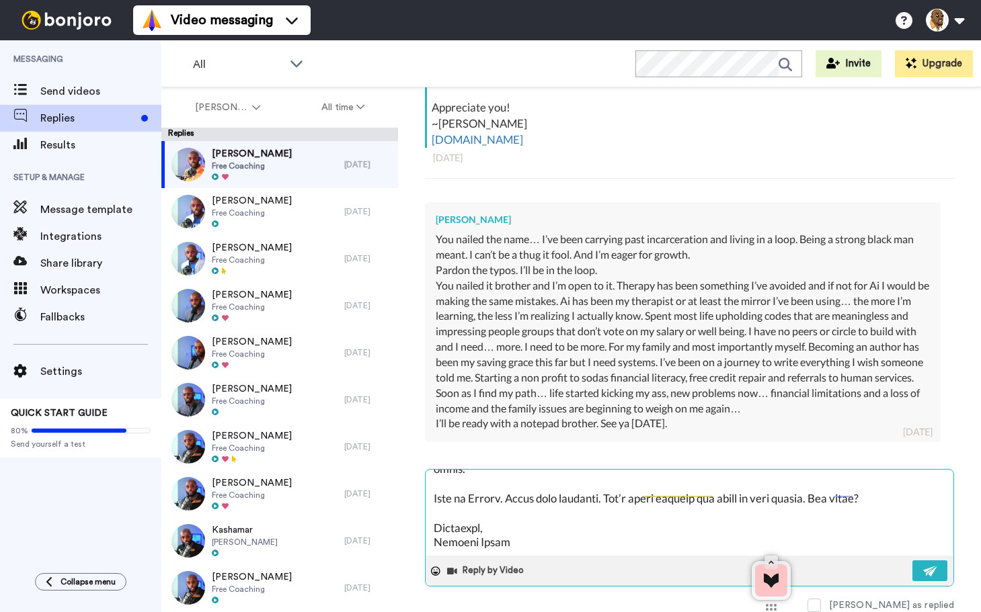
type textarea "Respect, Fam. You breaking code and waking up. Most people live their whole lif…"
type textarea "x"
type textarea "Respect, Fam. You breaking code and waking up. Most people live their whole lif…"
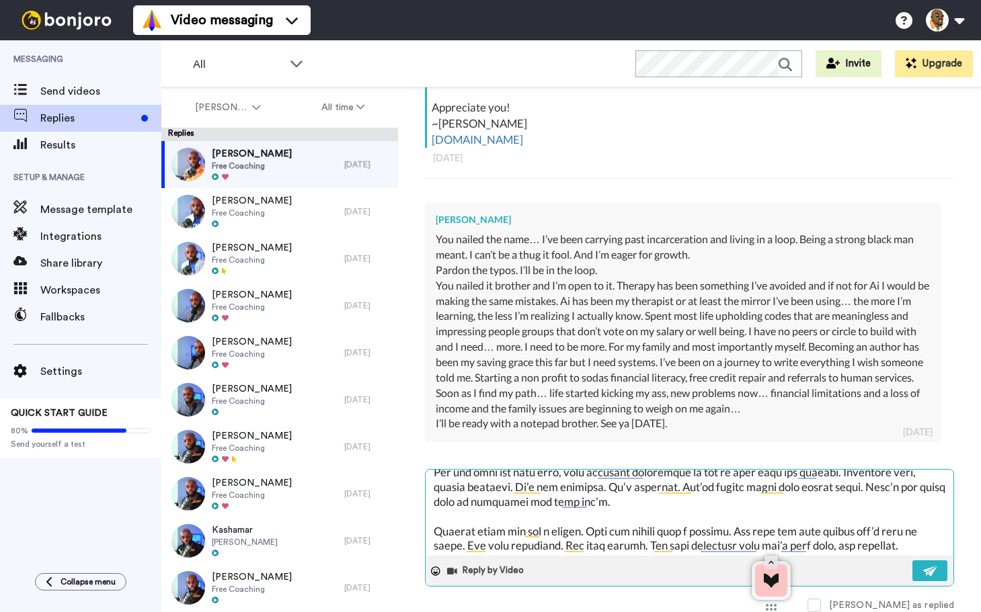
scroll to position [0, 0]
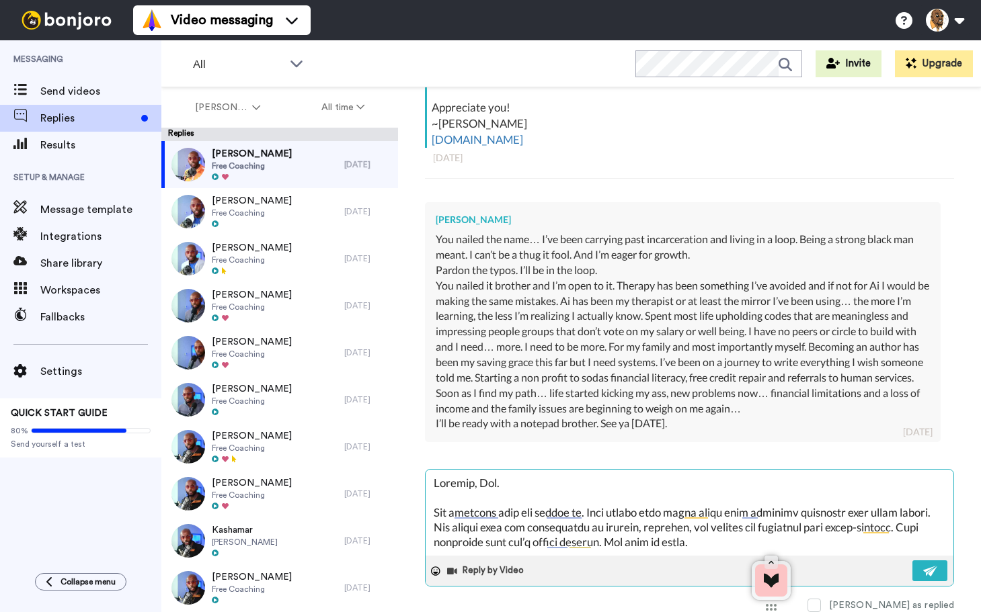
drag, startPoint x: 497, startPoint y: 482, endPoint x: 478, endPoint y: 483, distance: 18.2
click at [478, 483] on textarea at bounding box center [689, 513] width 528 height 86
type textarea "x"
type textarea "Respect, A. You breaking code and waking up. Most people live their whole life …"
type textarea "x"
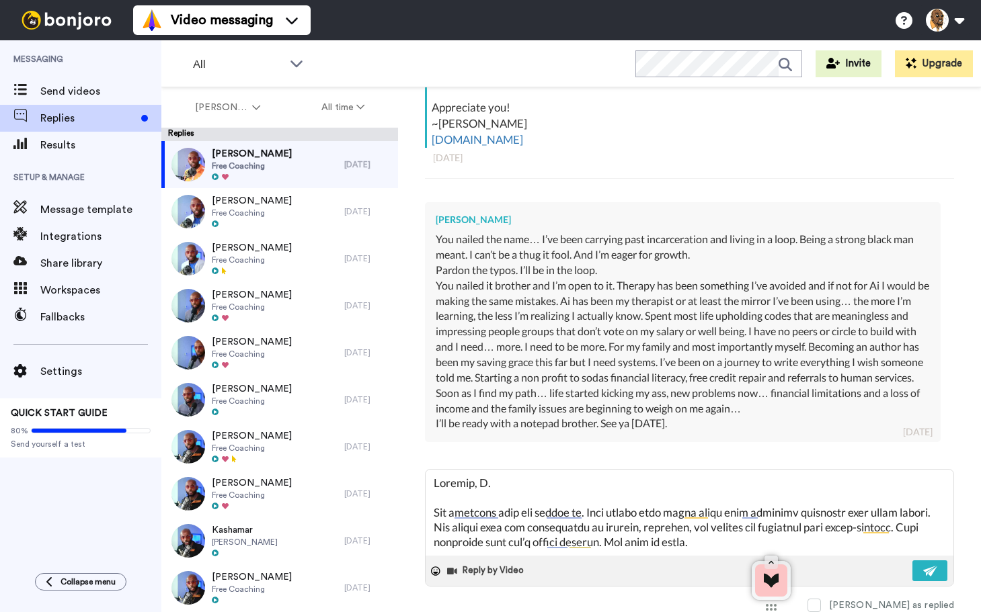
type textarea "Respect, An. You breaking code and waking up. Most people live their whole life…"
type textarea "x"
type textarea "Respect, And. You breaking code and waking up. Most people live their whole lif…"
type textarea "x"
type textarea "Respect, Andr. You breaking code and waking up. Most people live their whole li…"
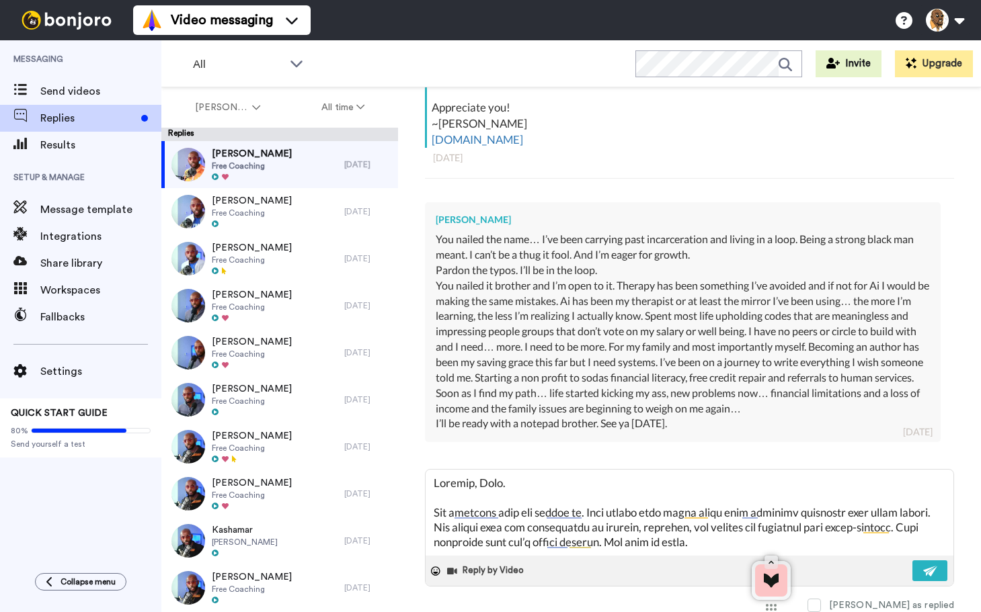
type textarea "x"
type textarea "Respect, Andre. You breaking code and waking up. Most people live their whole l…"
click at [923, 572] on img at bounding box center [930, 571] width 15 height 11
type textarea "x"
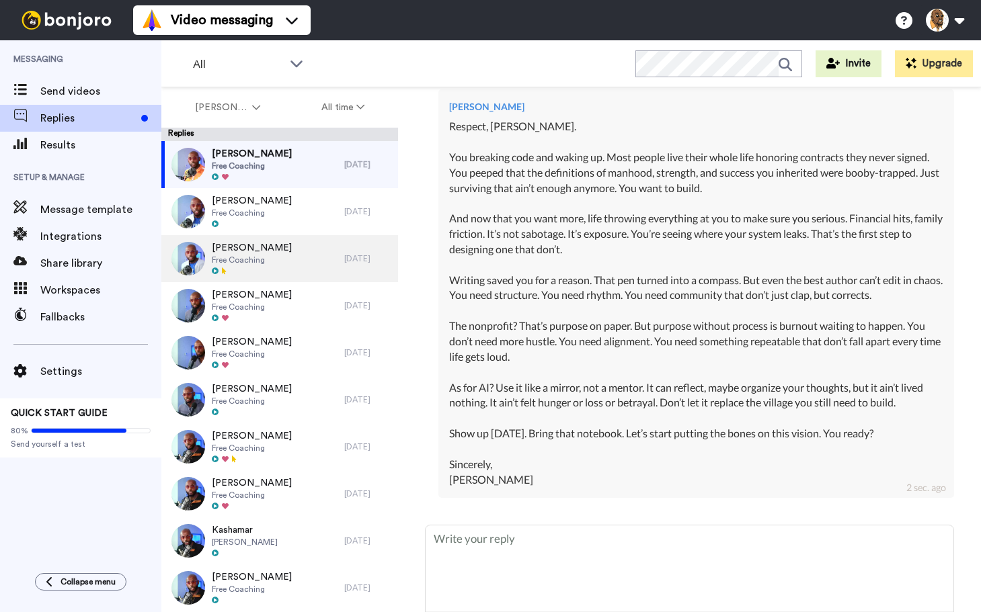
scroll to position [774, 0]
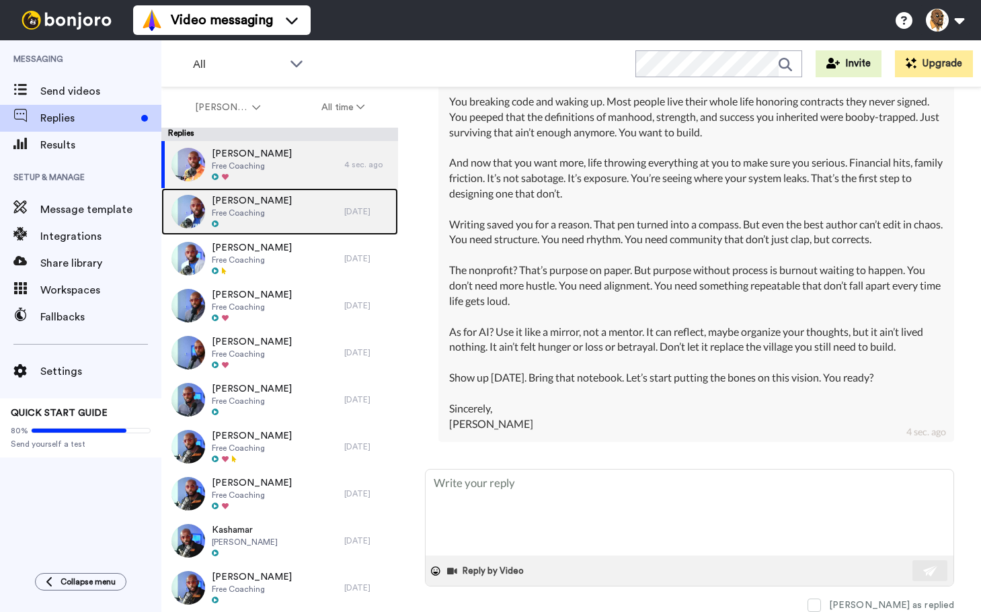
click at [280, 211] on div "Jimmy Brookins Free Coaching" at bounding box center [252, 211] width 183 height 47
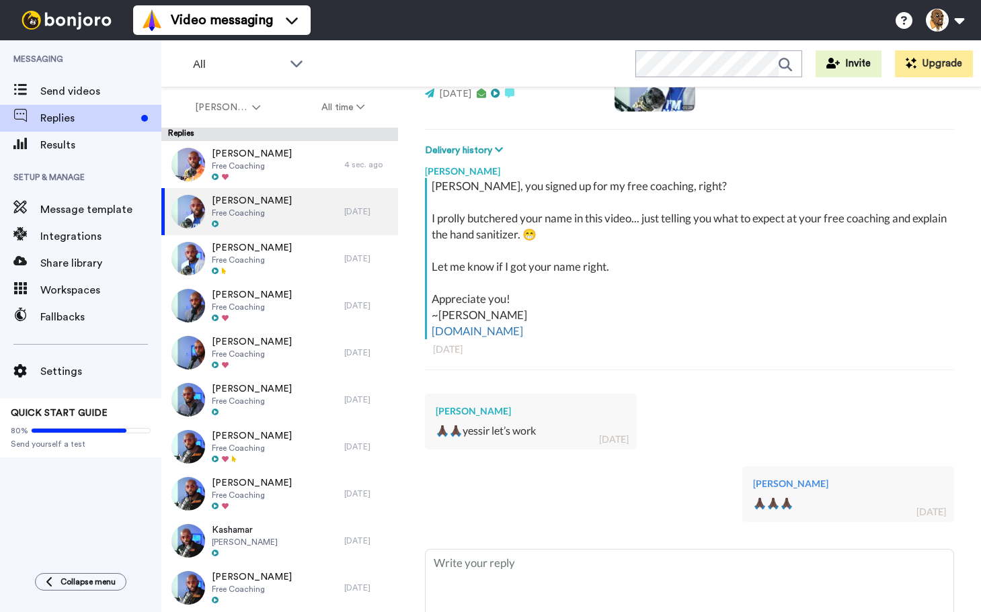
scroll to position [236, 0]
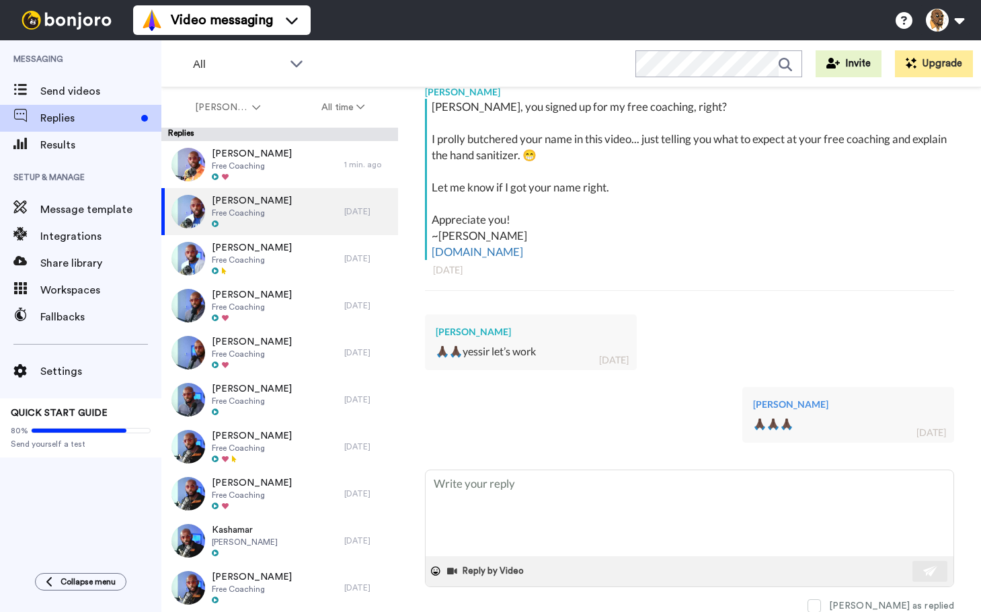
type textarea "x"
